Goal: Information Seeking & Learning: Compare options

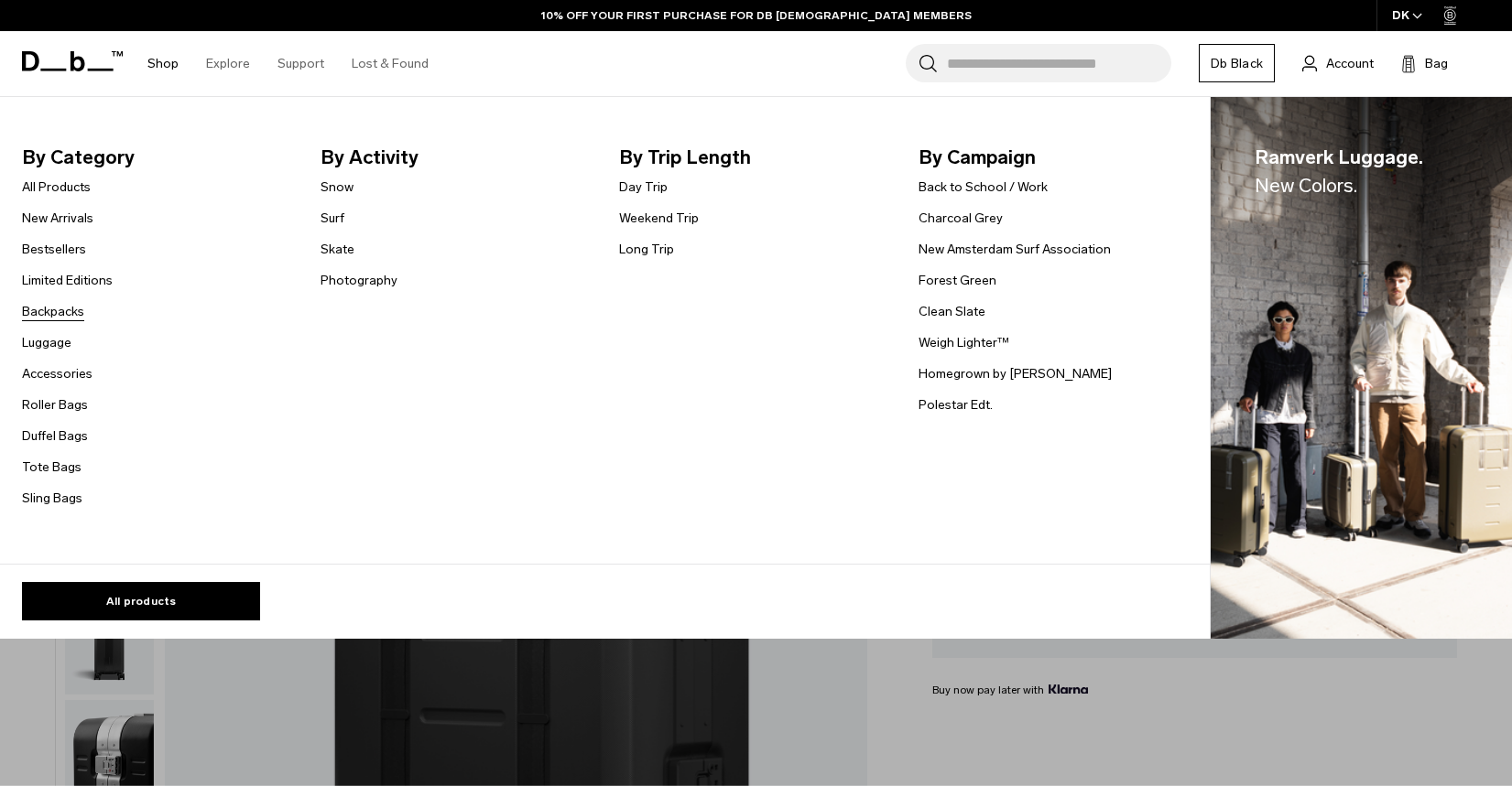
click at [56, 304] on link "Backpacks" at bounding box center [53, 312] width 63 height 20
click at [54, 307] on link "Backpacks" at bounding box center [53, 312] width 63 height 20
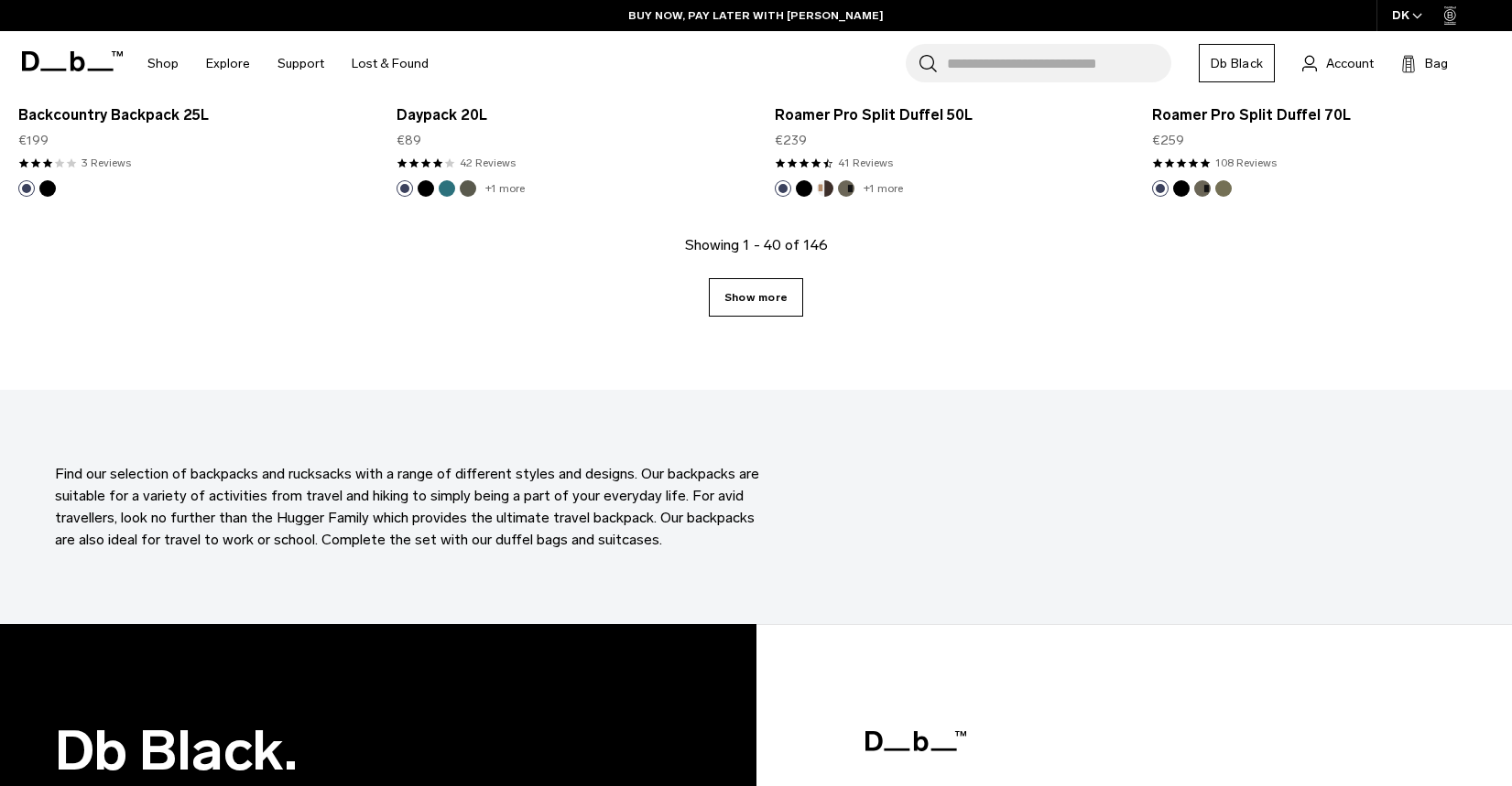
scroll to position [5833, 0]
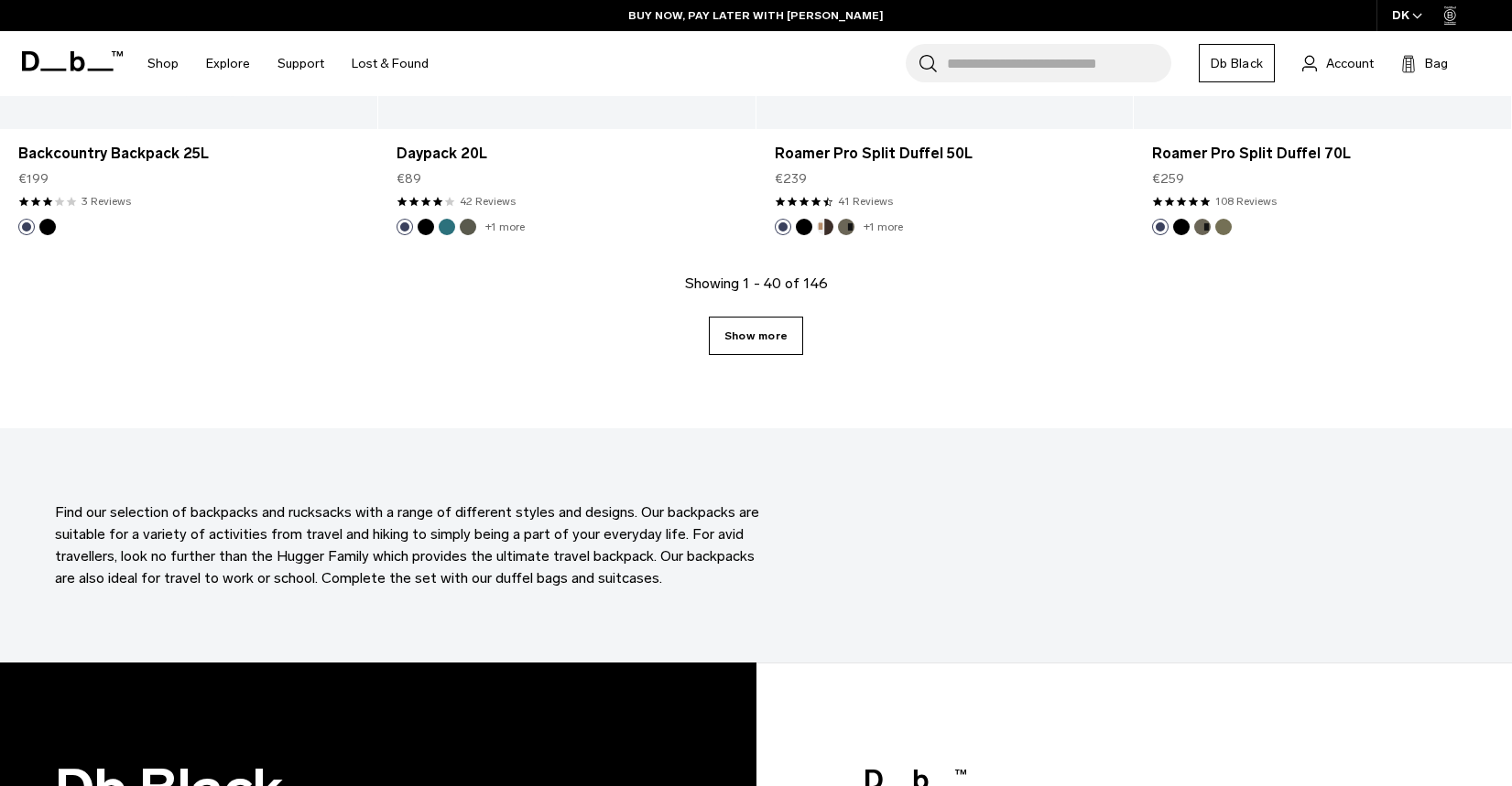
click at [757, 343] on link "Show more" at bounding box center [756, 335] width 94 height 38
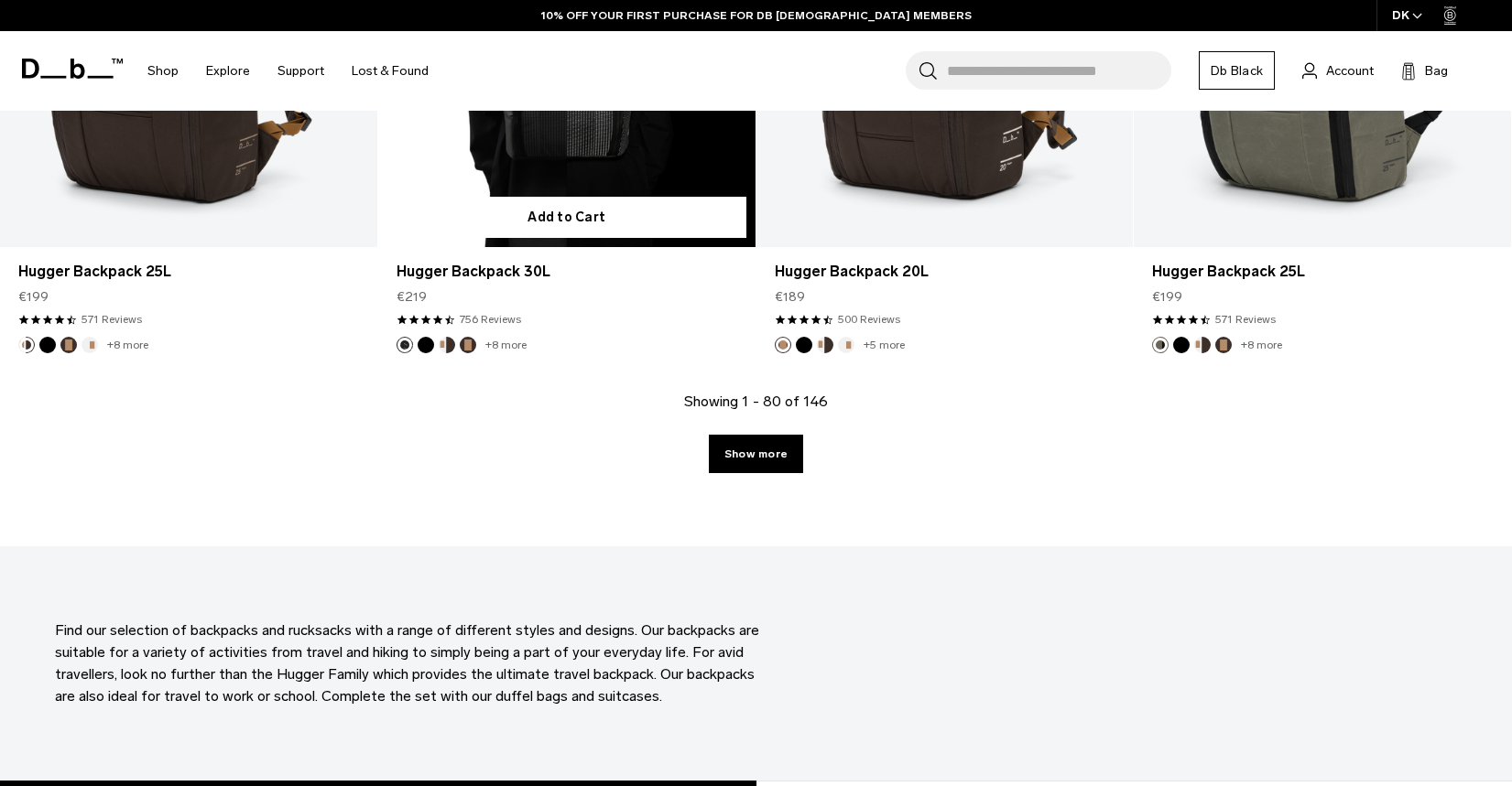
scroll to position [11614, 0]
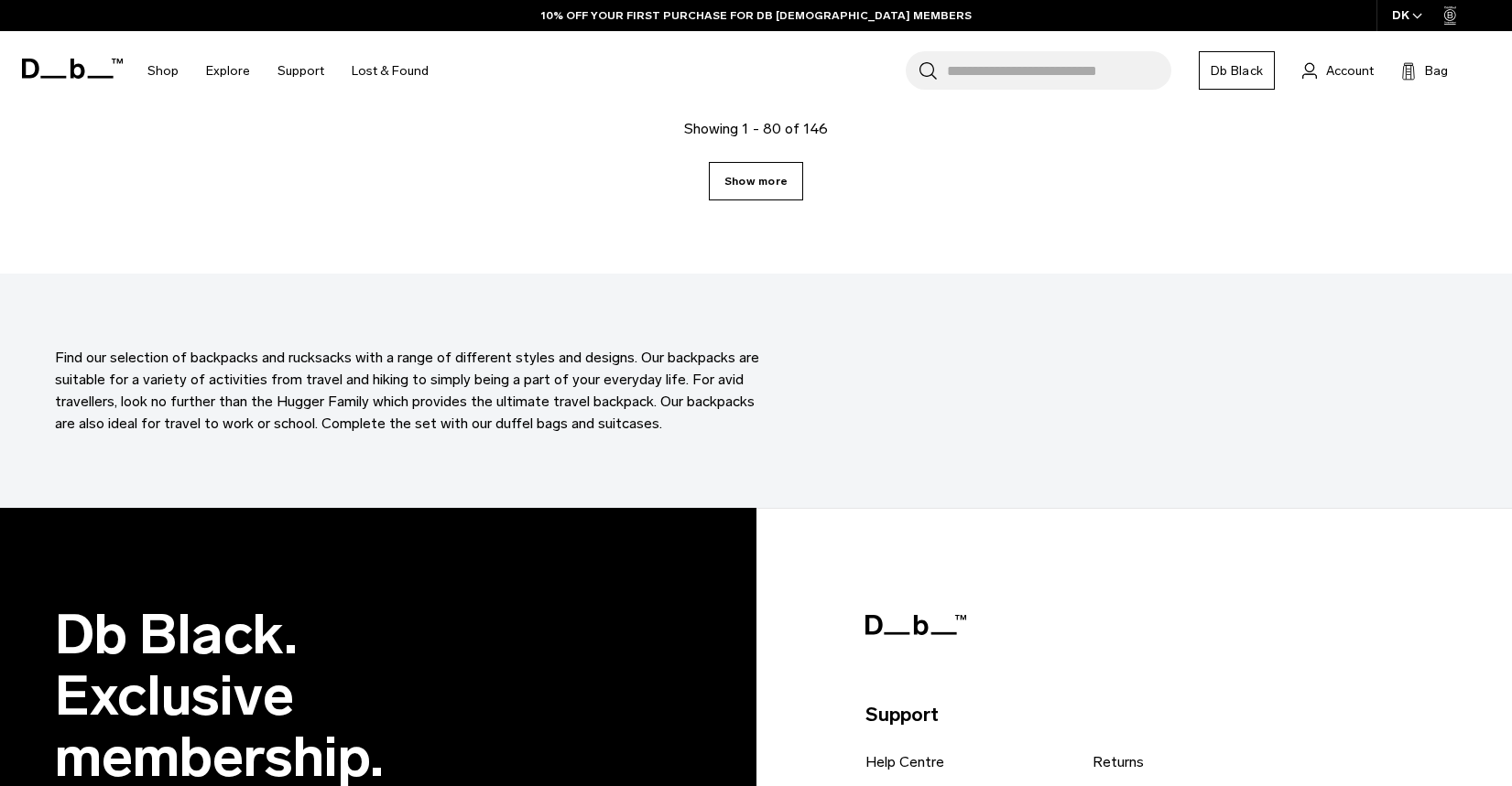
click at [768, 181] on link "Show more" at bounding box center [756, 180] width 94 height 38
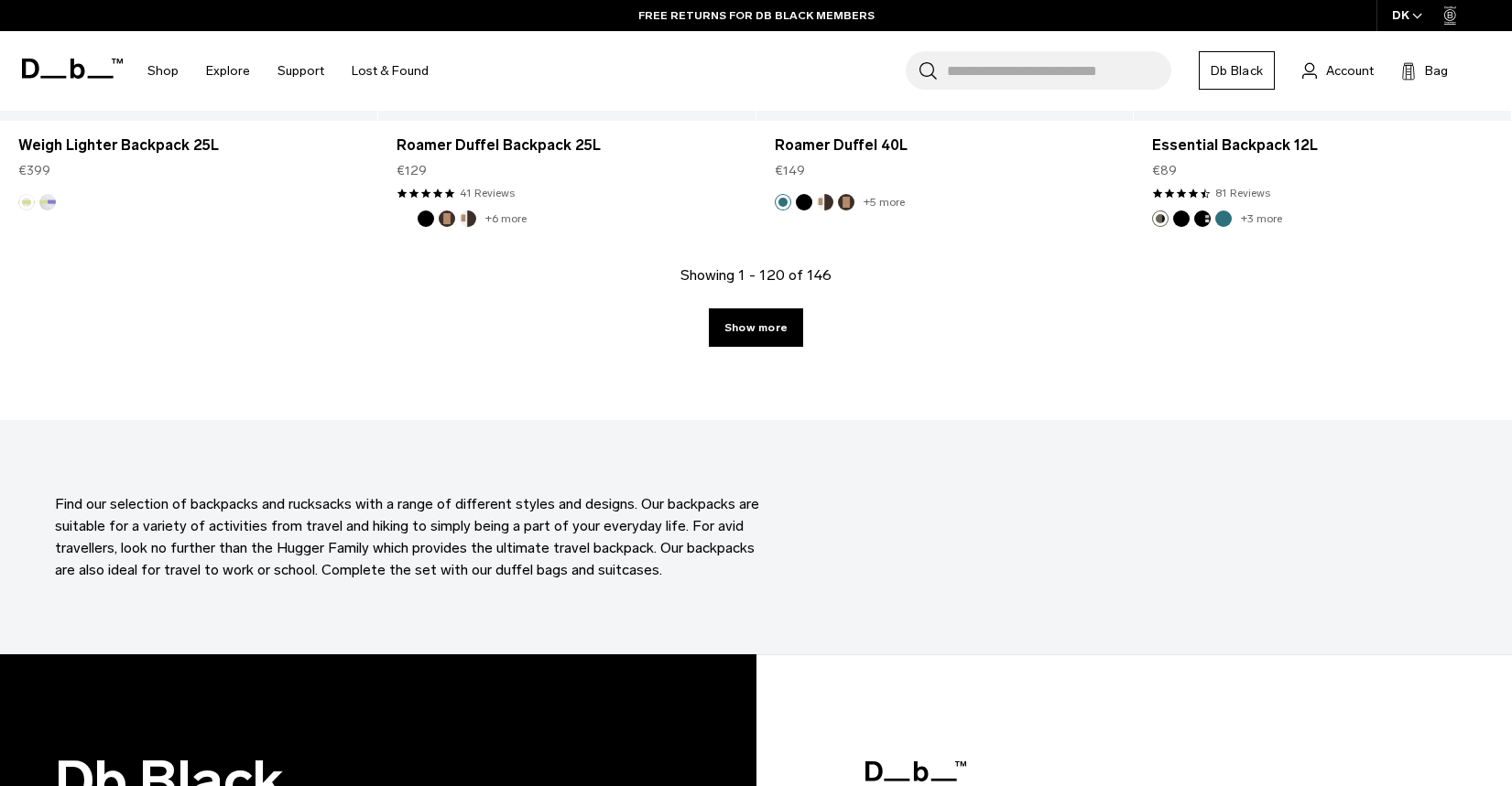
scroll to position [17064, 0]
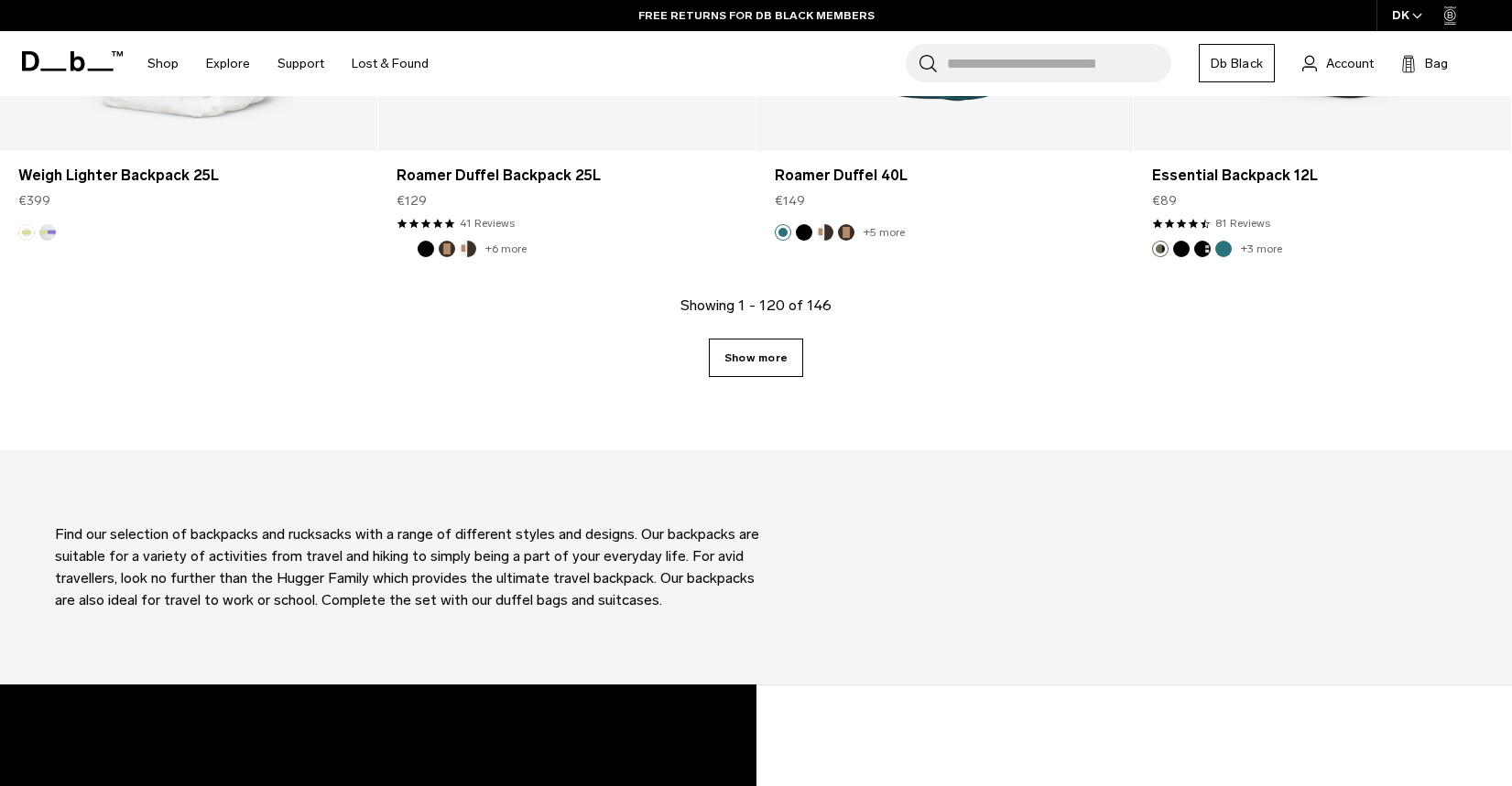
click at [773, 361] on link "Show more" at bounding box center [756, 358] width 94 height 38
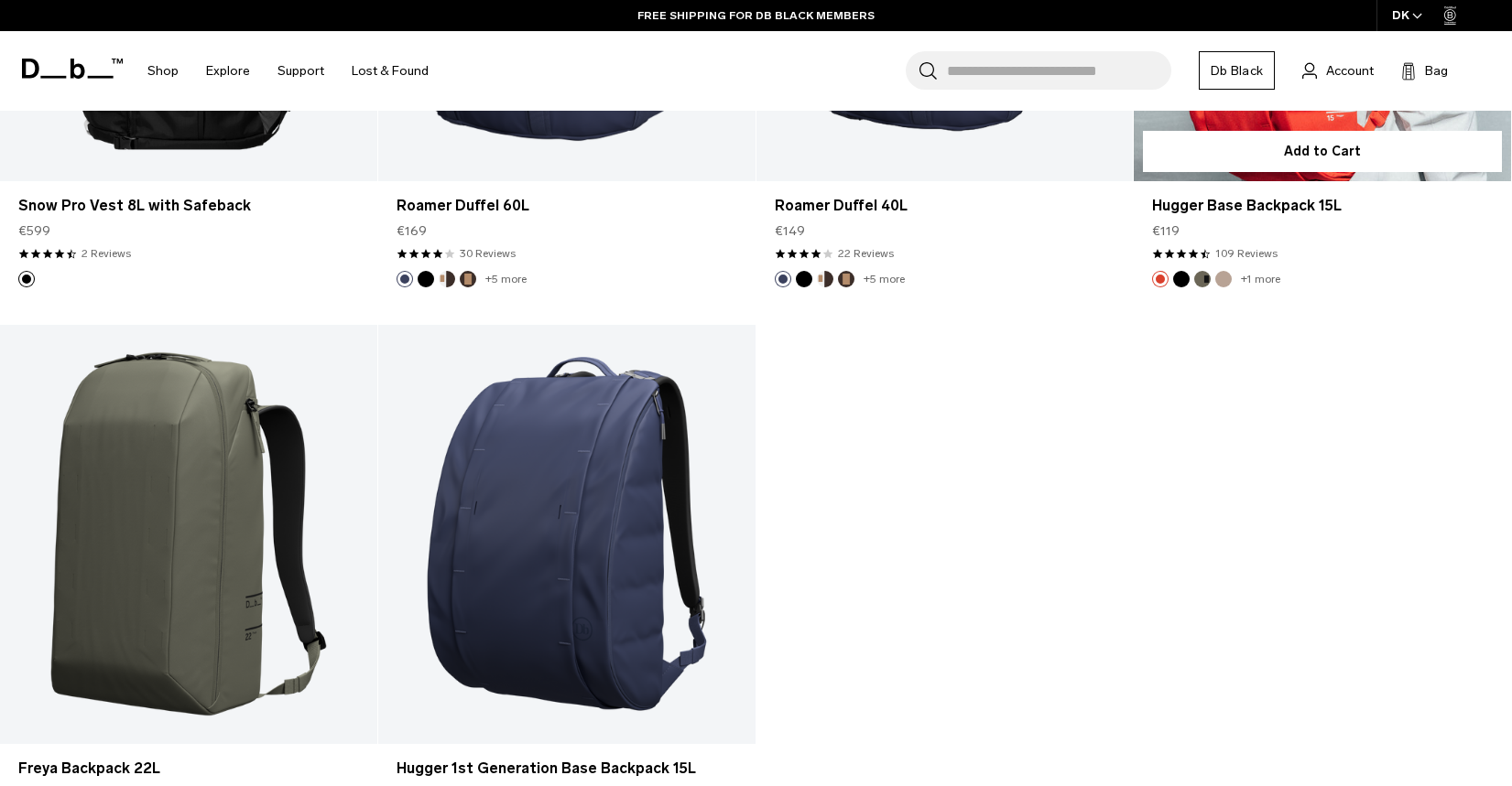
scroll to position [20188, 0]
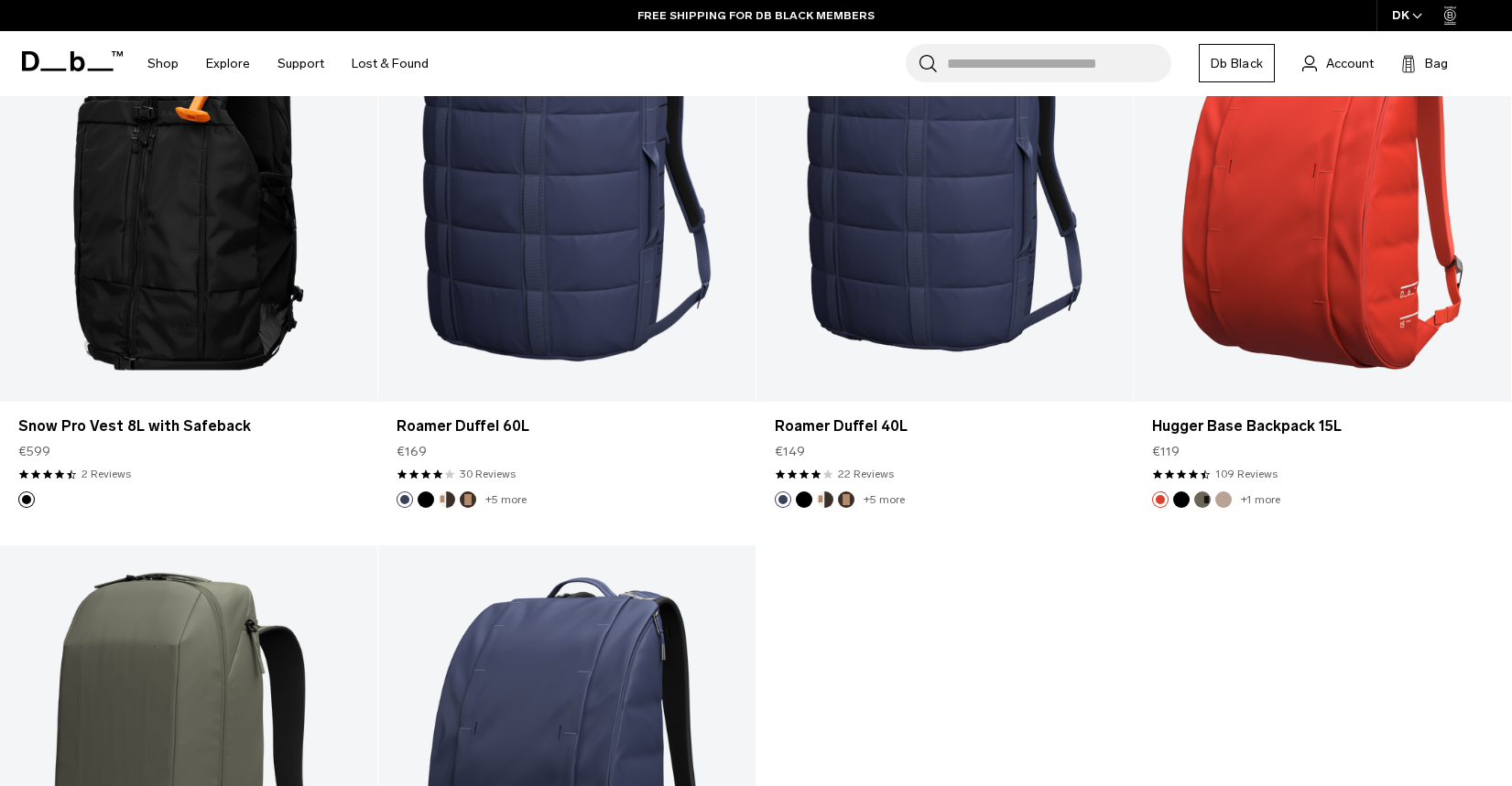
click at [1056, 43] on div "Search for Bags, Luggage... Search Close Trending Products All Products Hugger …" at bounding box center [970, 64] width 1055 height 65
click at [1047, 63] on input "Search for Bags, Luggage..." at bounding box center [1059, 63] width 225 height 38
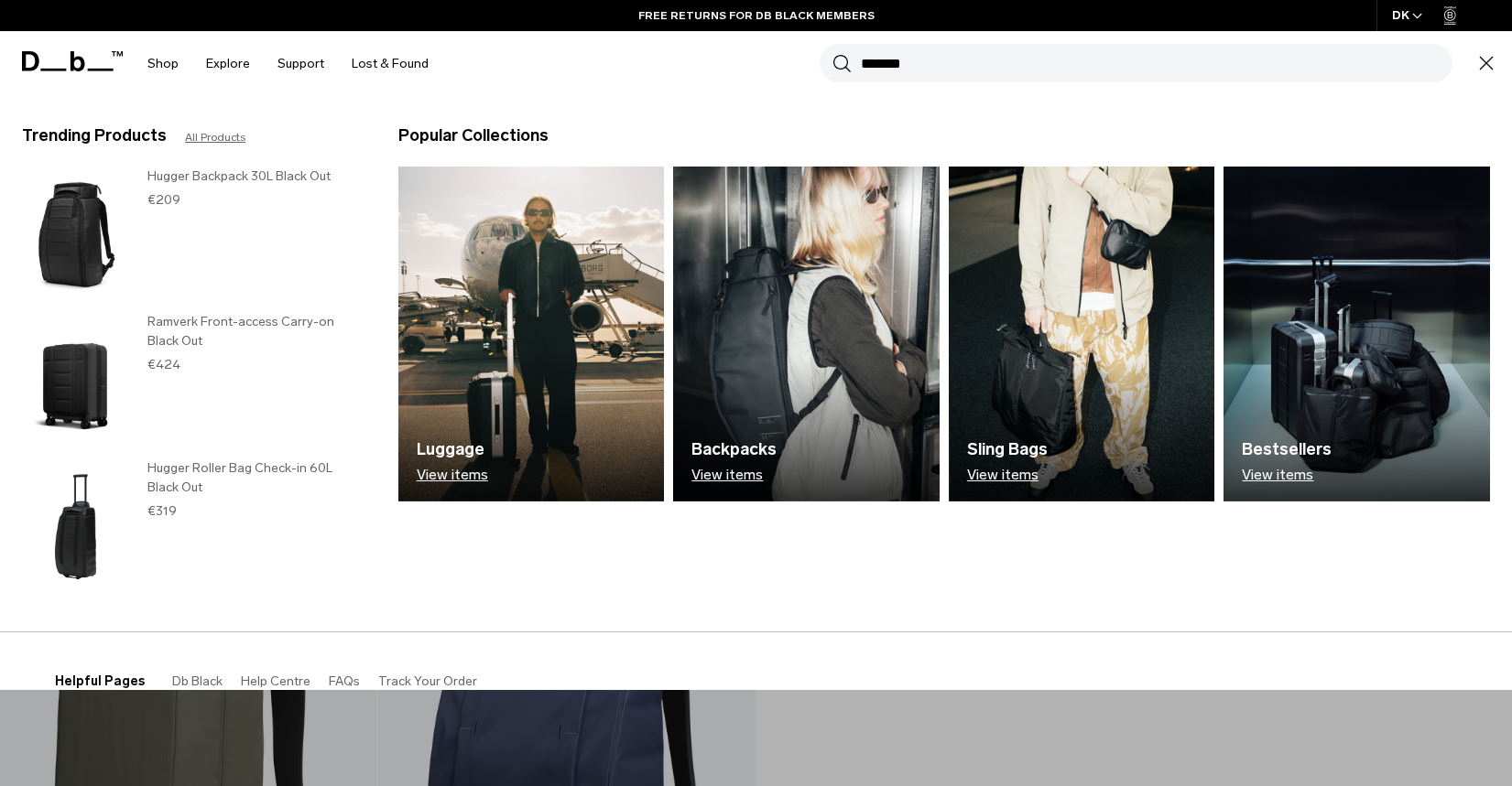
type input "*******"
click at [832, 53] on button "Search" at bounding box center [842, 63] width 20 height 21
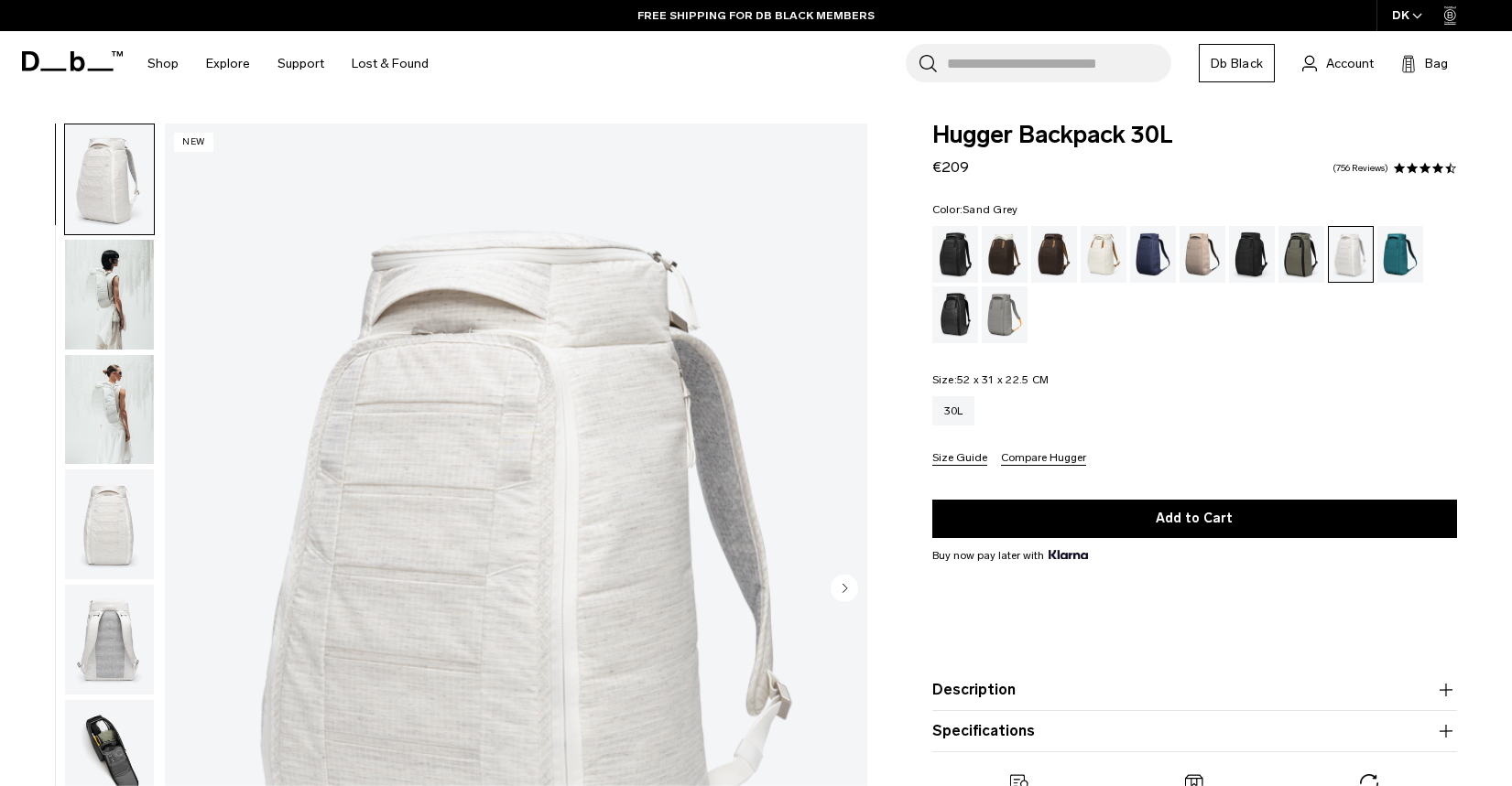
click at [1000, 316] on div "Sand Grey" at bounding box center [1005, 315] width 47 height 57
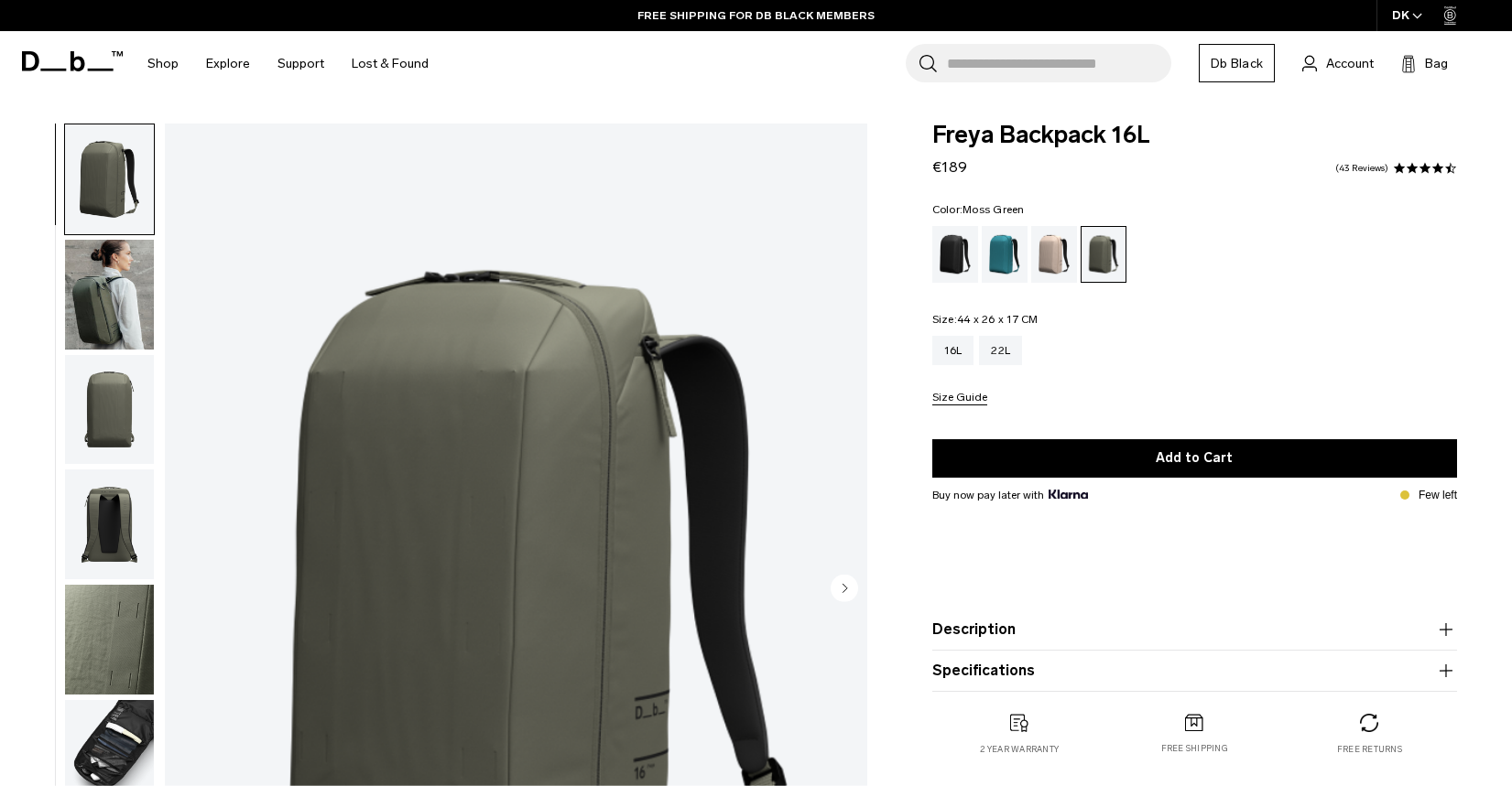
click at [65, 553] on img "button" at bounding box center [109, 524] width 89 height 110
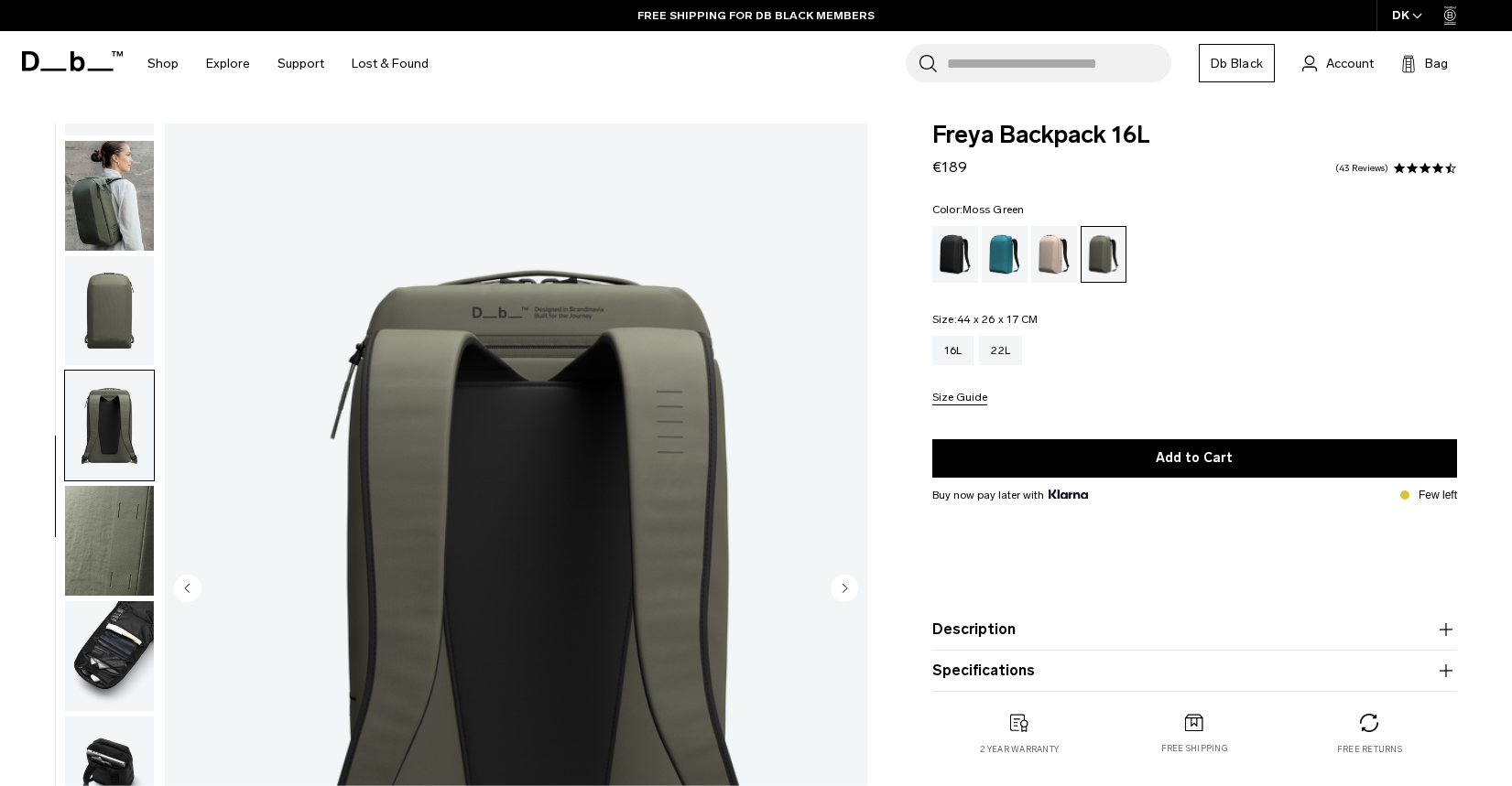
scroll to position [100, 0]
click at [65, 634] on img "button" at bounding box center [109, 656] width 89 height 110
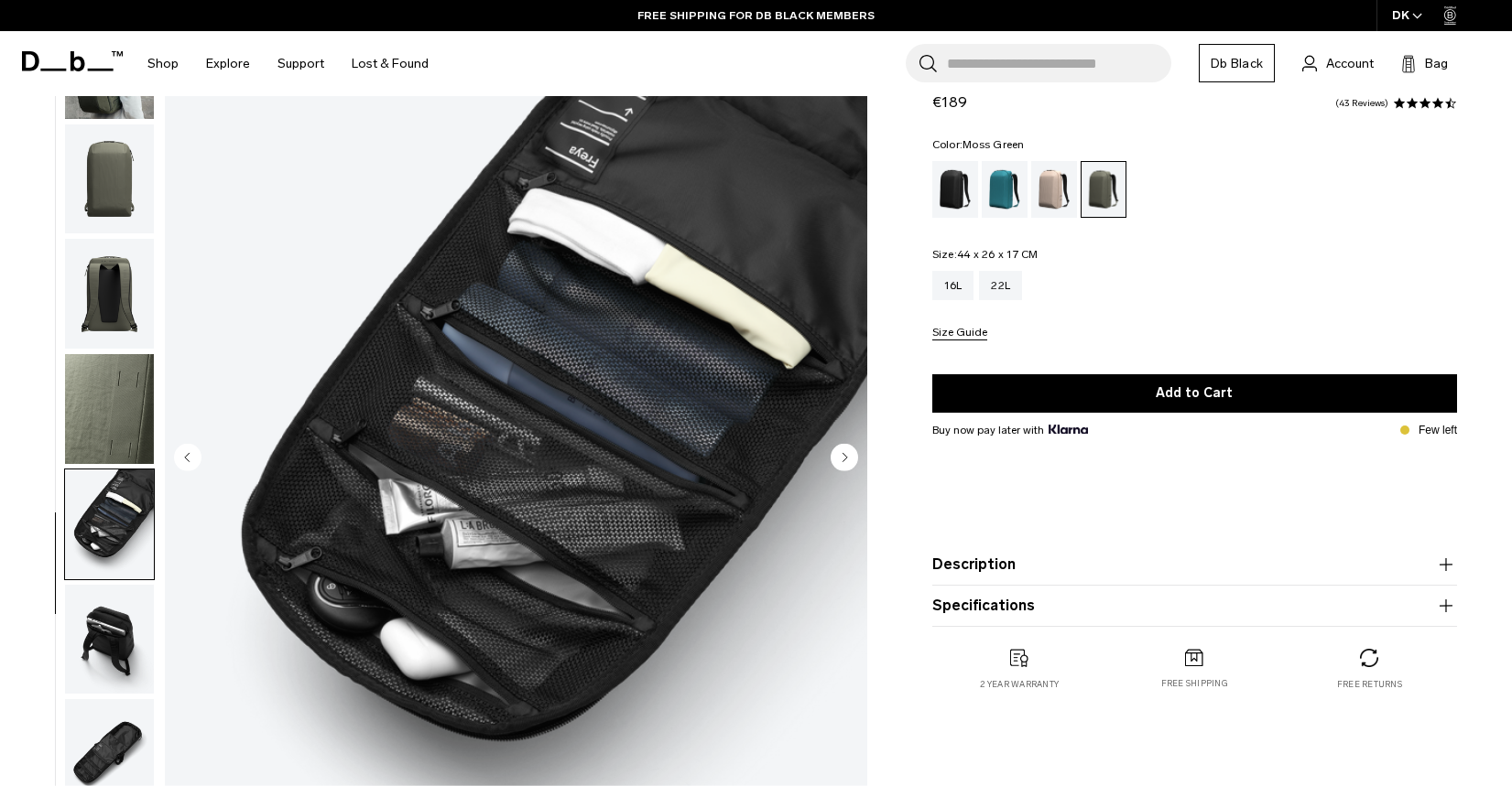
scroll to position [157, 0]
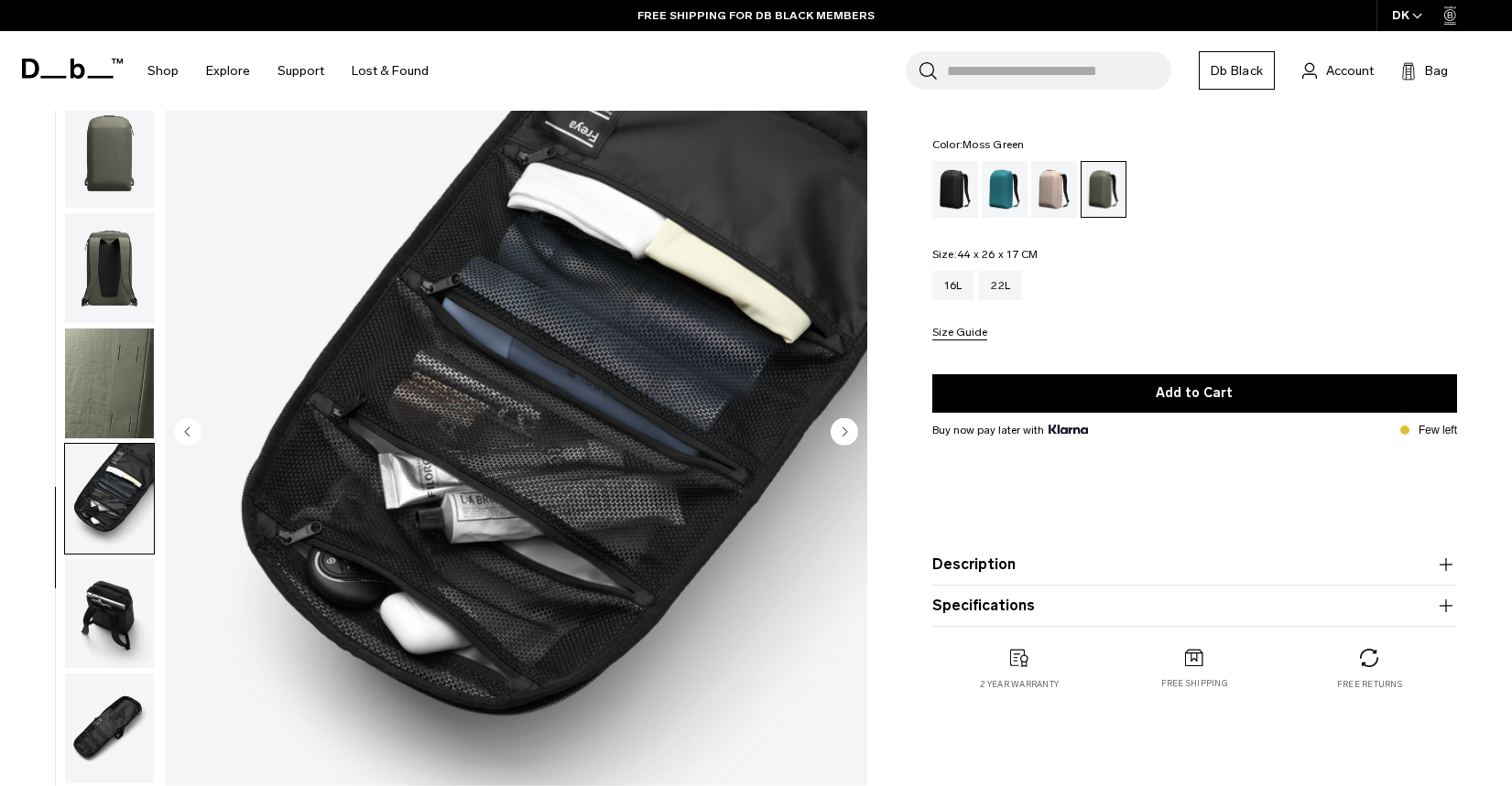
click at [65, 606] on img "button" at bounding box center [109, 614] width 89 height 110
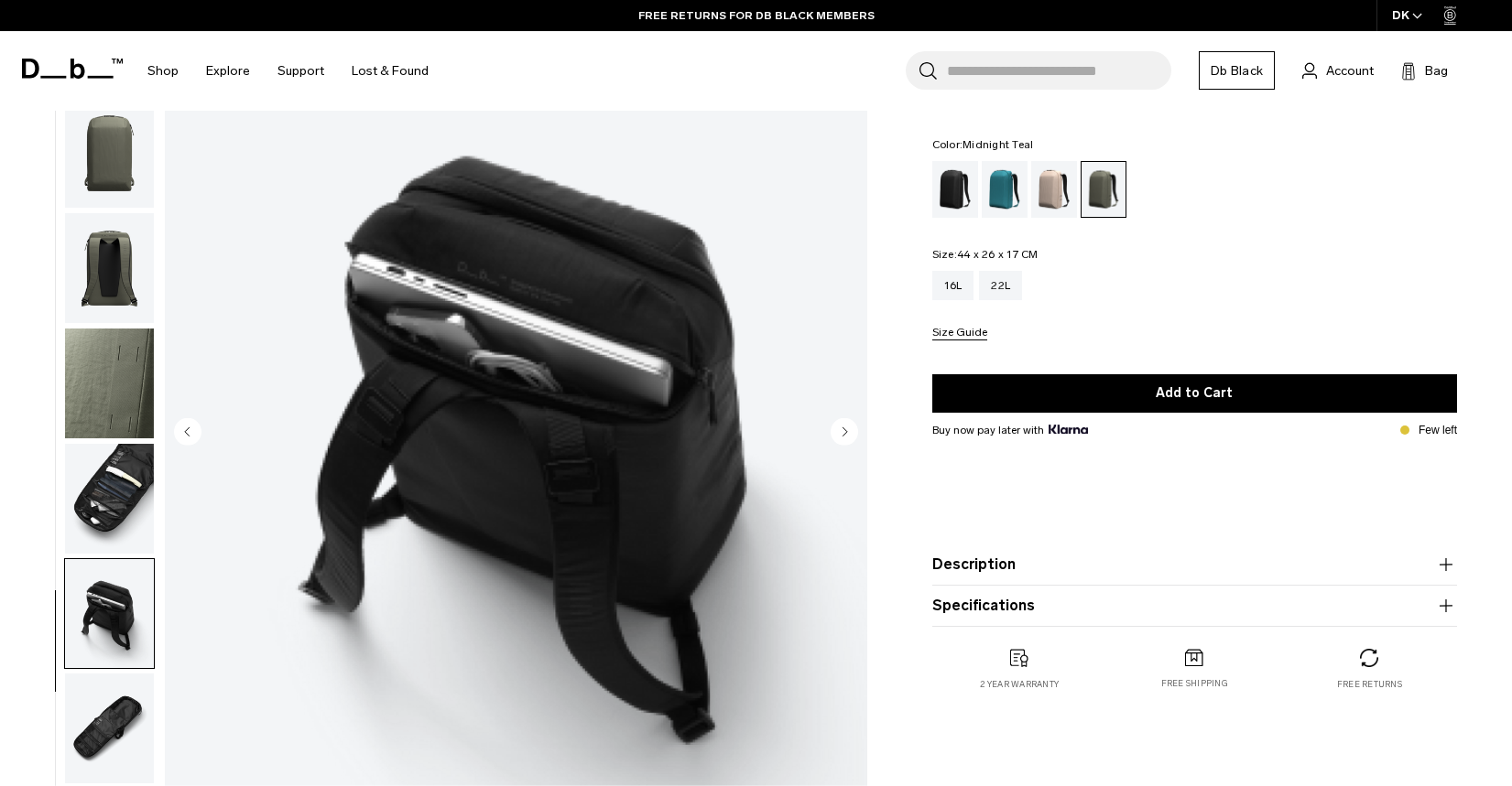
click at [1007, 192] on div "Midnight Teal" at bounding box center [1005, 189] width 47 height 57
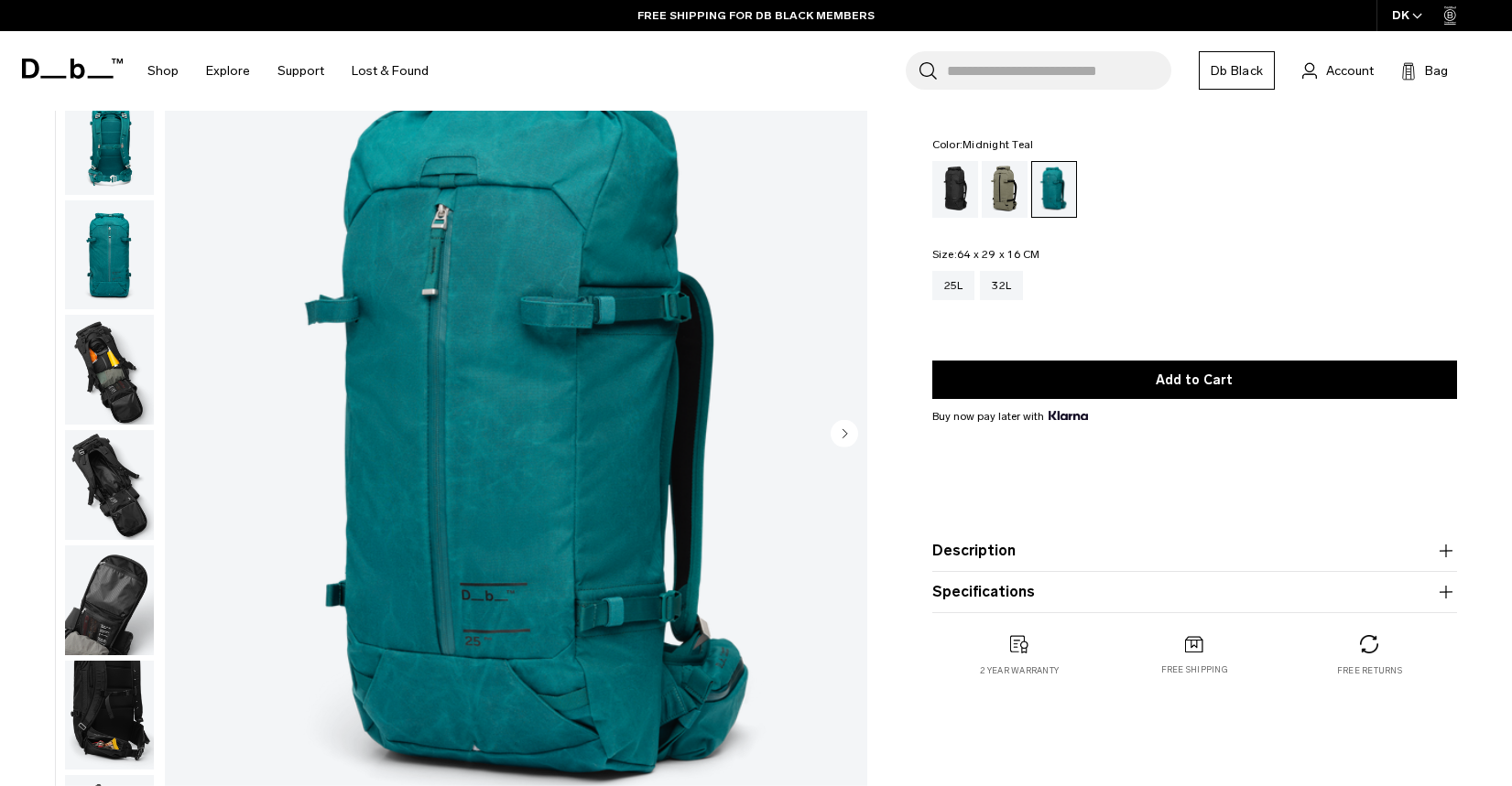
scroll to position [139, 0]
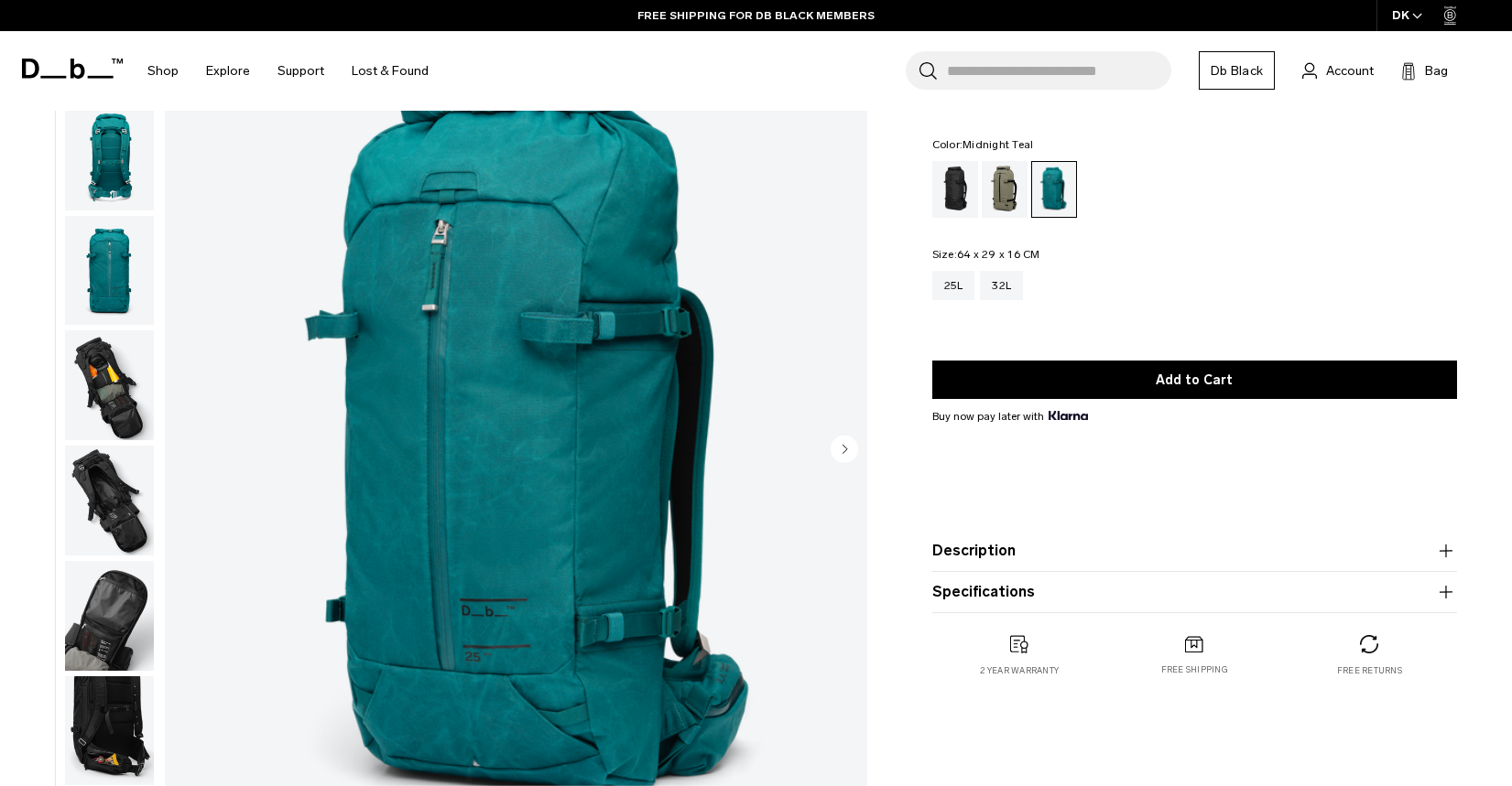
click at [65, 372] on img "button" at bounding box center [109, 385] width 89 height 110
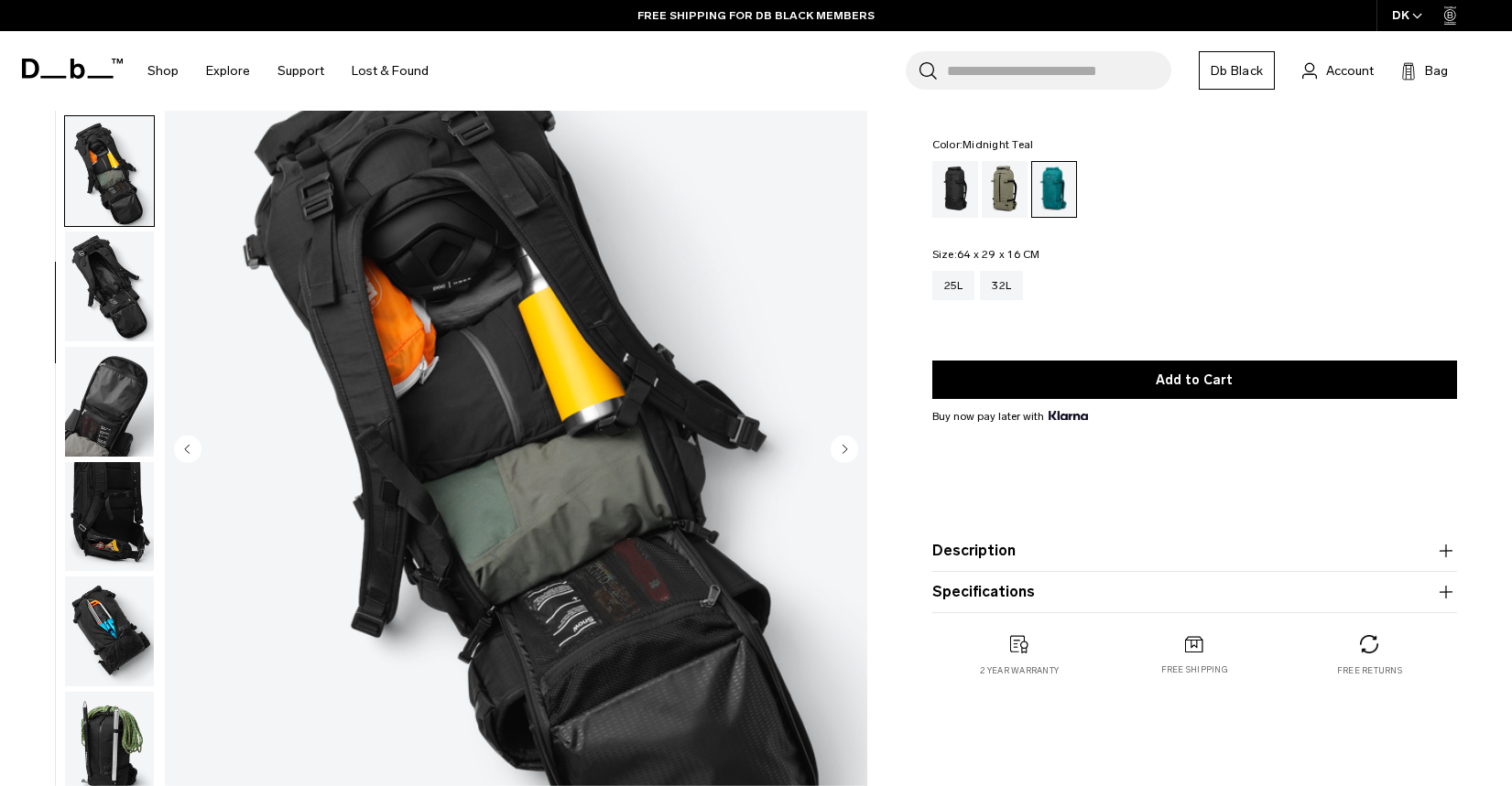
scroll to position [216, 0]
click at [65, 424] on img "button" at bounding box center [109, 401] width 89 height 110
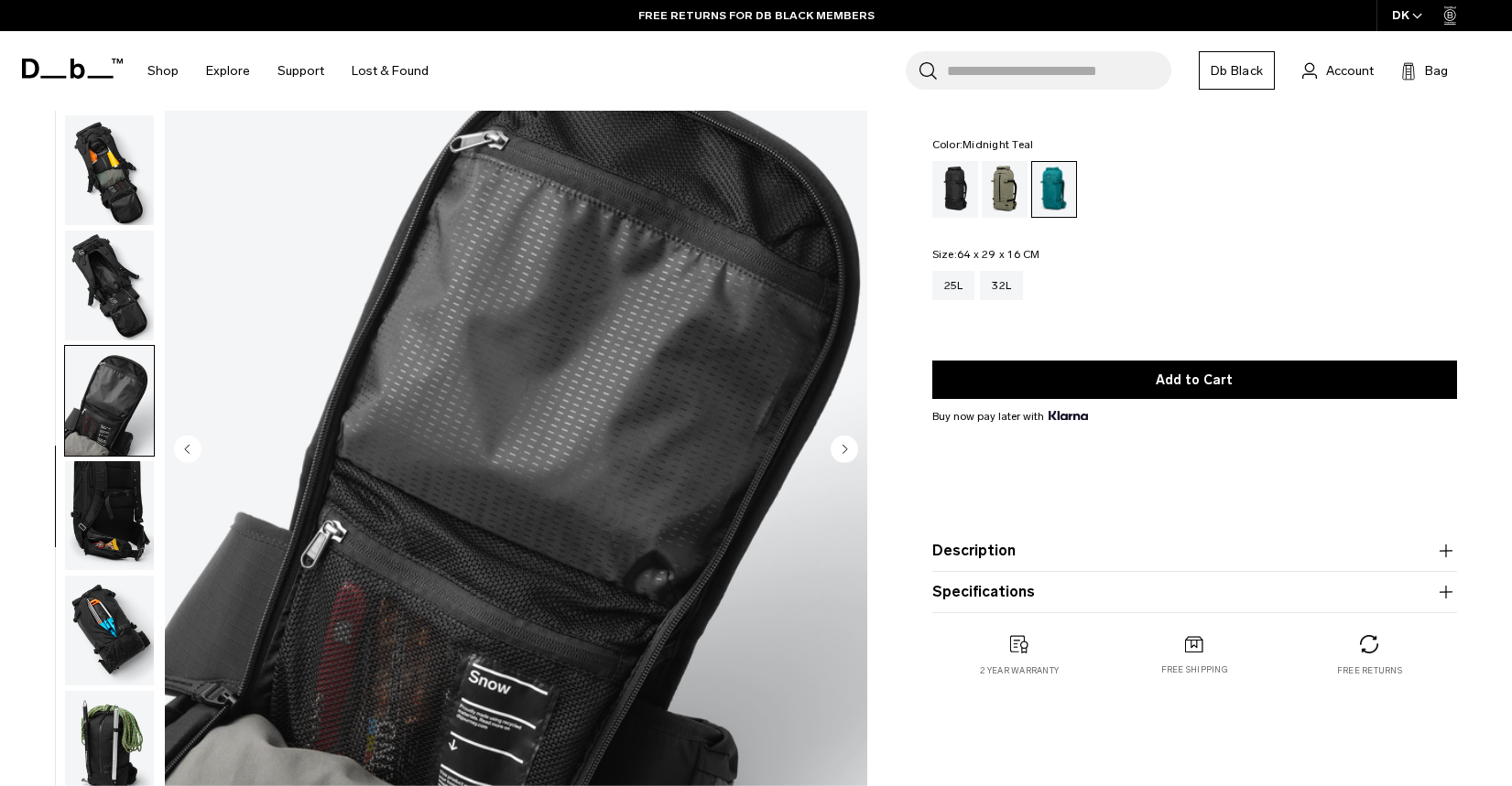
click at [55, 594] on div at bounding box center [105, 451] width 100 height 933
click at [65, 521] on img "button" at bounding box center [109, 516] width 89 height 110
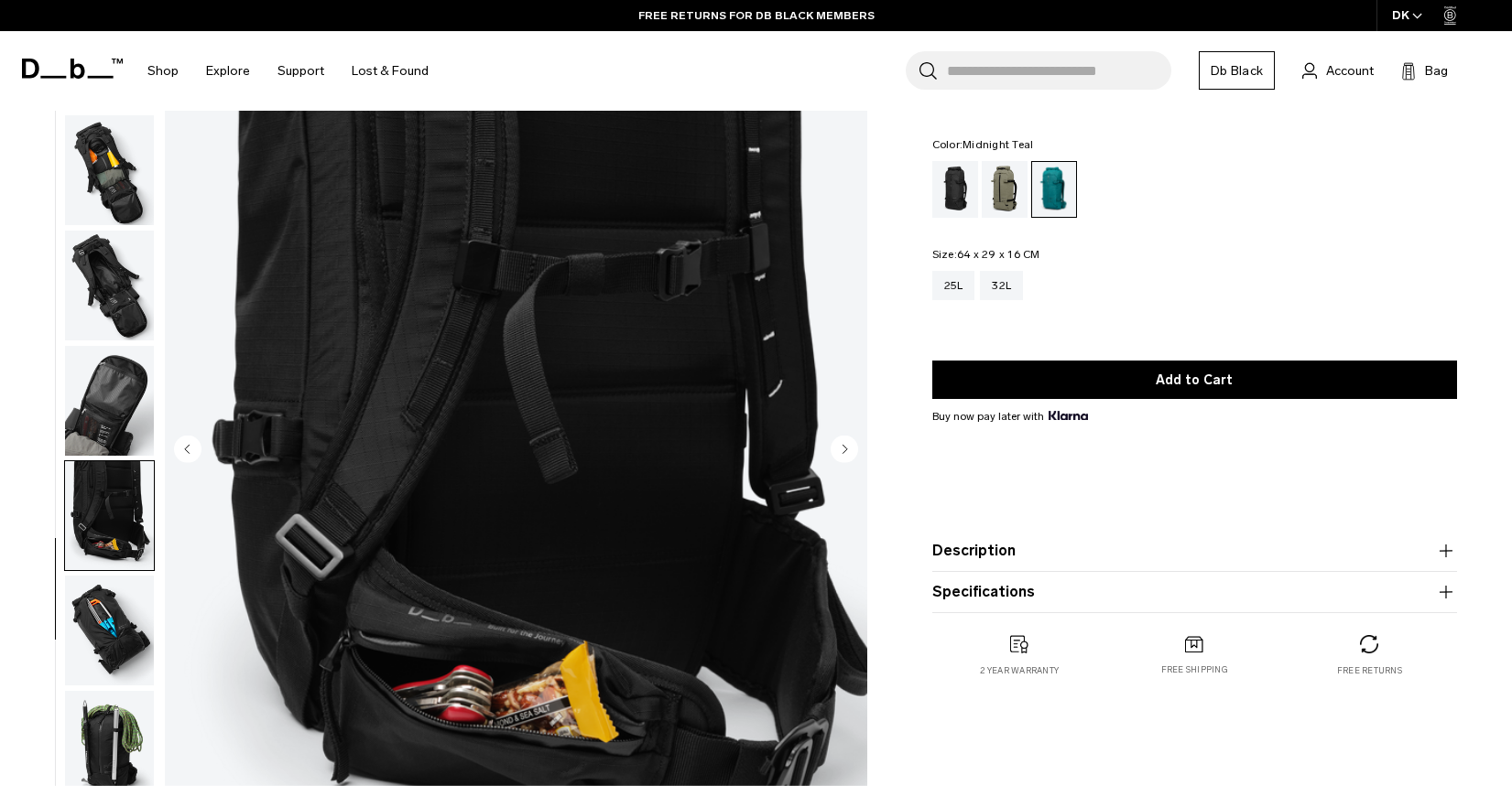
click at [76, 594] on img "button" at bounding box center [109, 631] width 89 height 110
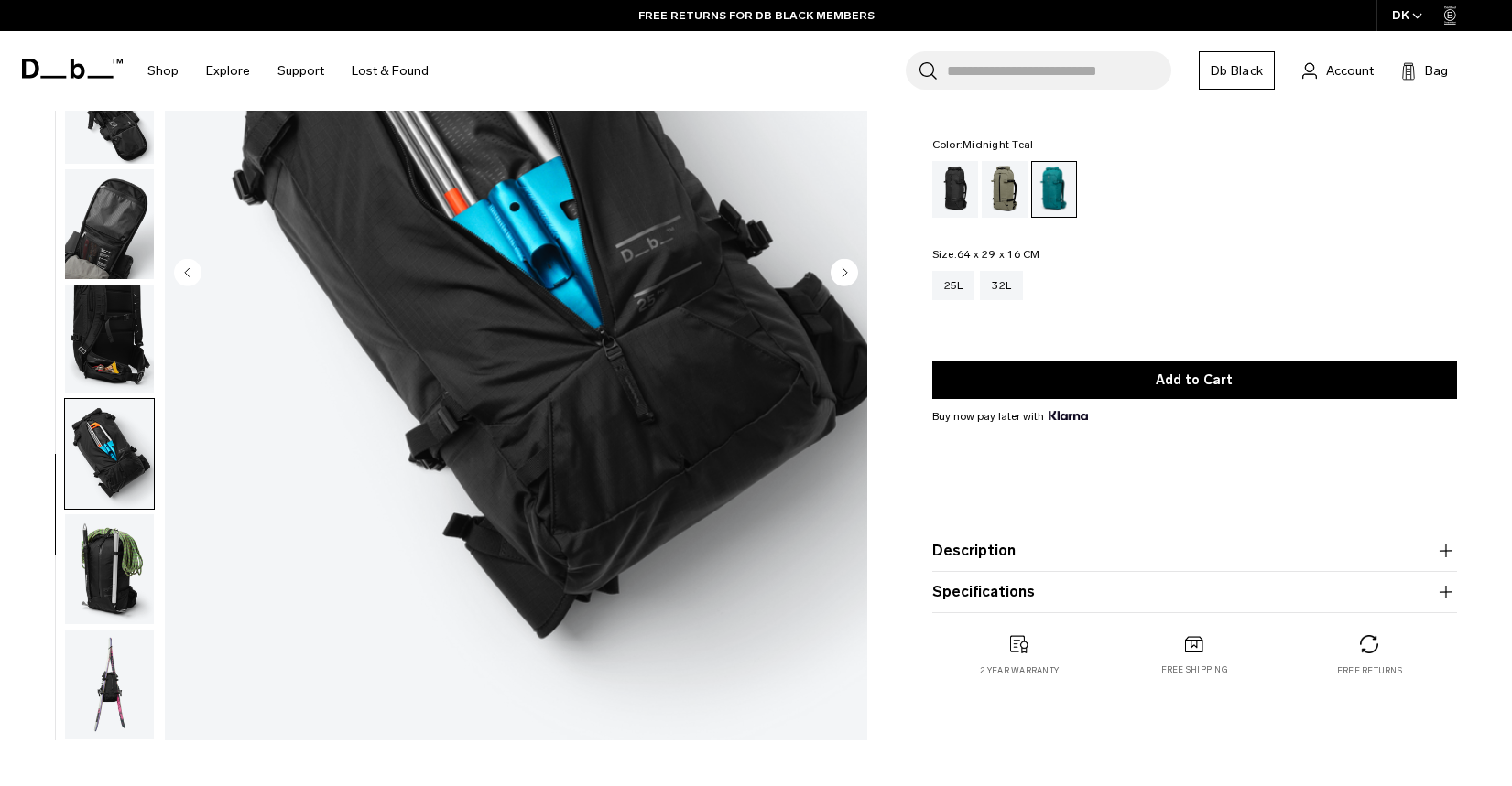
scroll to position [335, 0]
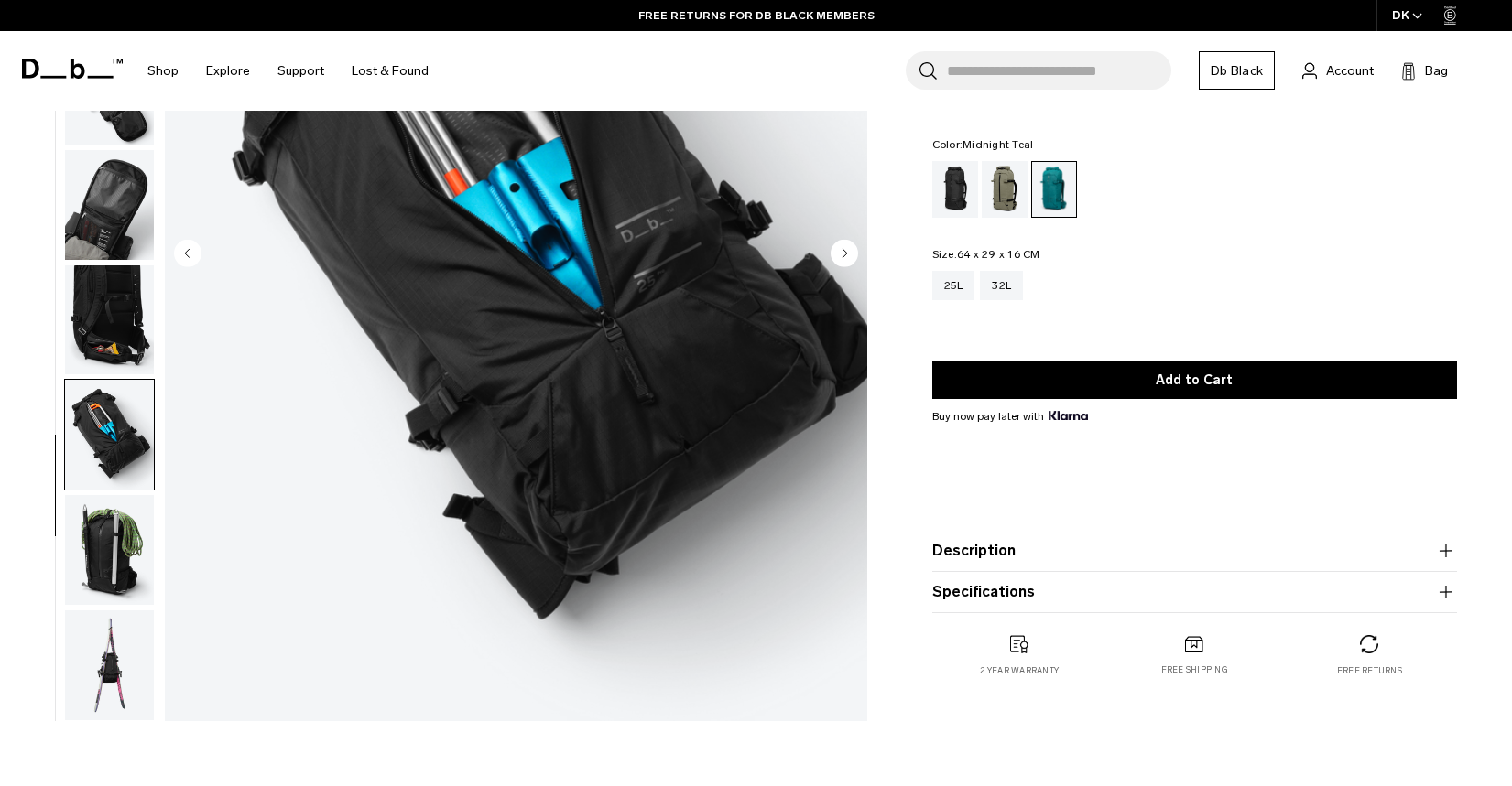
click at [85, 560] on img "button" at bounding box center [109, 550] width 89 height 110
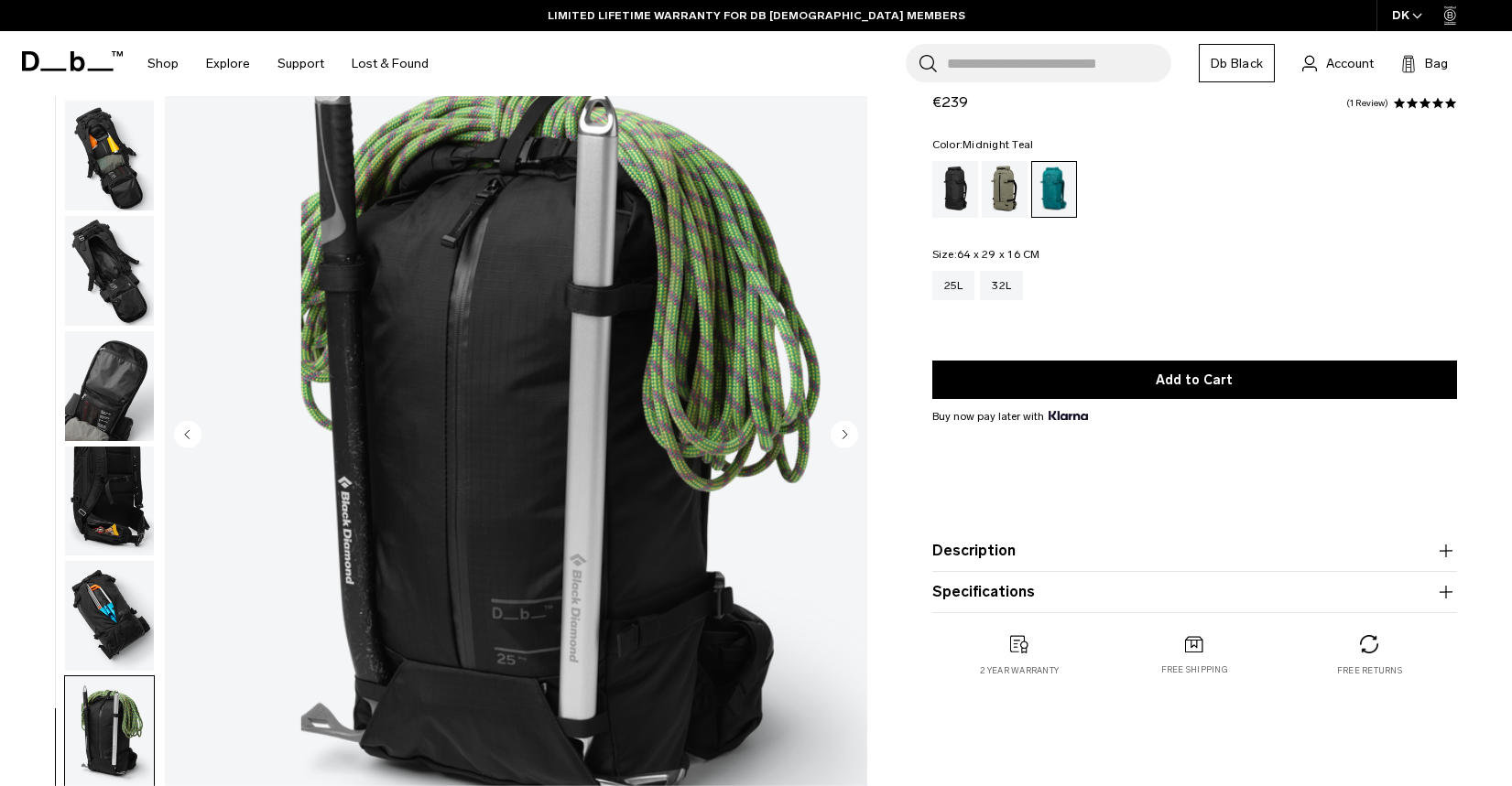
scroll to position [0, 0]
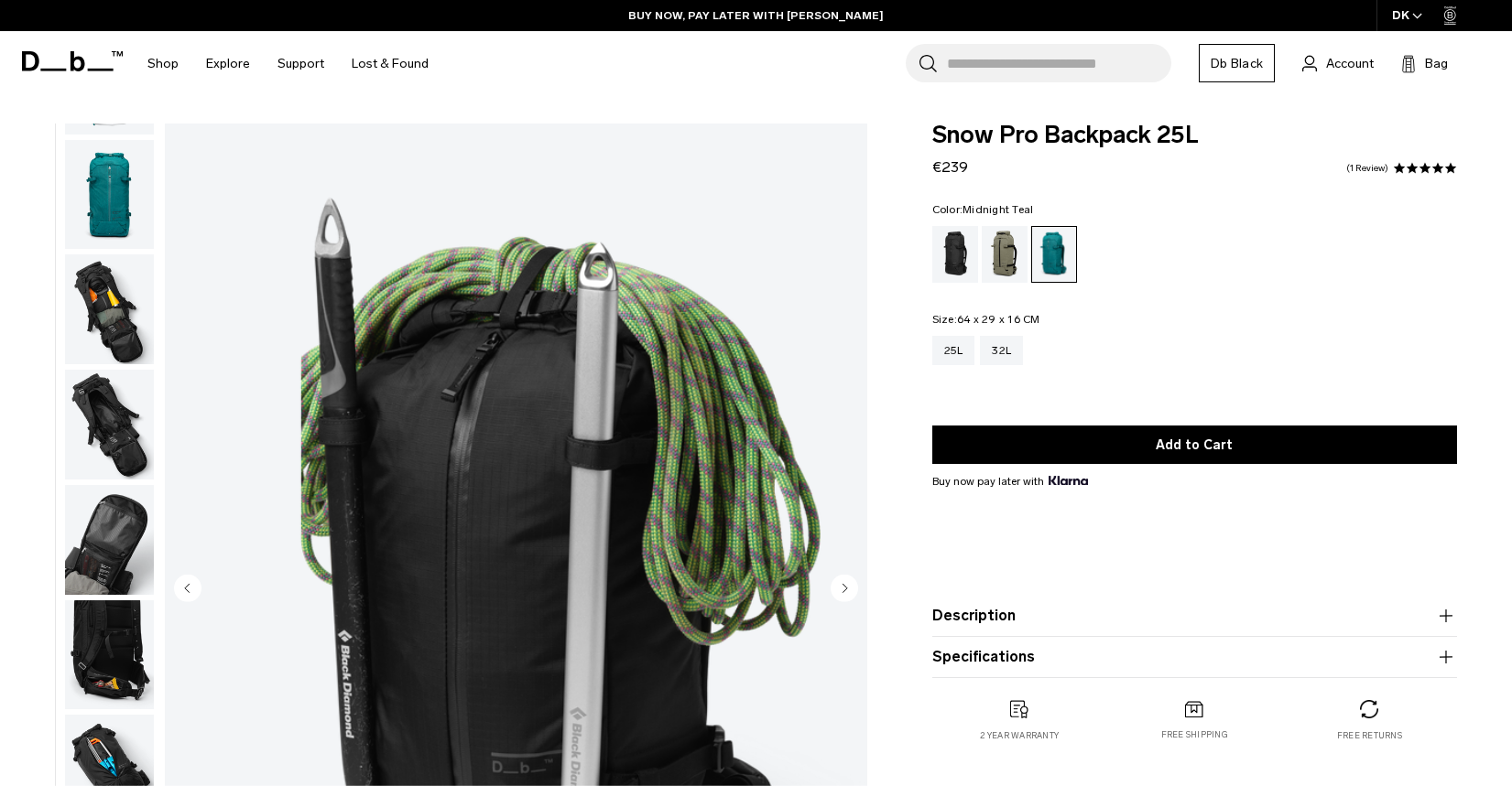
click at [65, 202] on img "button" at bounding box center [109, 195] width 89 height 110
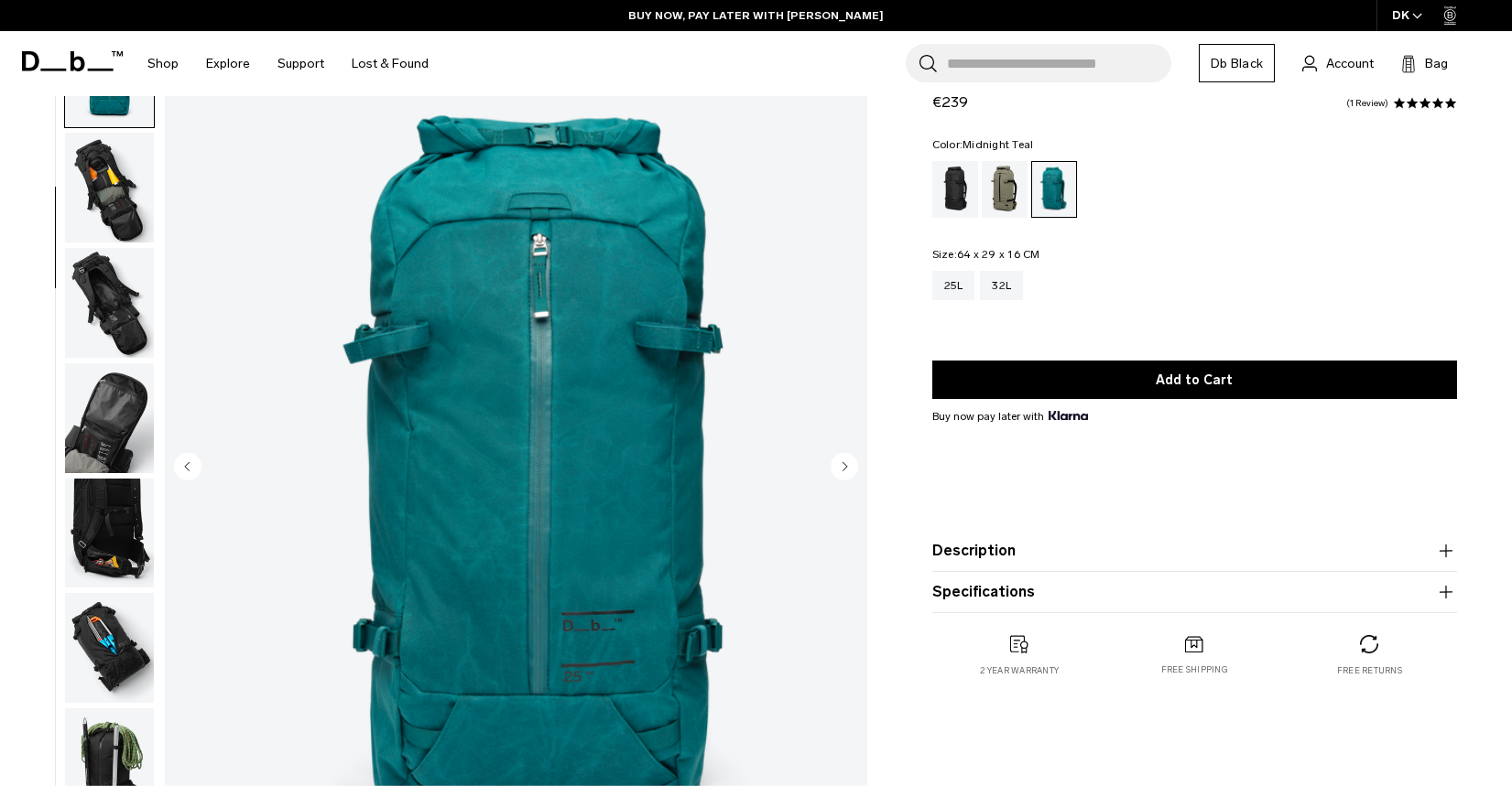
scroll to position [123, 0]
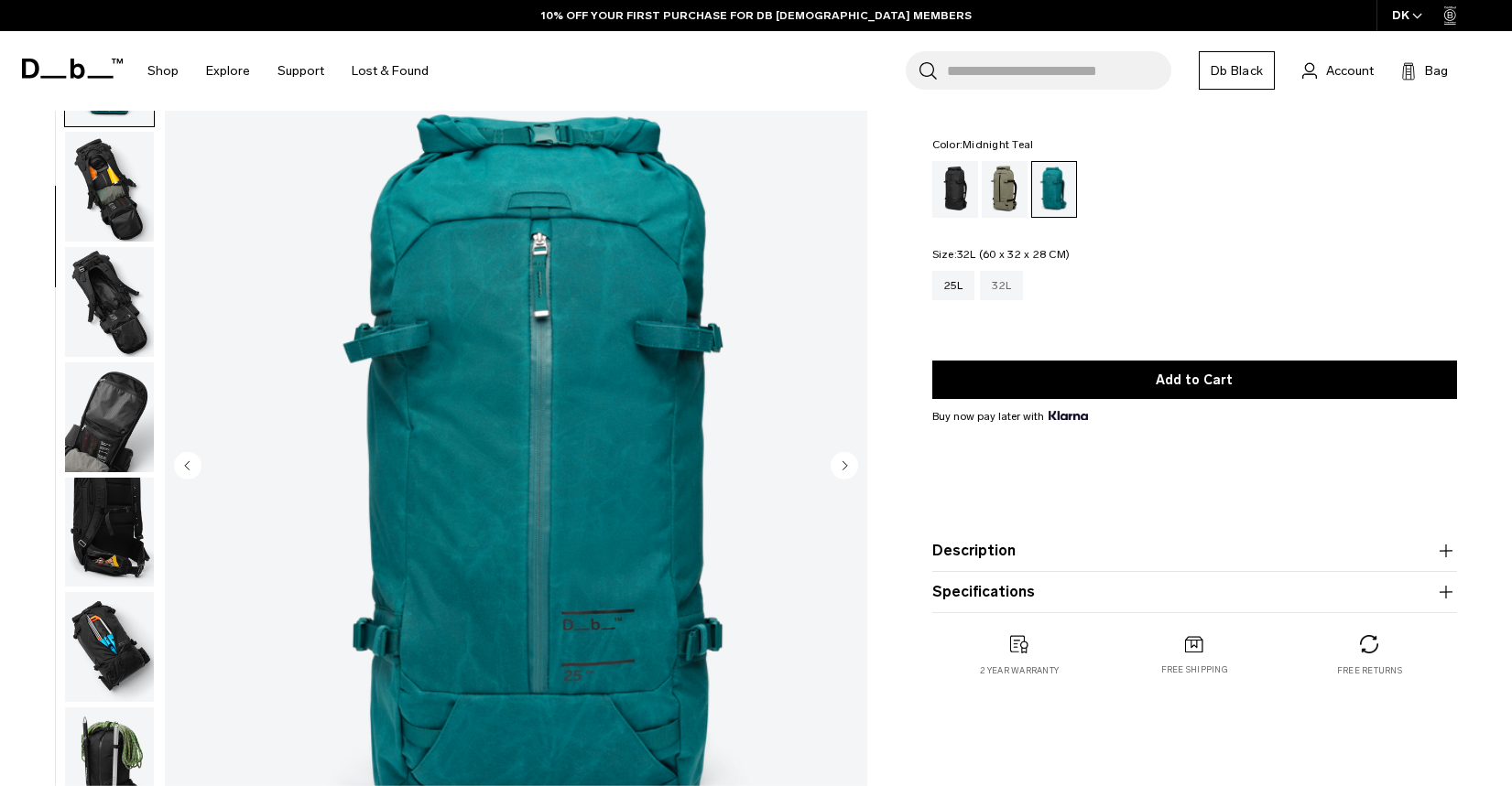
click at [1002, 285] on div "32L" at bounding box center [1002, 286] width 43 height 29
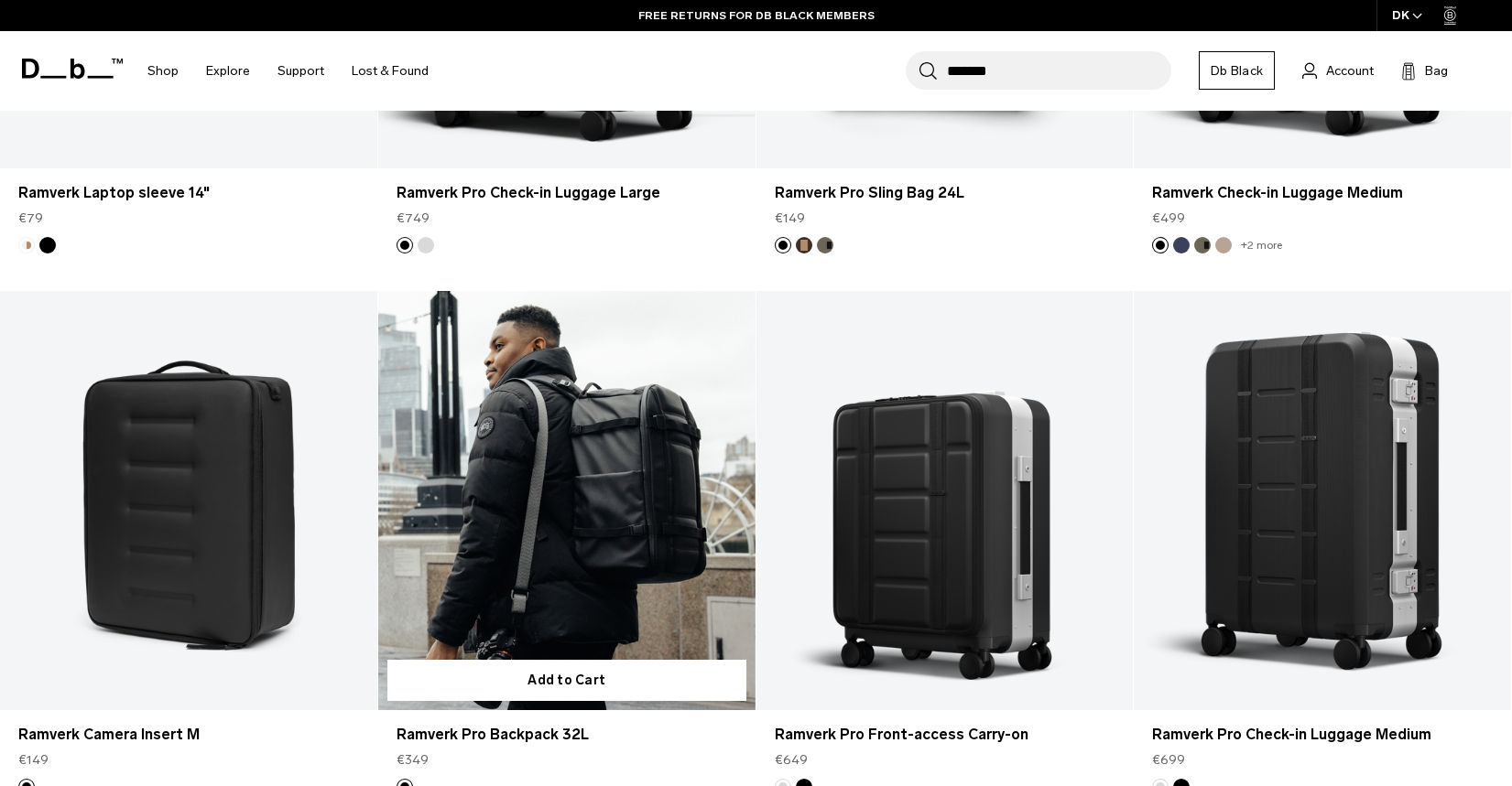
scroll to position [3945, 0]
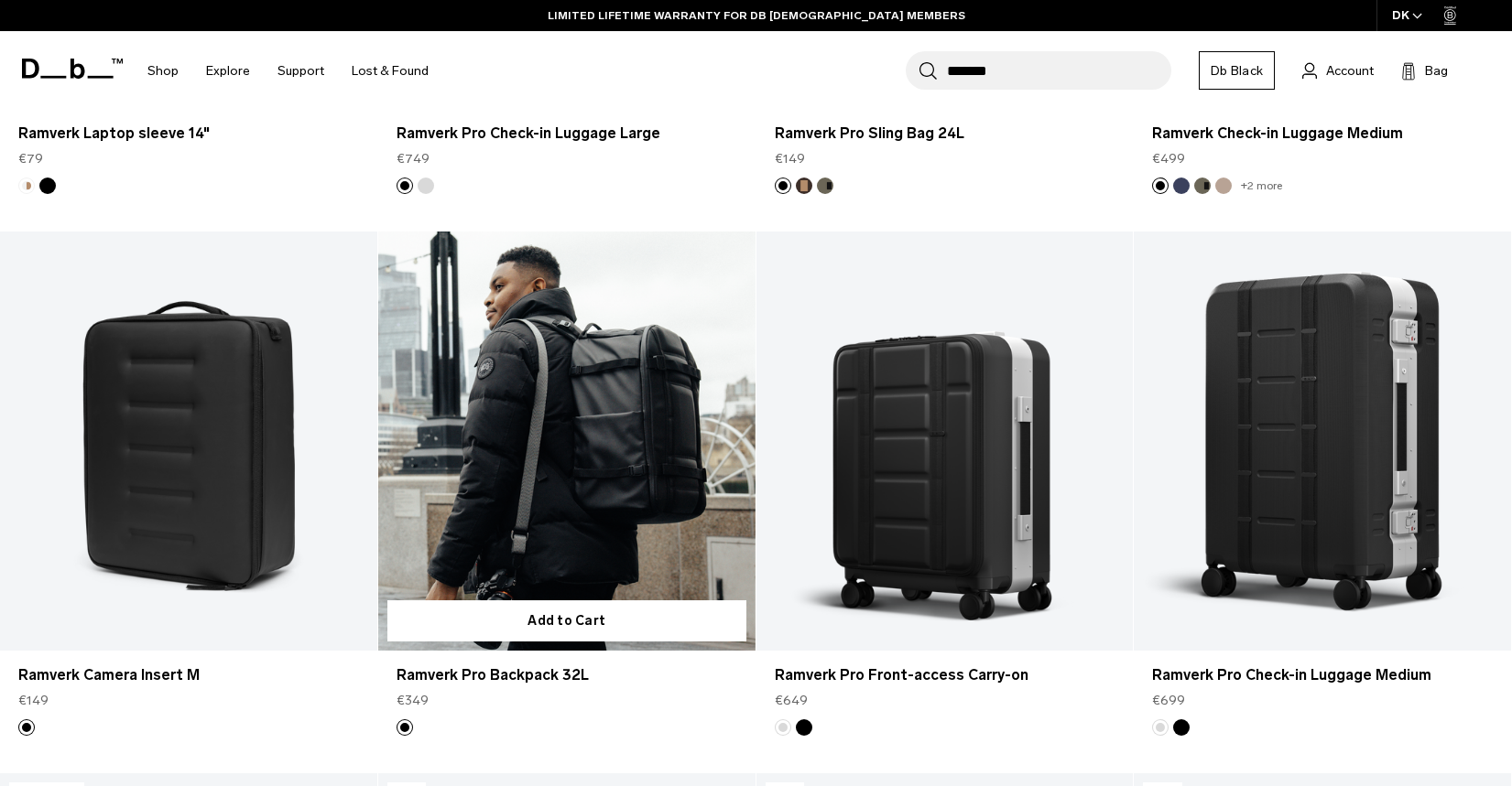
click at [539, 407] on link "Ramverk Pro Backpack 32L" at bounding box center [567, 441] width 378 height 419
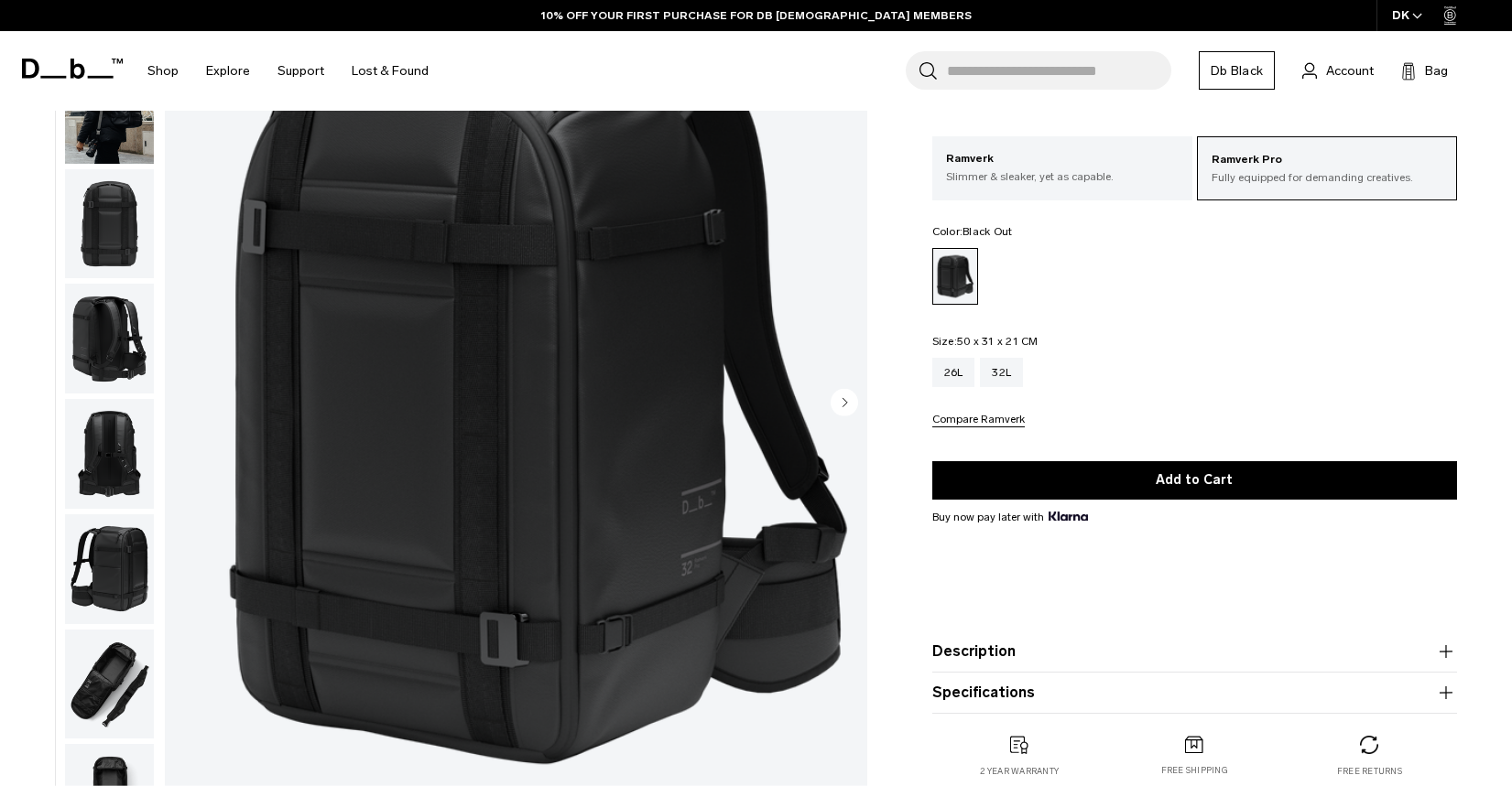
scroll to position [184, 0]
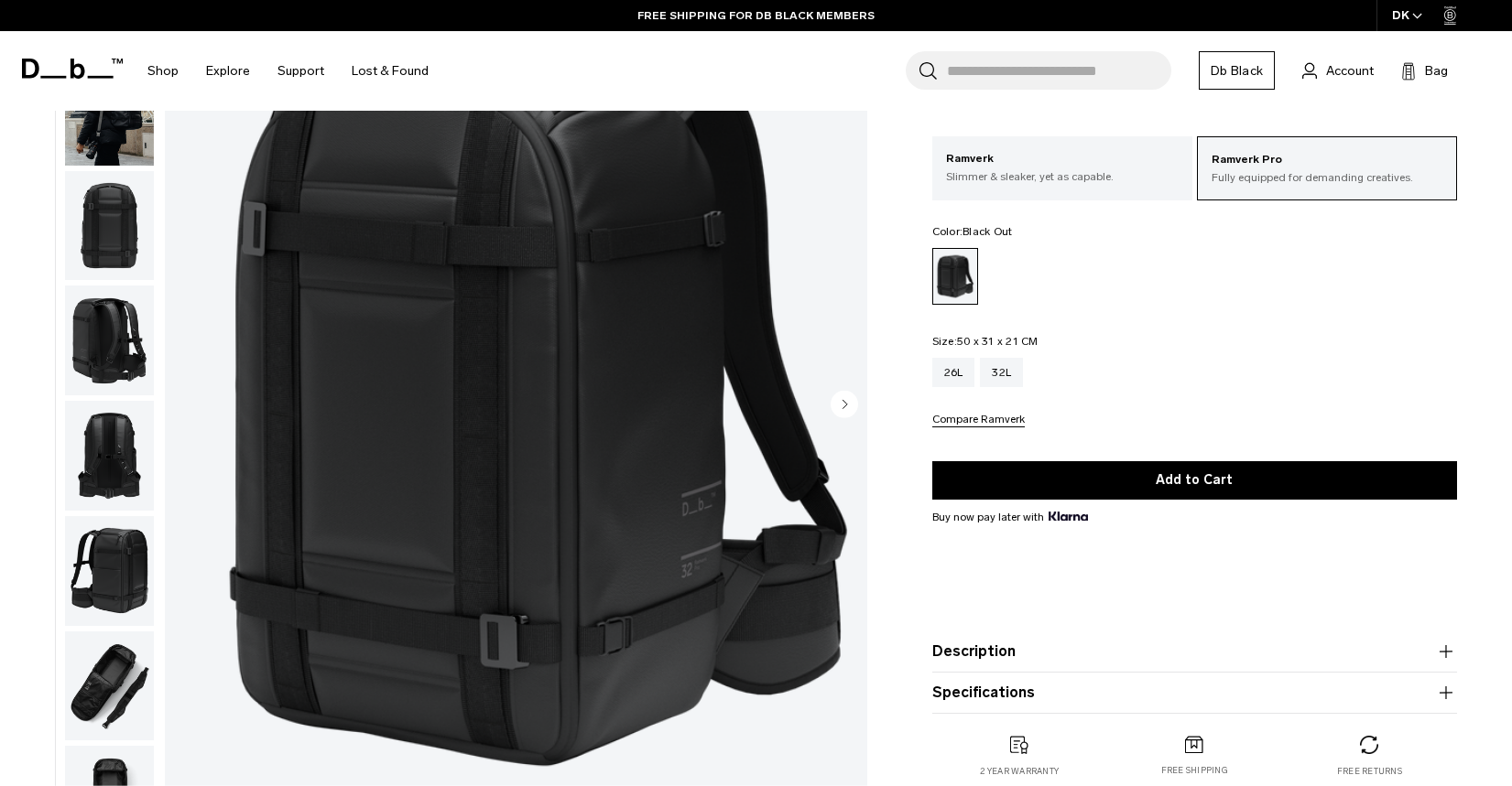
click at [83, 218] on img "button" at bounding box center [109, 226] width 89 height 110
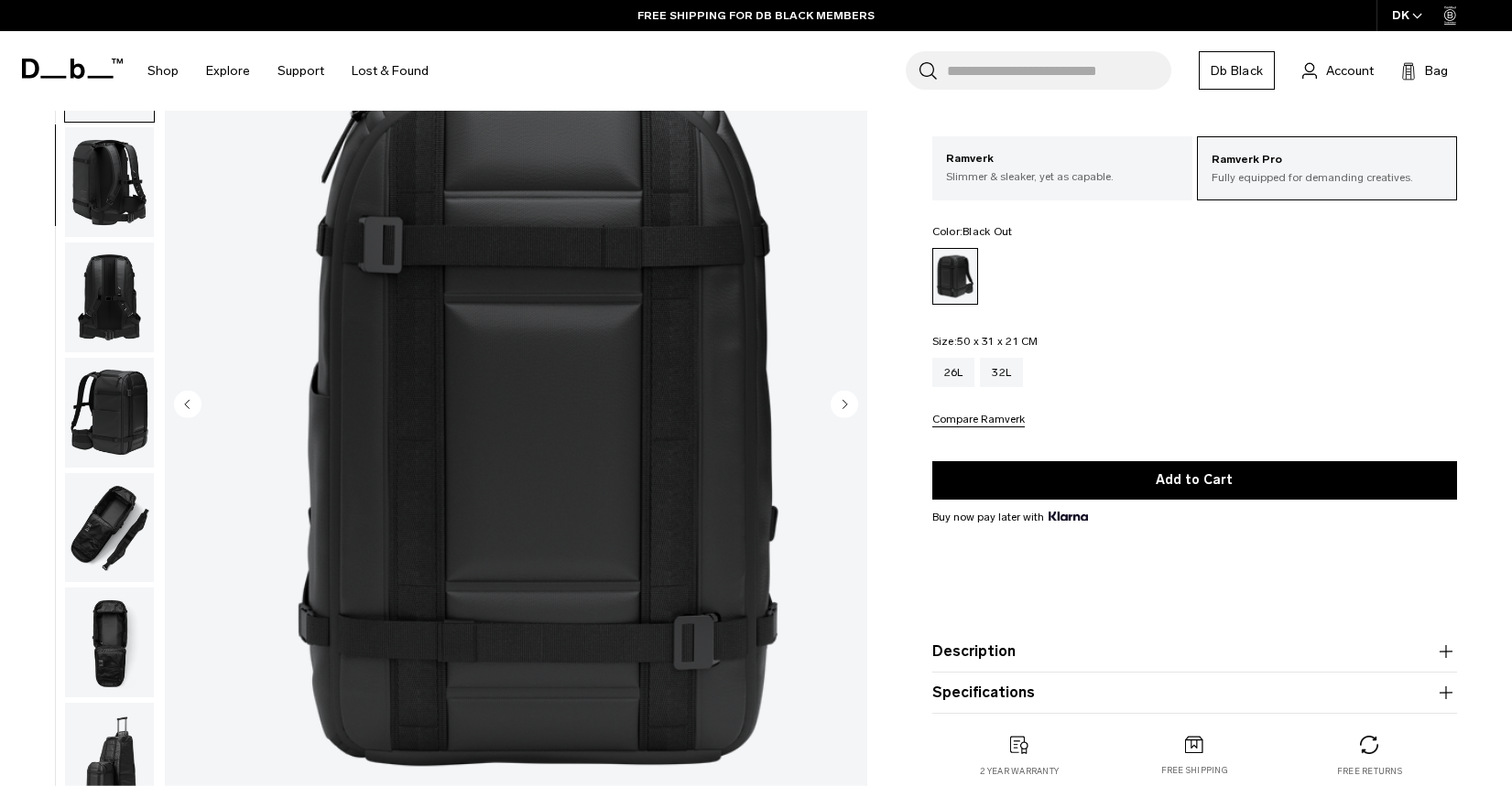
scroll to position [216, 0]
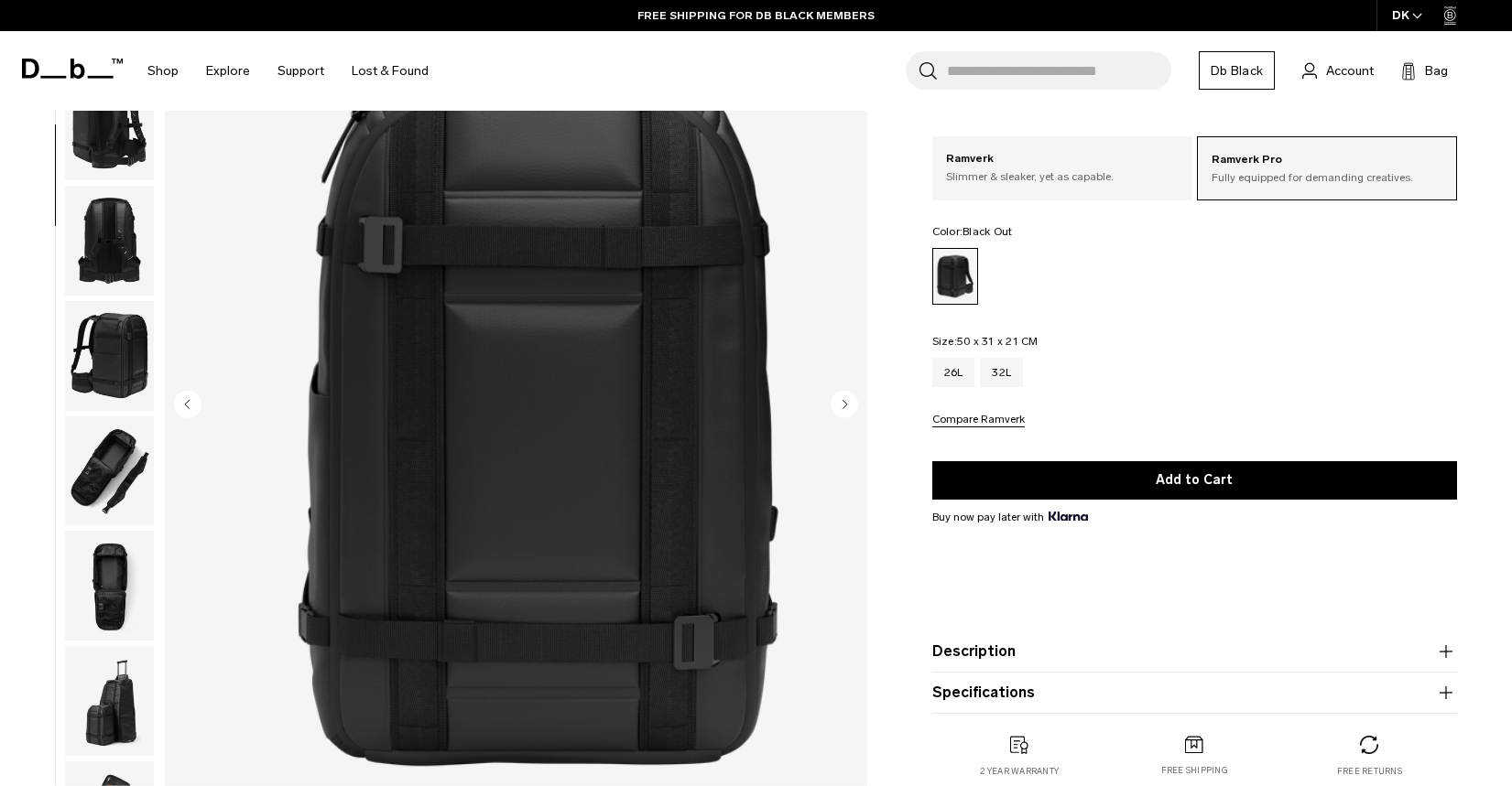
click at [65, 347] on img "button" at bounding box center [109, 356] width 89 height 110
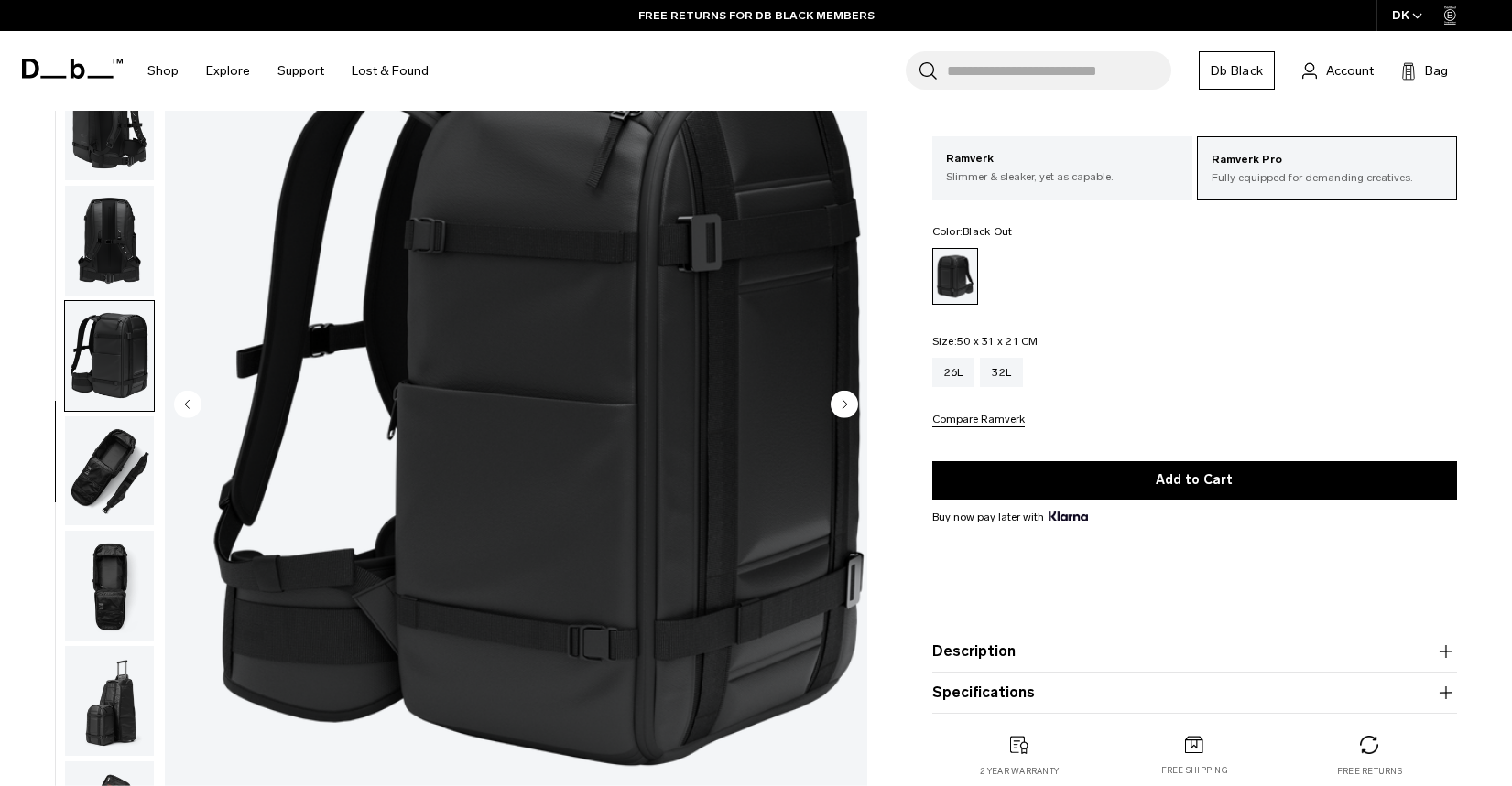
click at [68, 487] on img "button" at bounding box center [109, 471] width 89 height 110
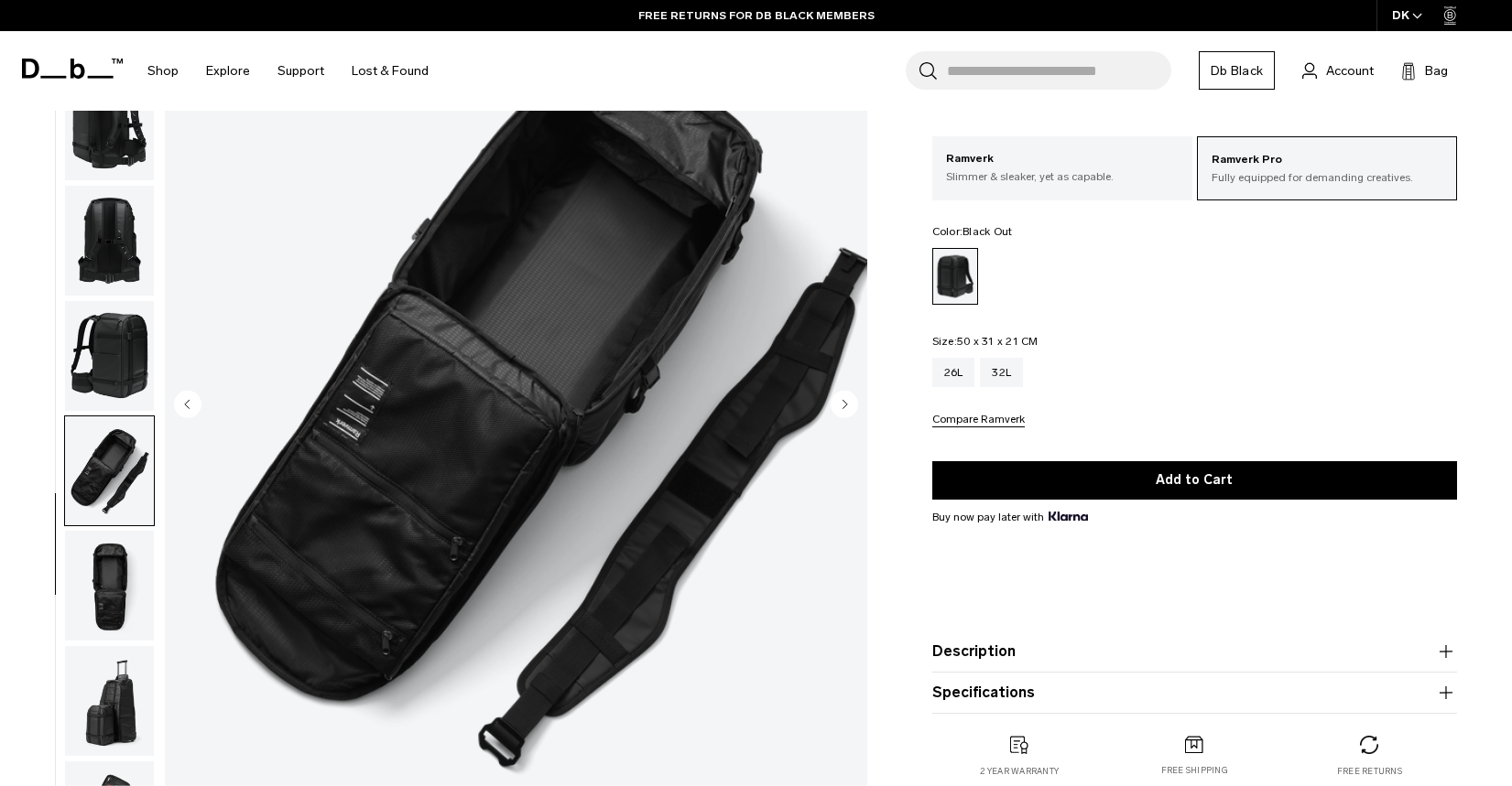
click at [94, 560] on img "button" at bounding box center [109, 586] width 89 height 110
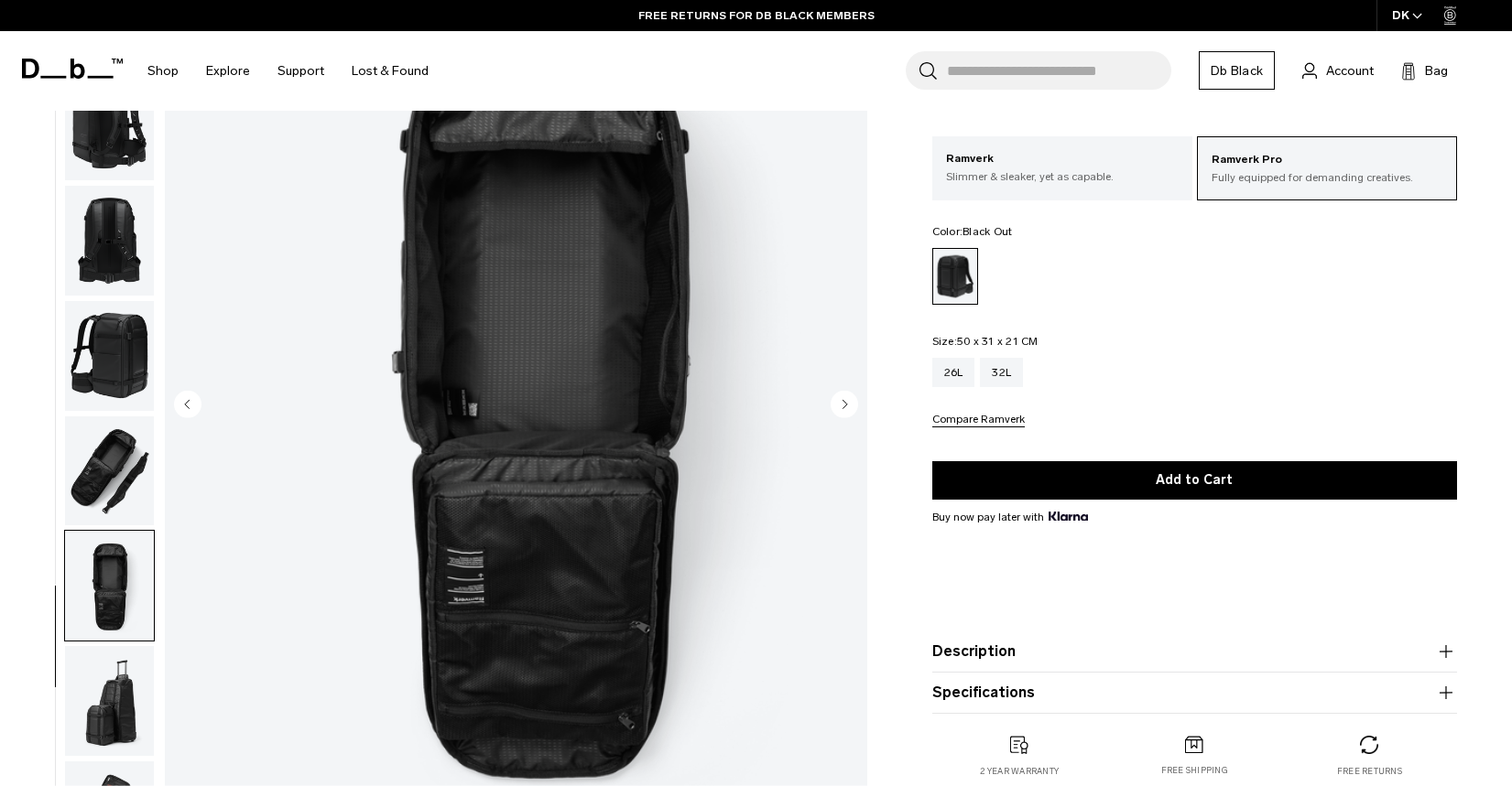
click at [65, 565] on img "button" at bounding box center [109, 586] width 89 height 110
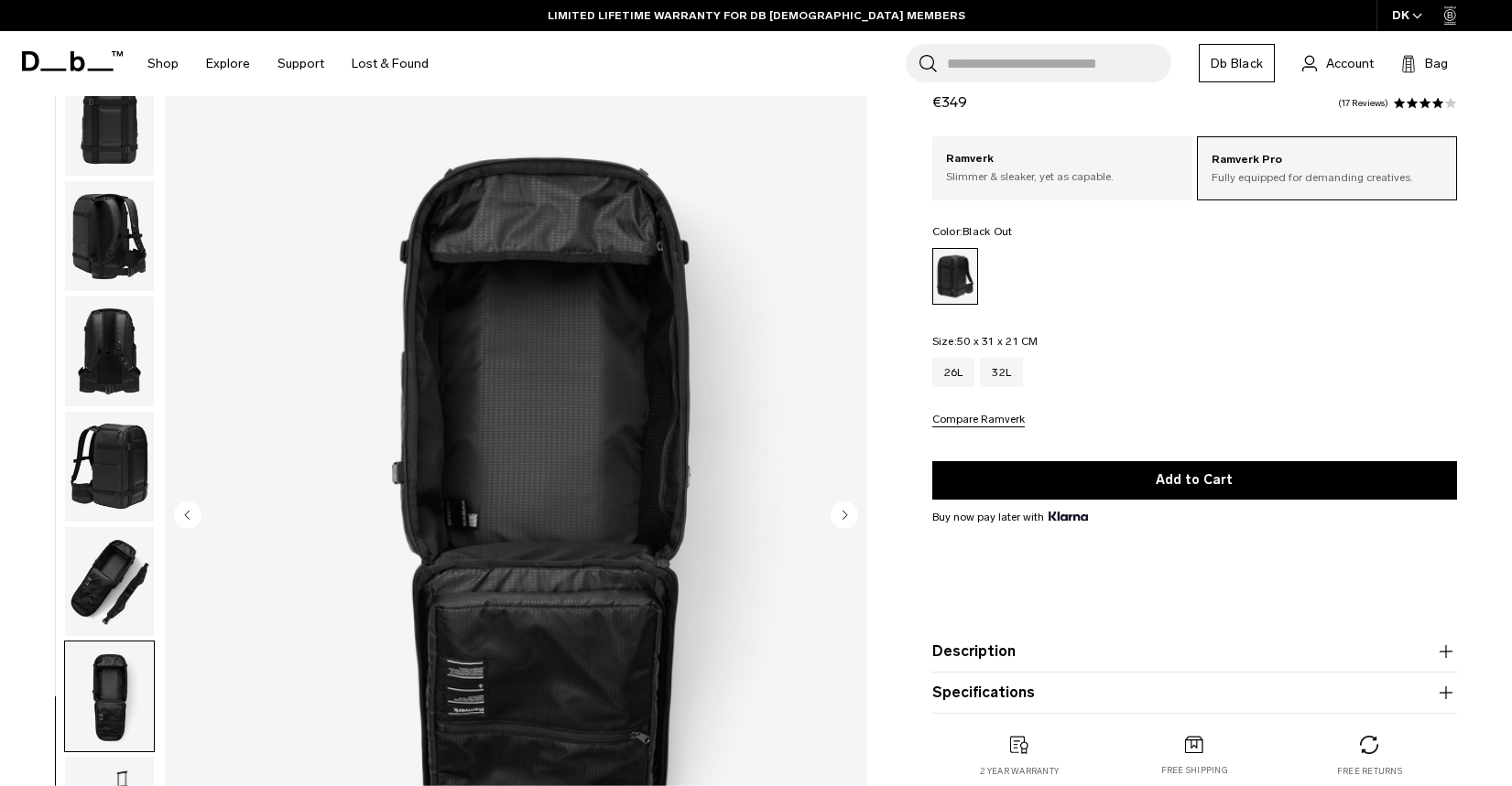
scroll to position [137, 0]
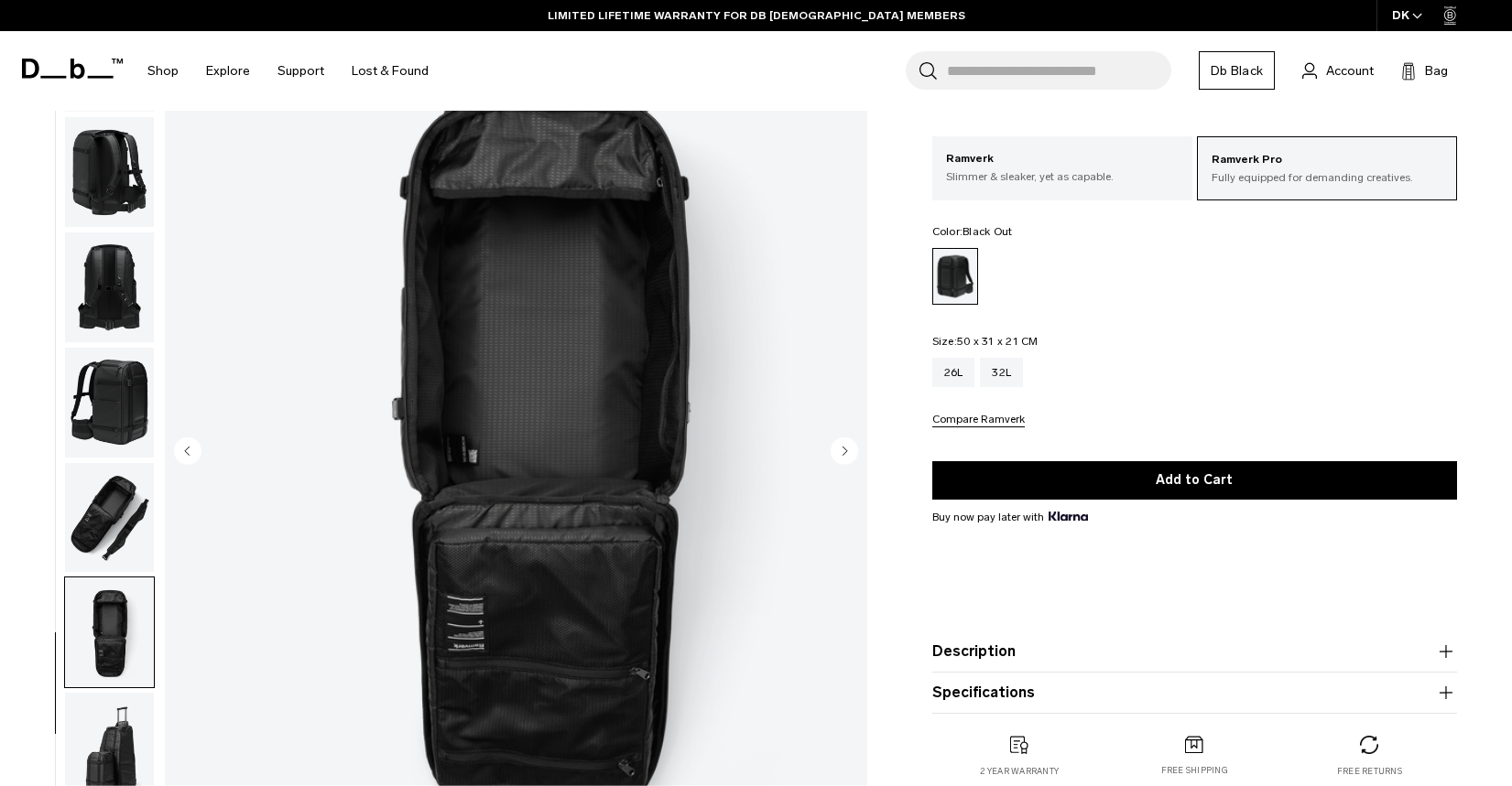
click at [76, 762] on img "button" at bounding box center [109, 748] width 89 height 110
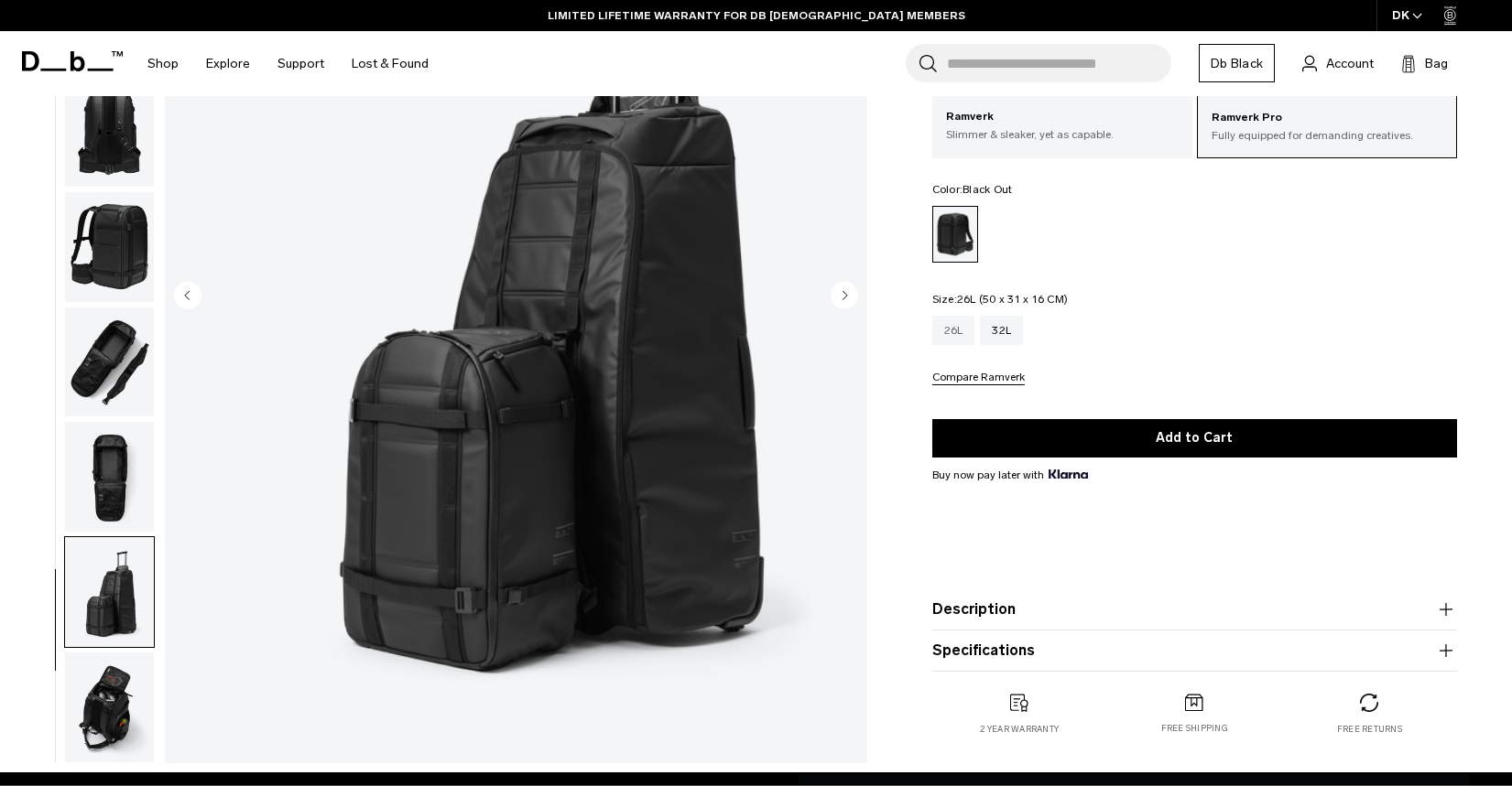
scroll to position [294, 0]
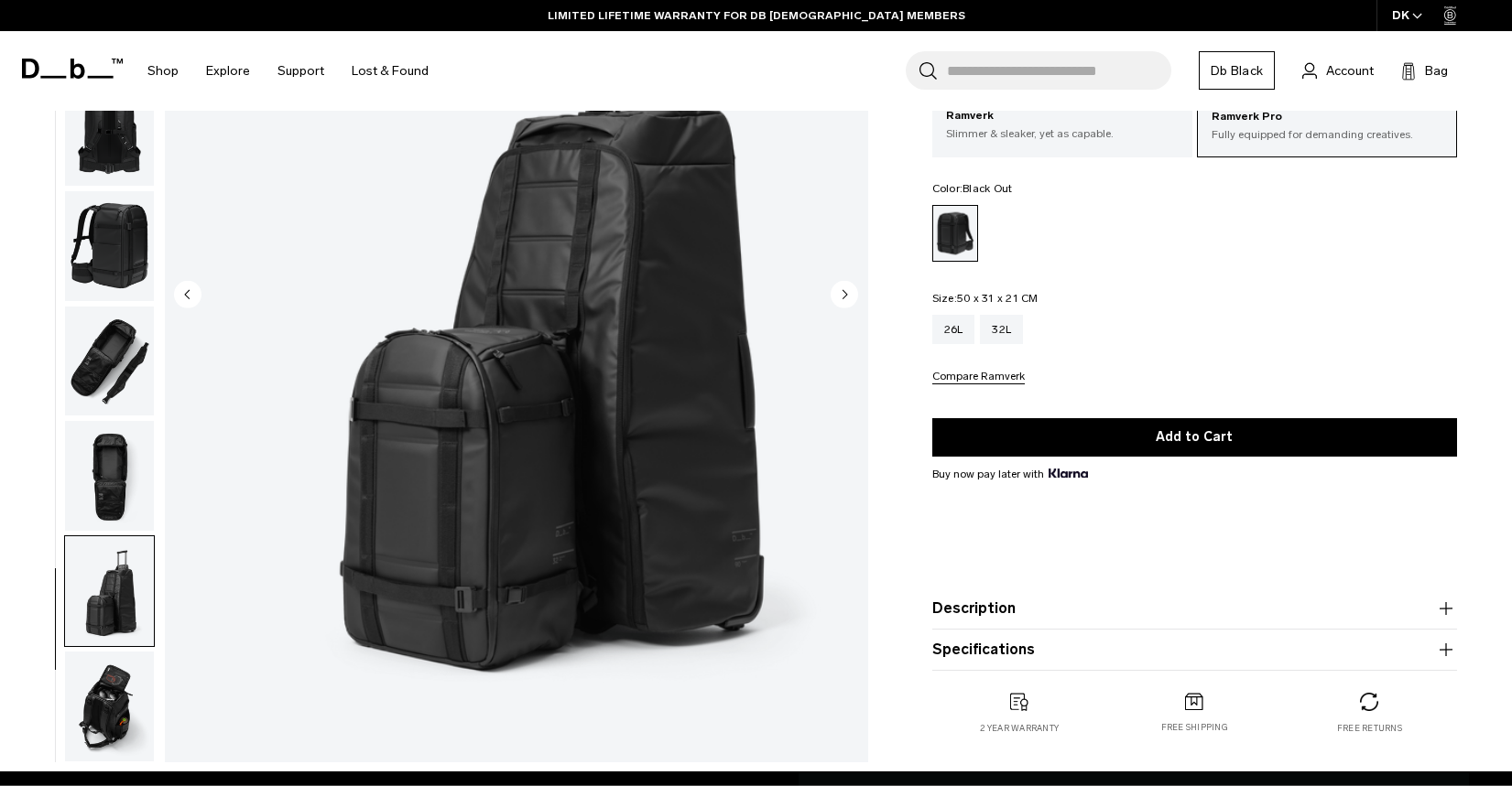
click at [73, 688] on img "button" at bounding box center [109, 707] width 89 height 110
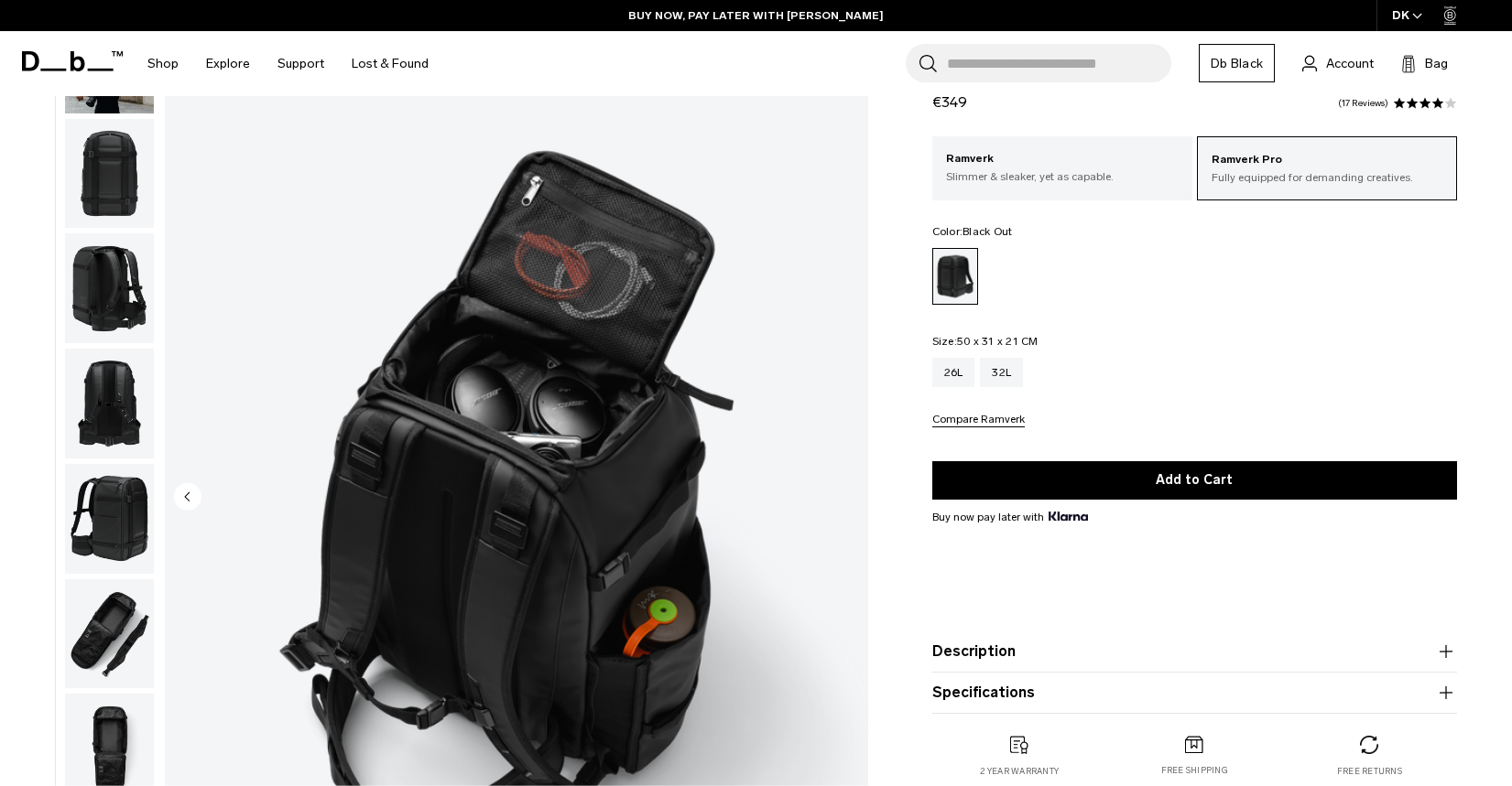
scroll to position [90, 0]
click at [77, 285] on img "button" at bounding box center [109, 289] width 89 height 110
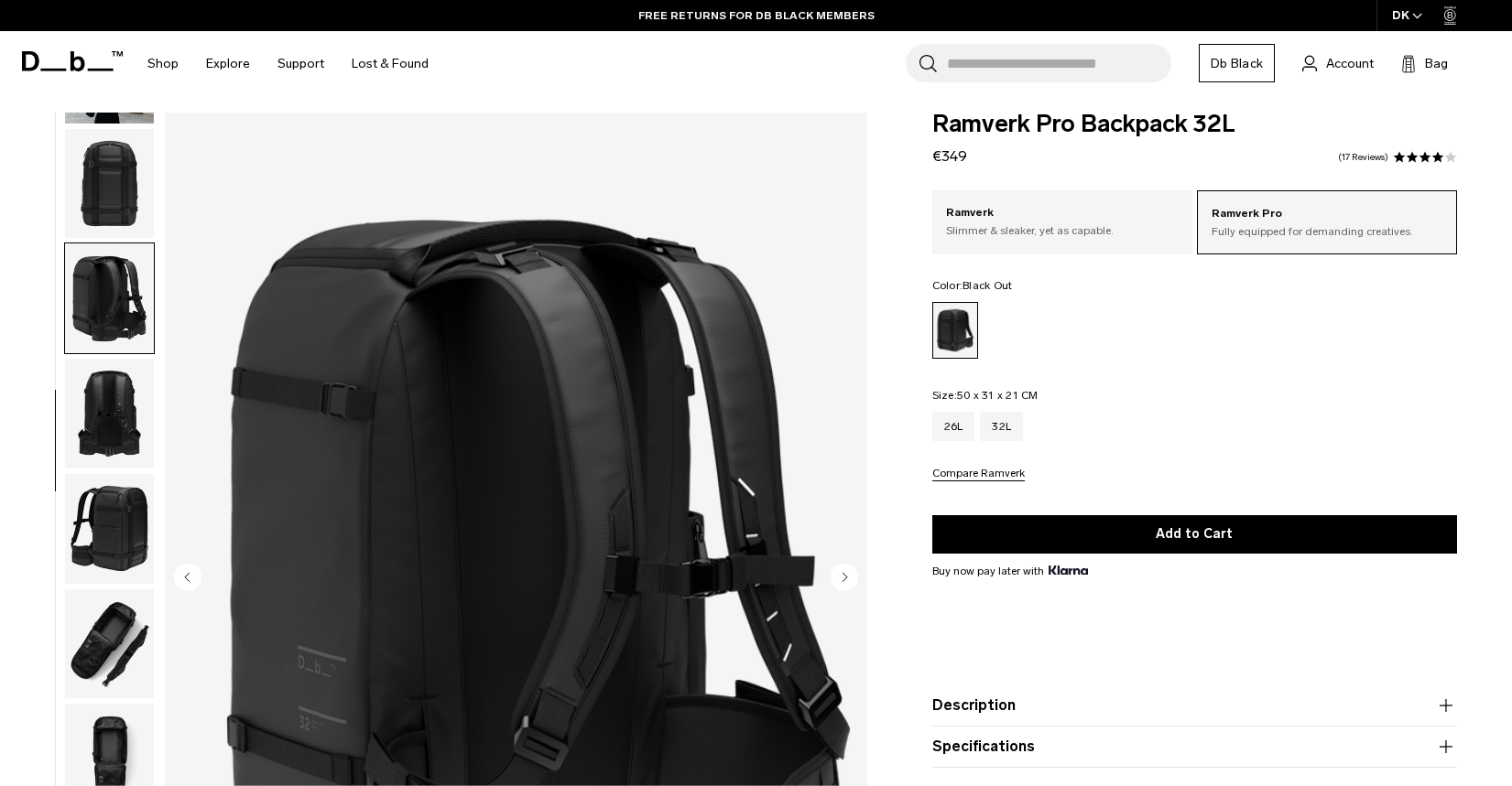
scroll to position [0, 0]
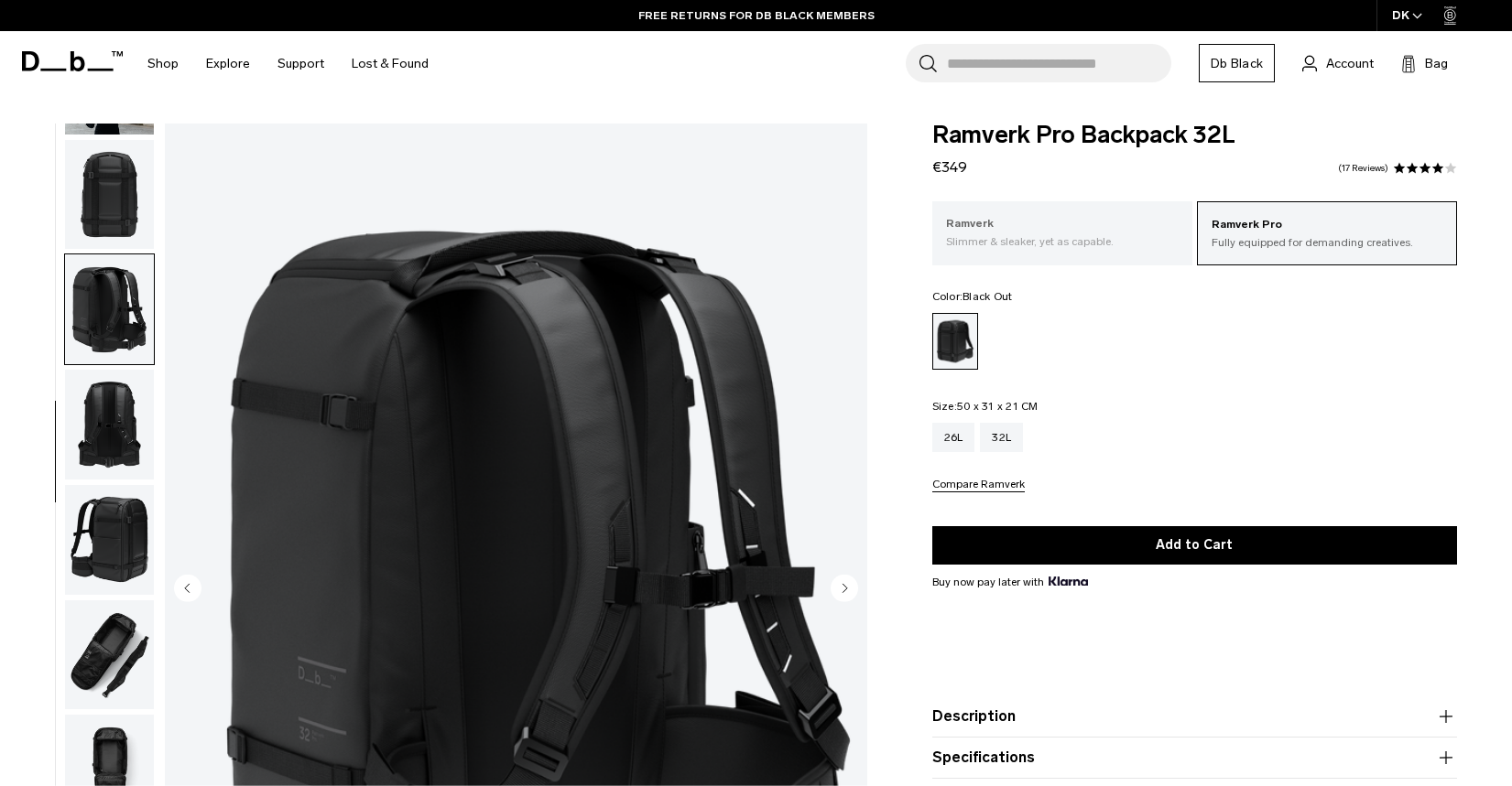
click at [1028, 245] on p "Slimmer & sleaker, yet as capable." at bounding box center [1062, 241] width 232 height 17
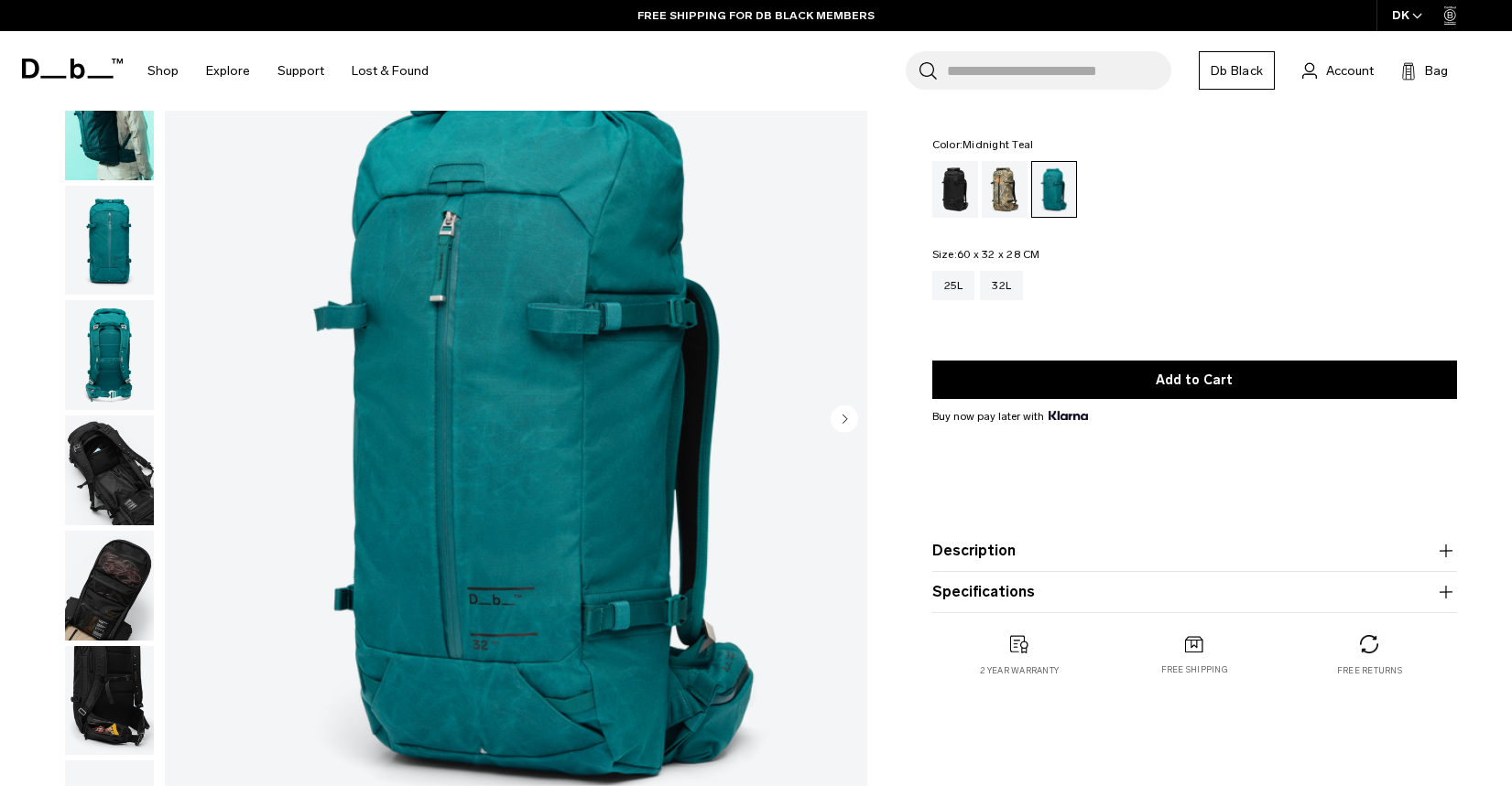
scroll to position [98, 0]
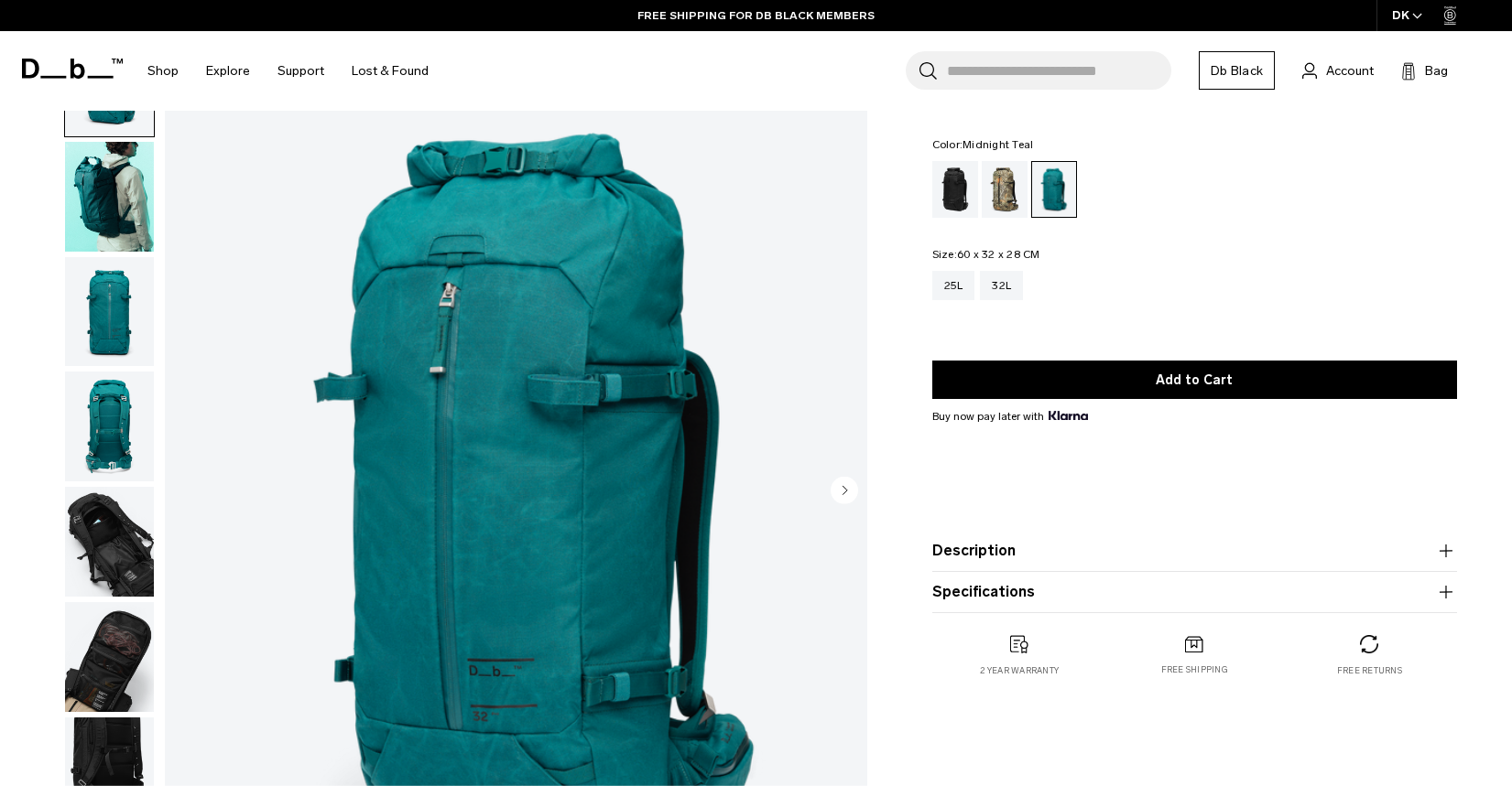
click at [77, 209] on img "button" at bounding box center [109, 197] width 89 height 110
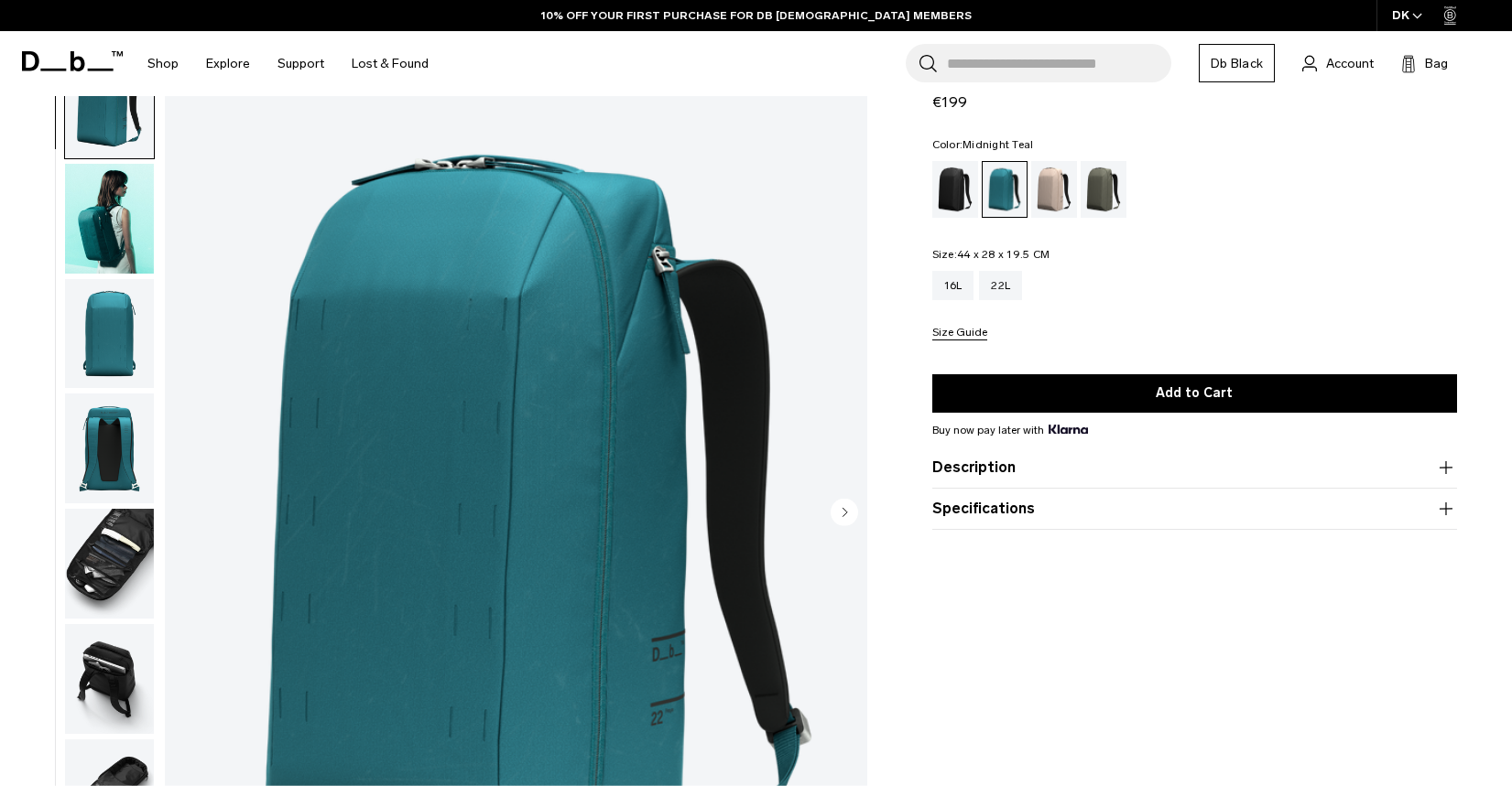
scroll to position [45, 0]
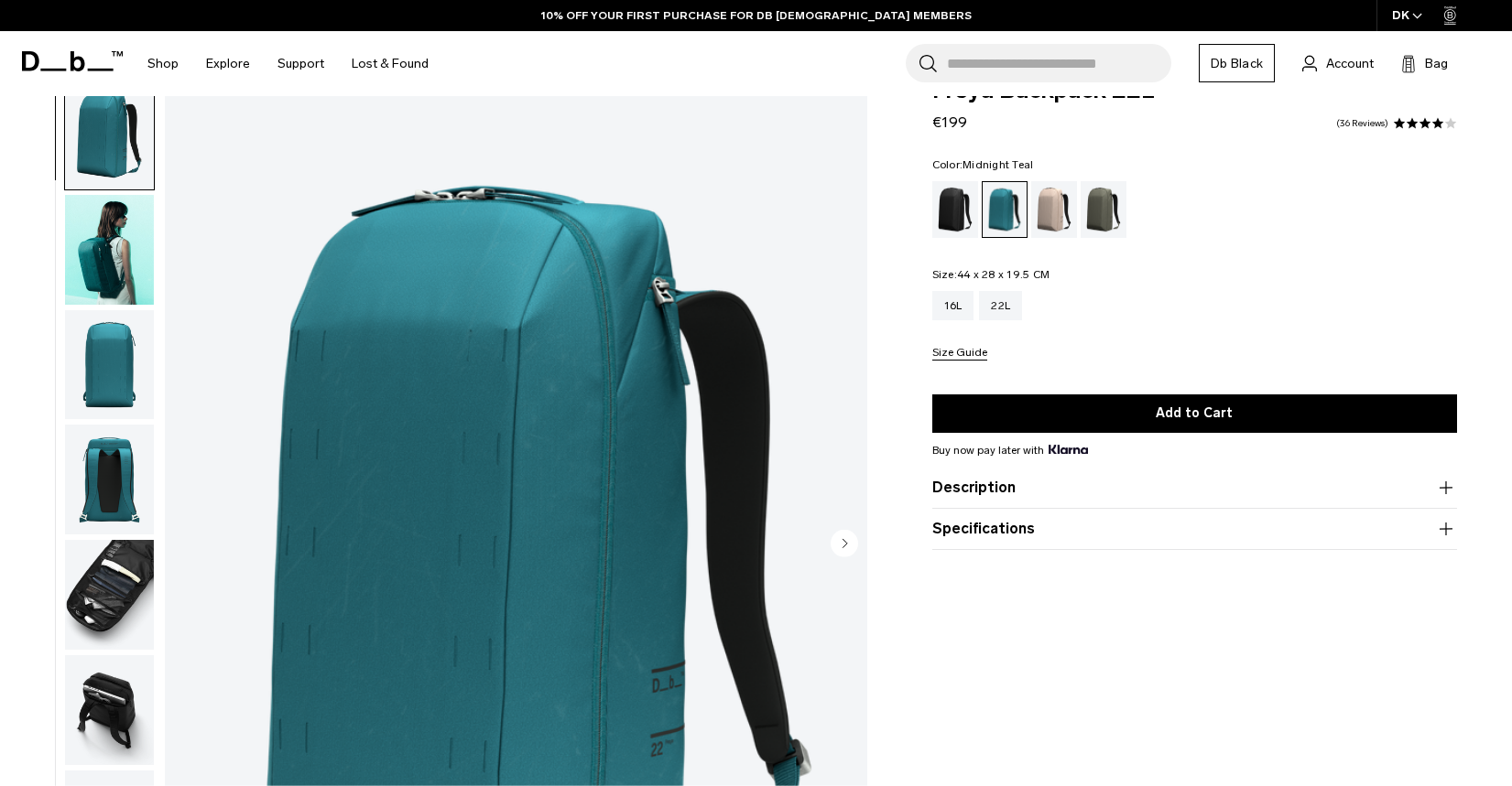
click at [65, 247] on img "button" at bounding box center [109, 250] width 89 height 110
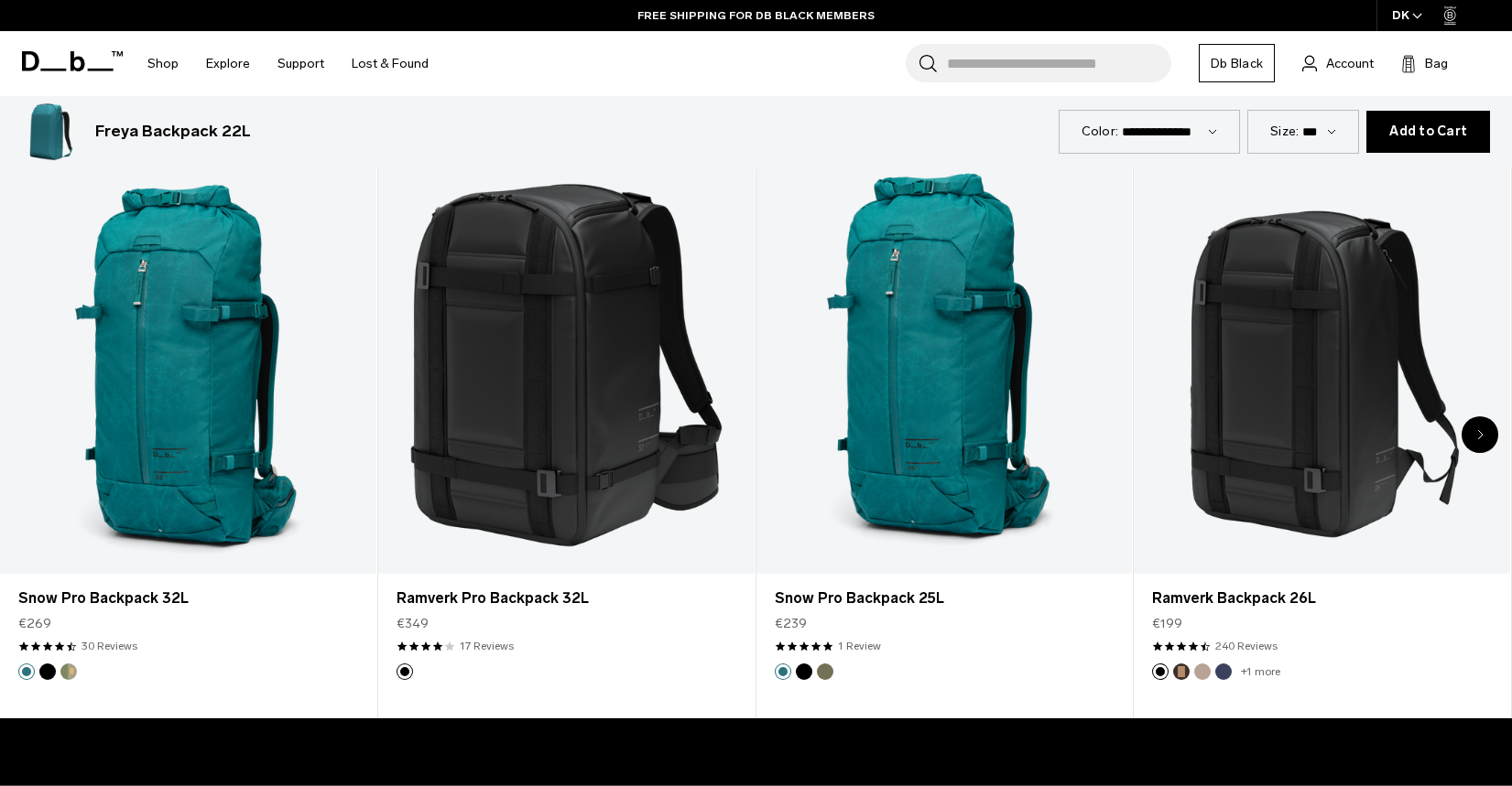
scroll to position [1062, 0]
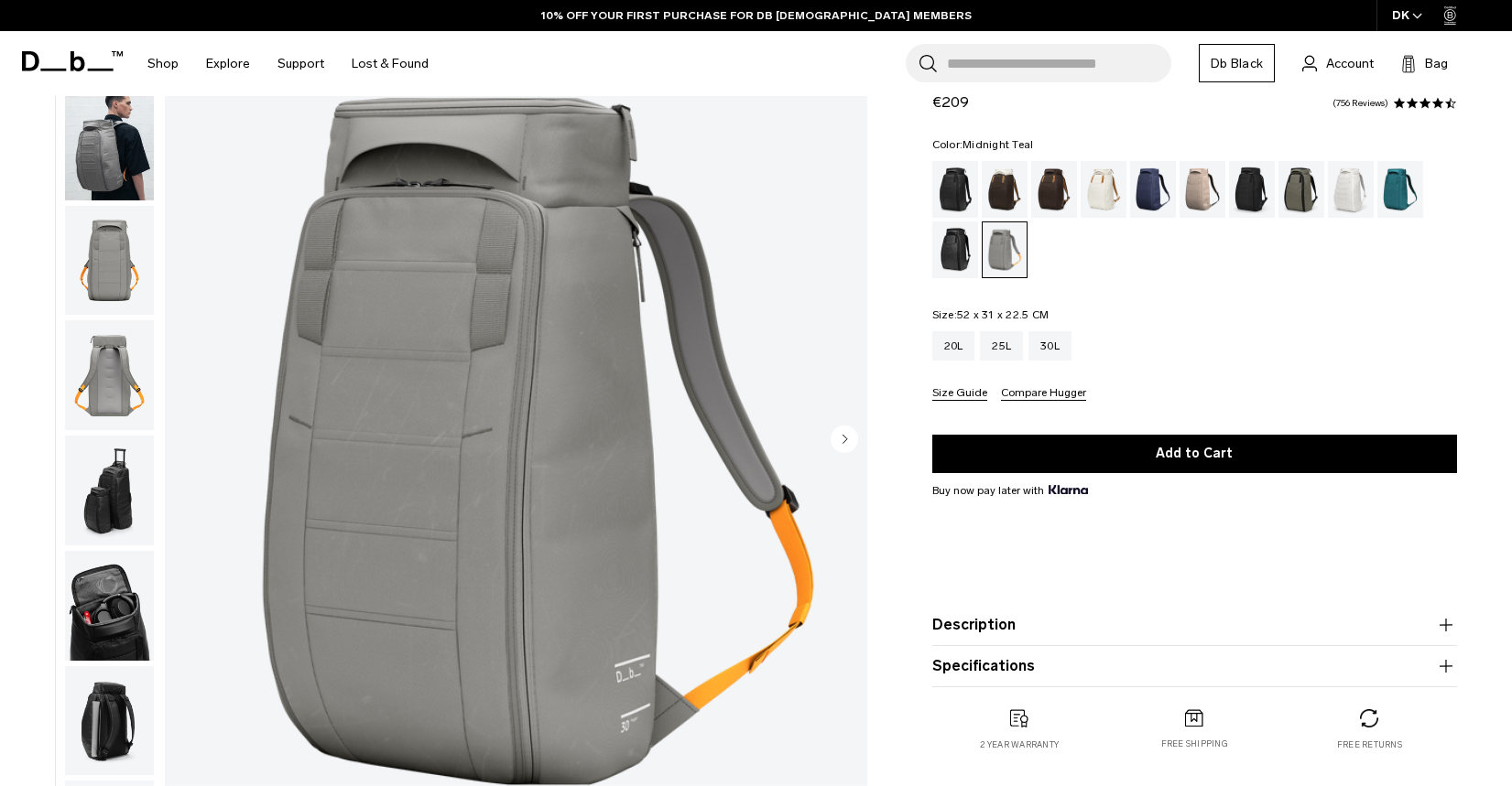
click at [1396, 170] on div "Midnight Teal" at bounding box center [1401, 189] width 47 height 57
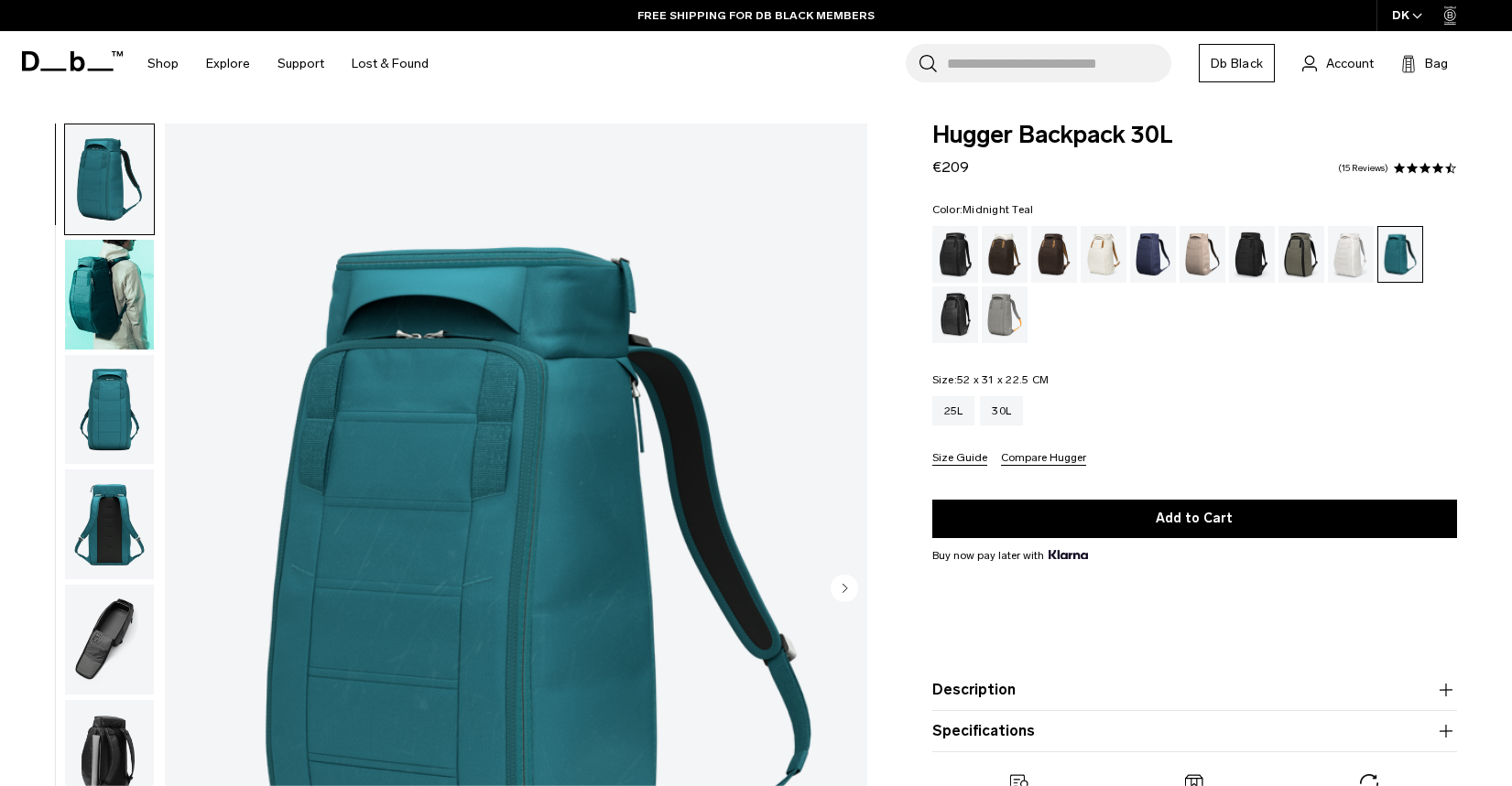
click at [66, 419] on img "button" at bounding box center [109, 410] width 89 height 110
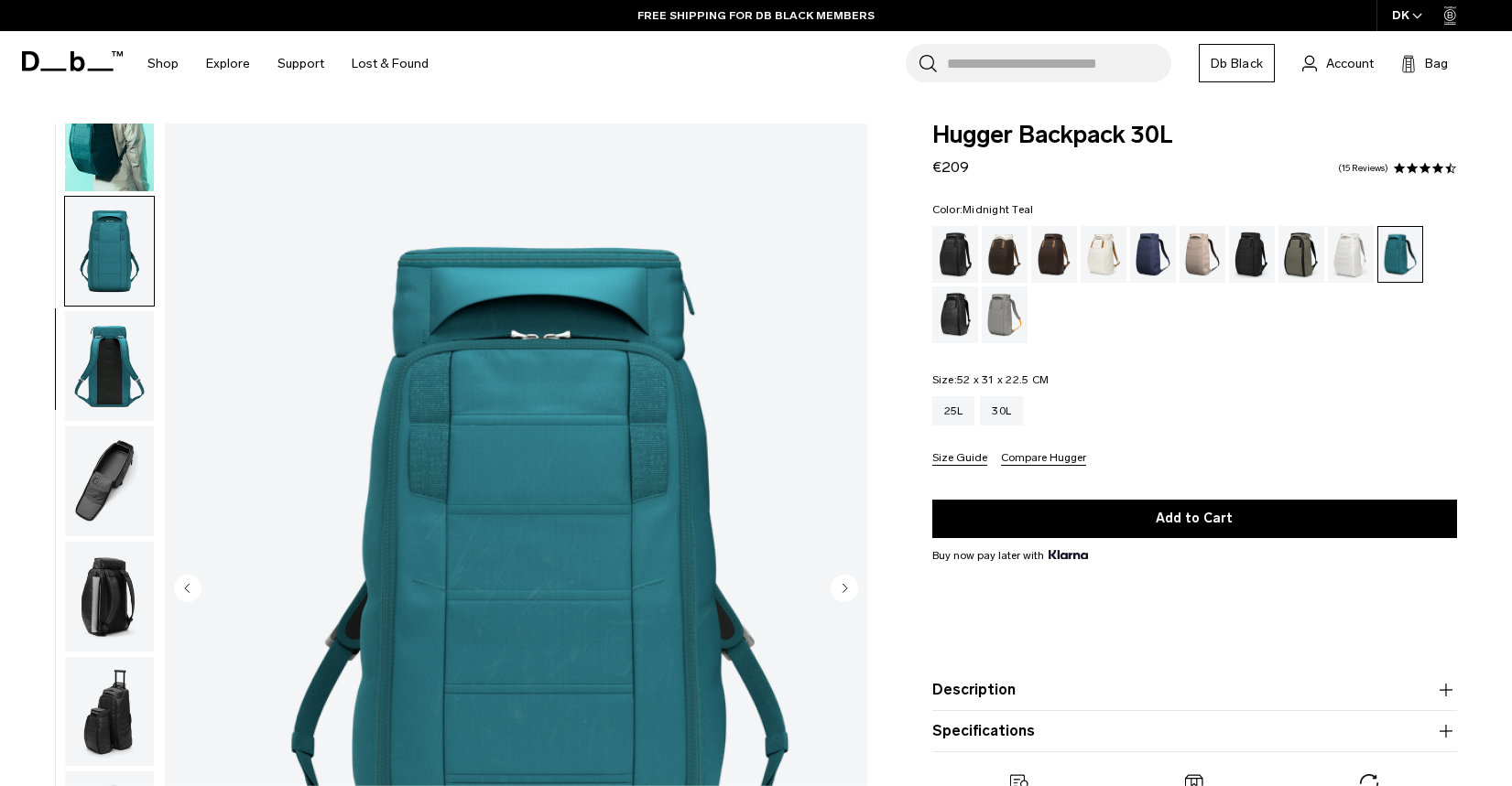
scroll to position [216, 0]
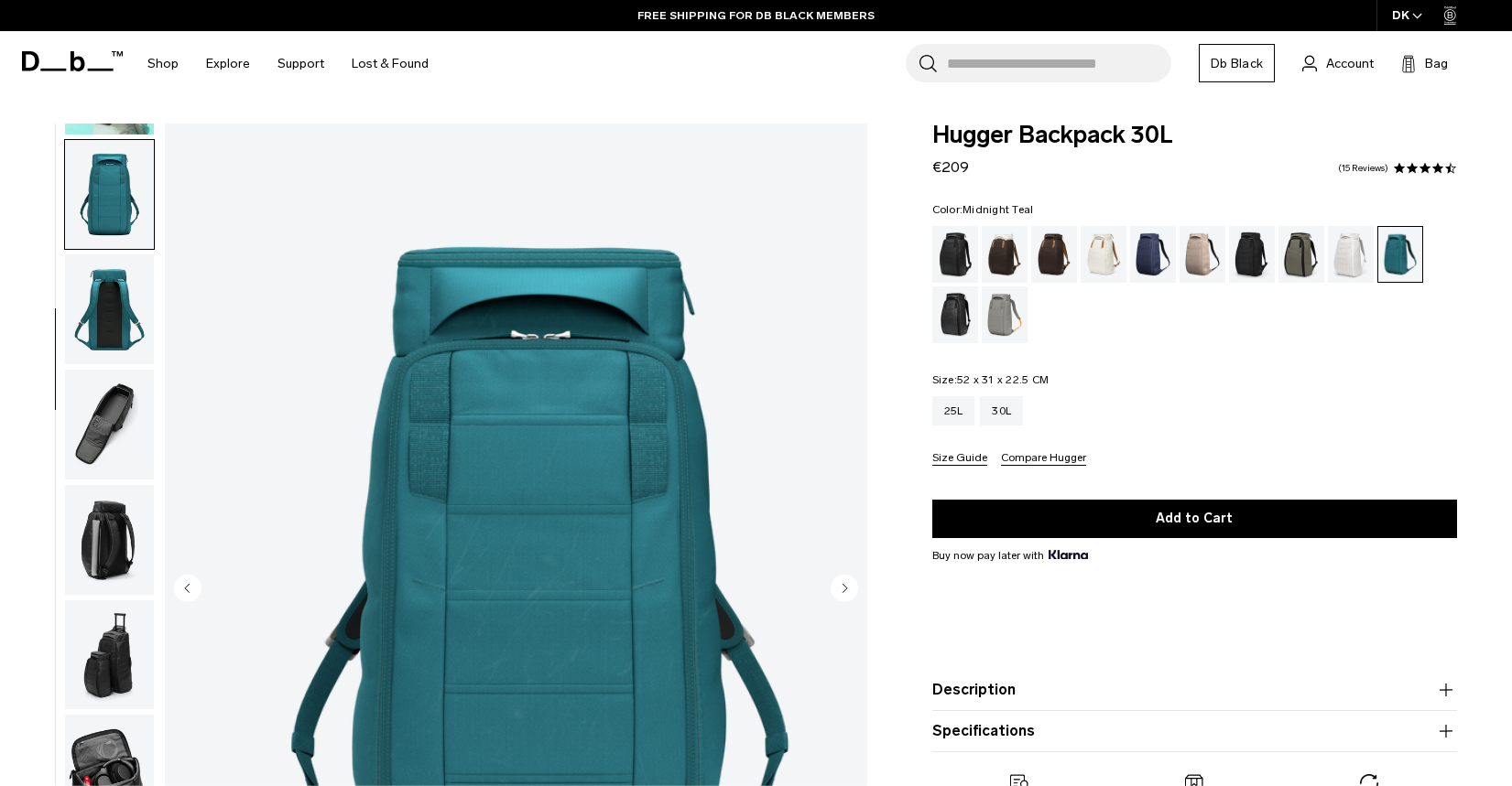
click at [67, 430] on img "button" at bounding box center [109, 424] width 89 height 110
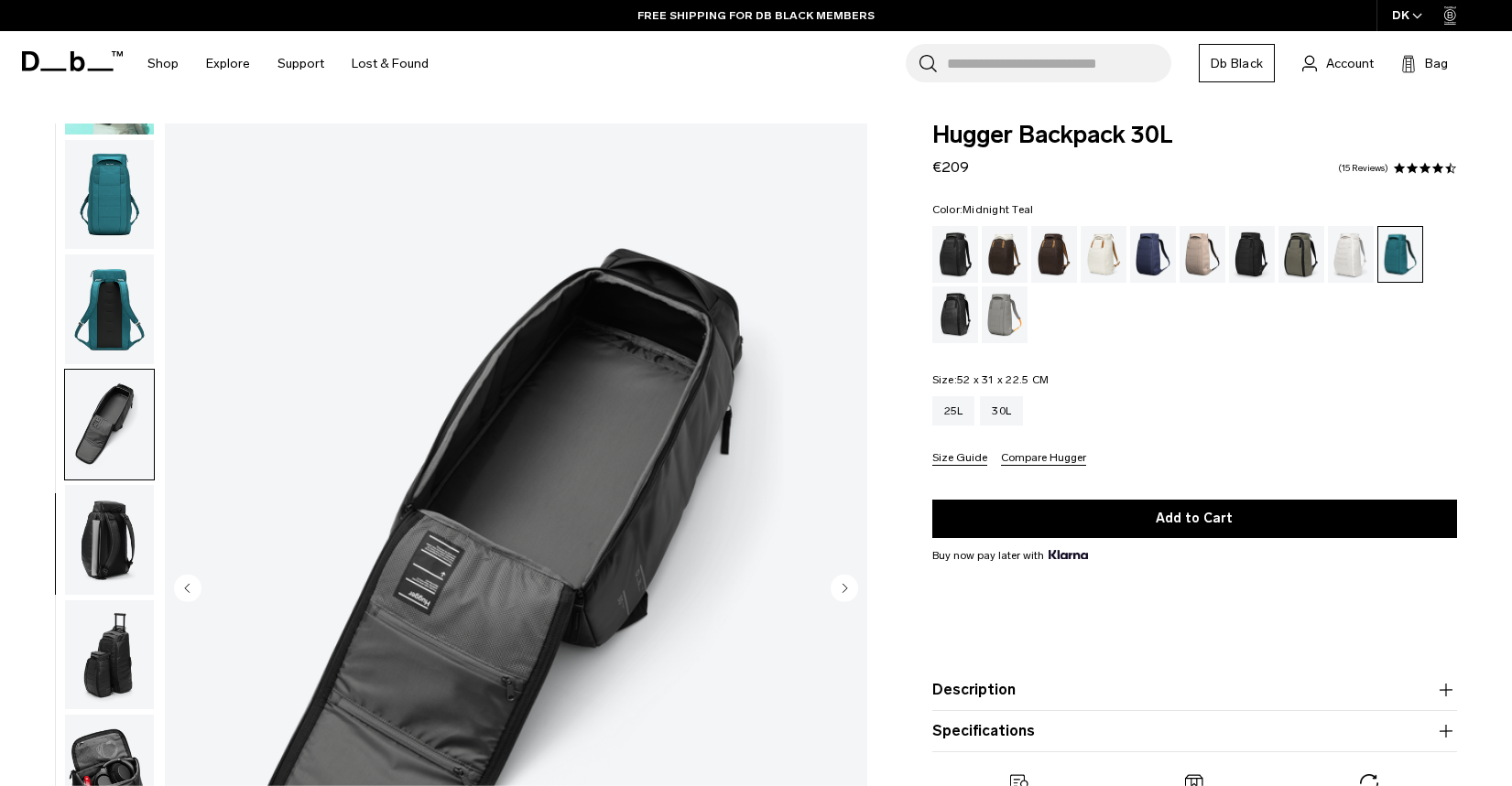
click at [65, 518] on img "button" at bounding box center [109, 540] width 89 height 110
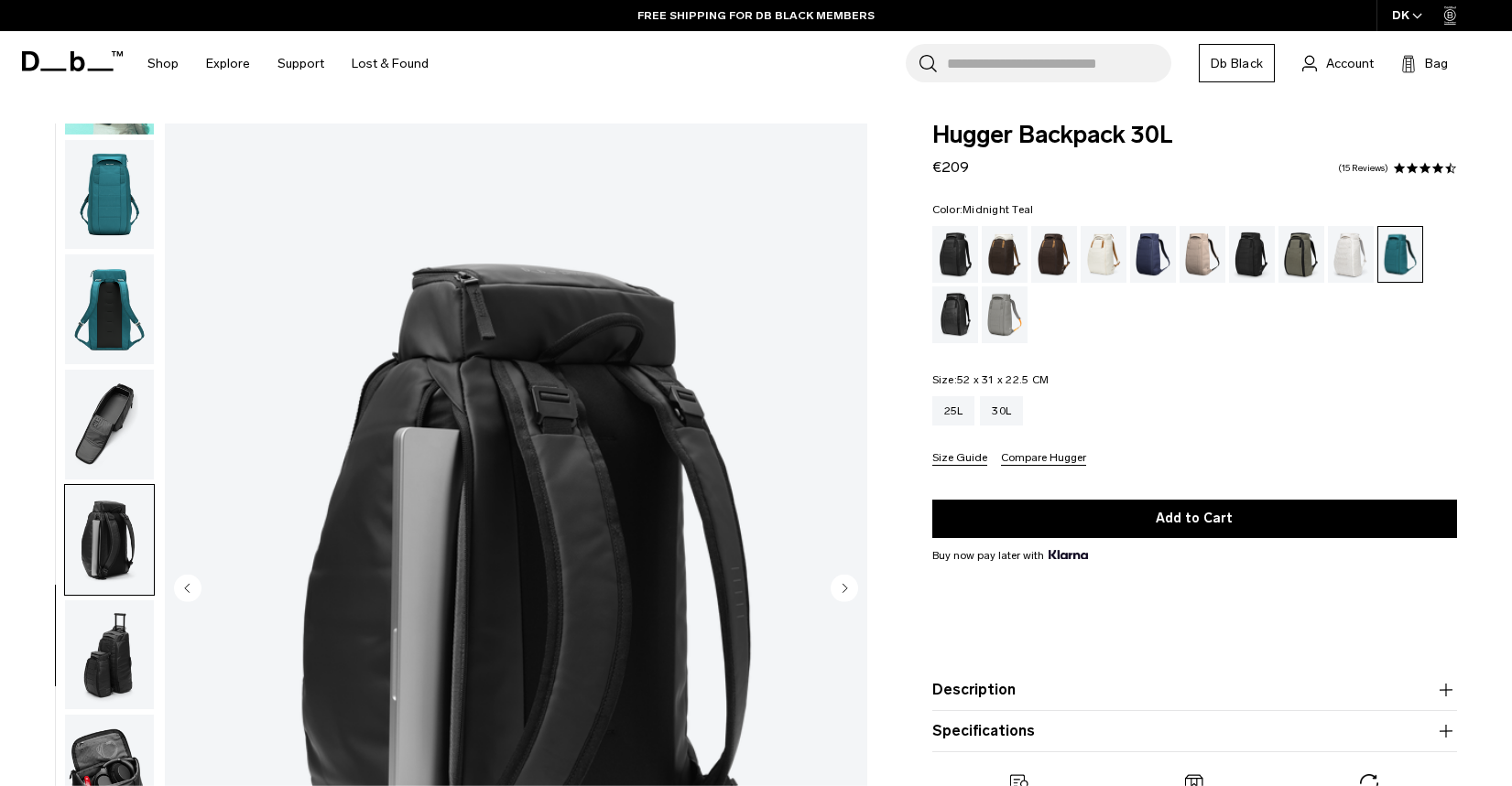
click at [72, 570] on img "button" at bounding box center [109, 540] width 89 height 110
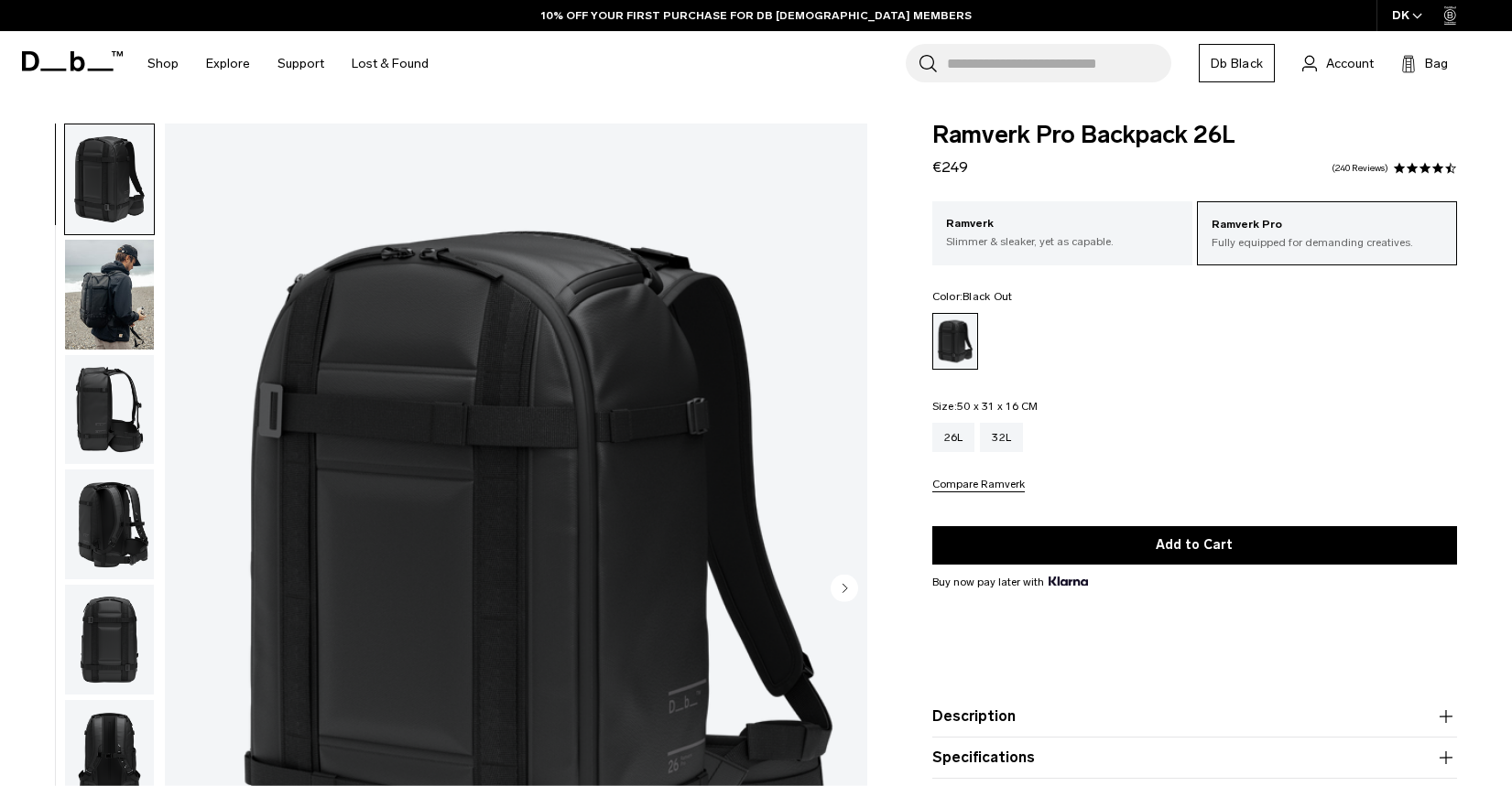
drag, startPoint x: 1243, startPoint y: 134, endPoint x: 926, endPoint y: 127, distance: 317.1
click at [1233, 134] on span "Ramverk Pro Backpack 26L" at bounding box center [1194, 135] width 525 height 24
click at [924, 121] on body "Skip to content BUY NOW, PAY LATER WITH KLARNA 10% OFF YOUR FIRST PURCHASE FOR …" at bounding box center [756, 393] width 1512 height 786
click at [936, 126] on span "Ramverk Pro Backpack 26L" at bounding box center [1194, 135] width 525 height 24
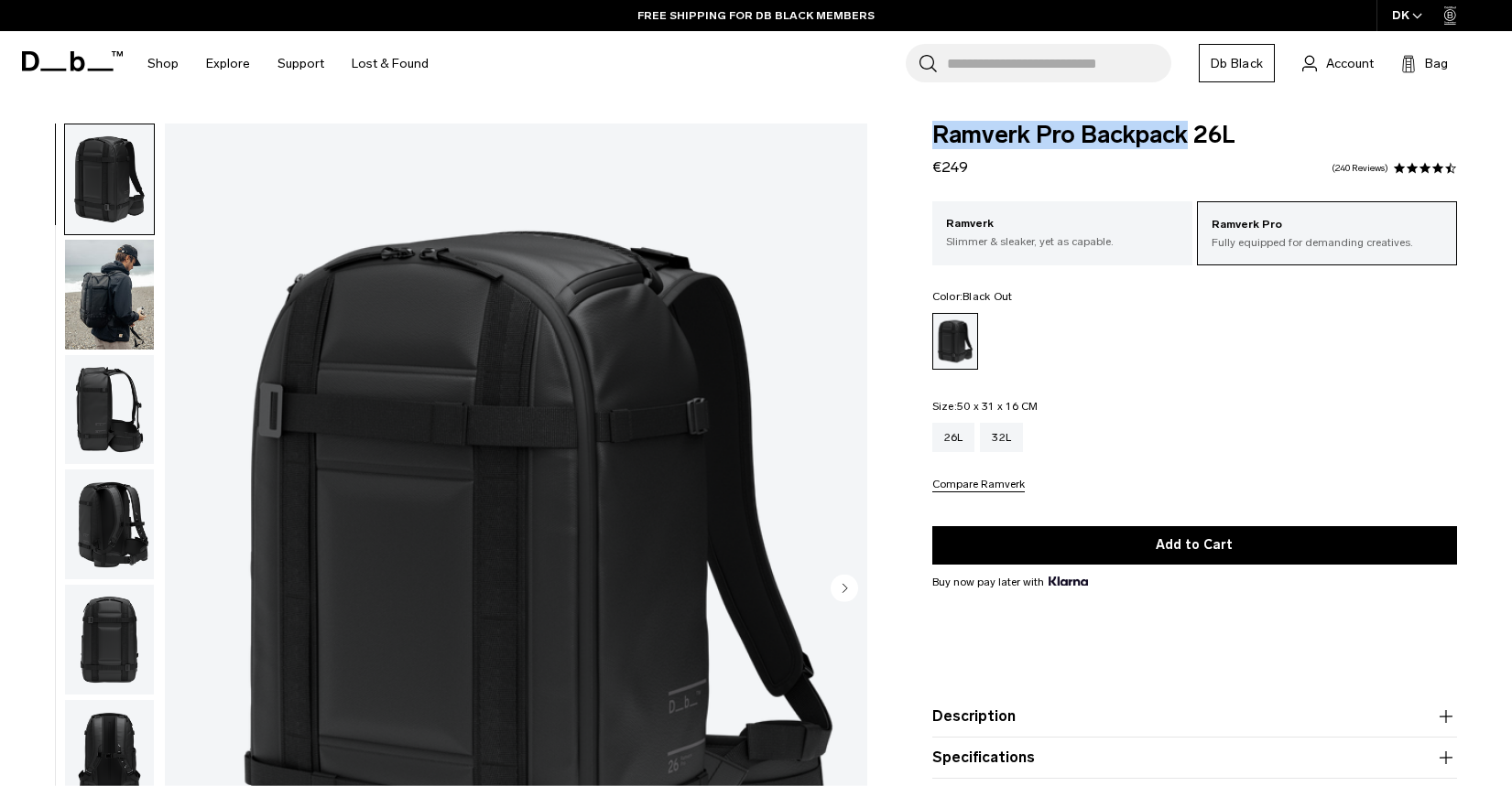
drag, startPoint x: 936, startPoint y: 126, endPoint x: 1184, endPoint y: 136, distance: 248.2
click at [1184, 136] on span "Ramverk Pro Backpack 26L" at bounding box center [1194, 135] width 525 height 24
copy span "Ramverk Pro Backpack"
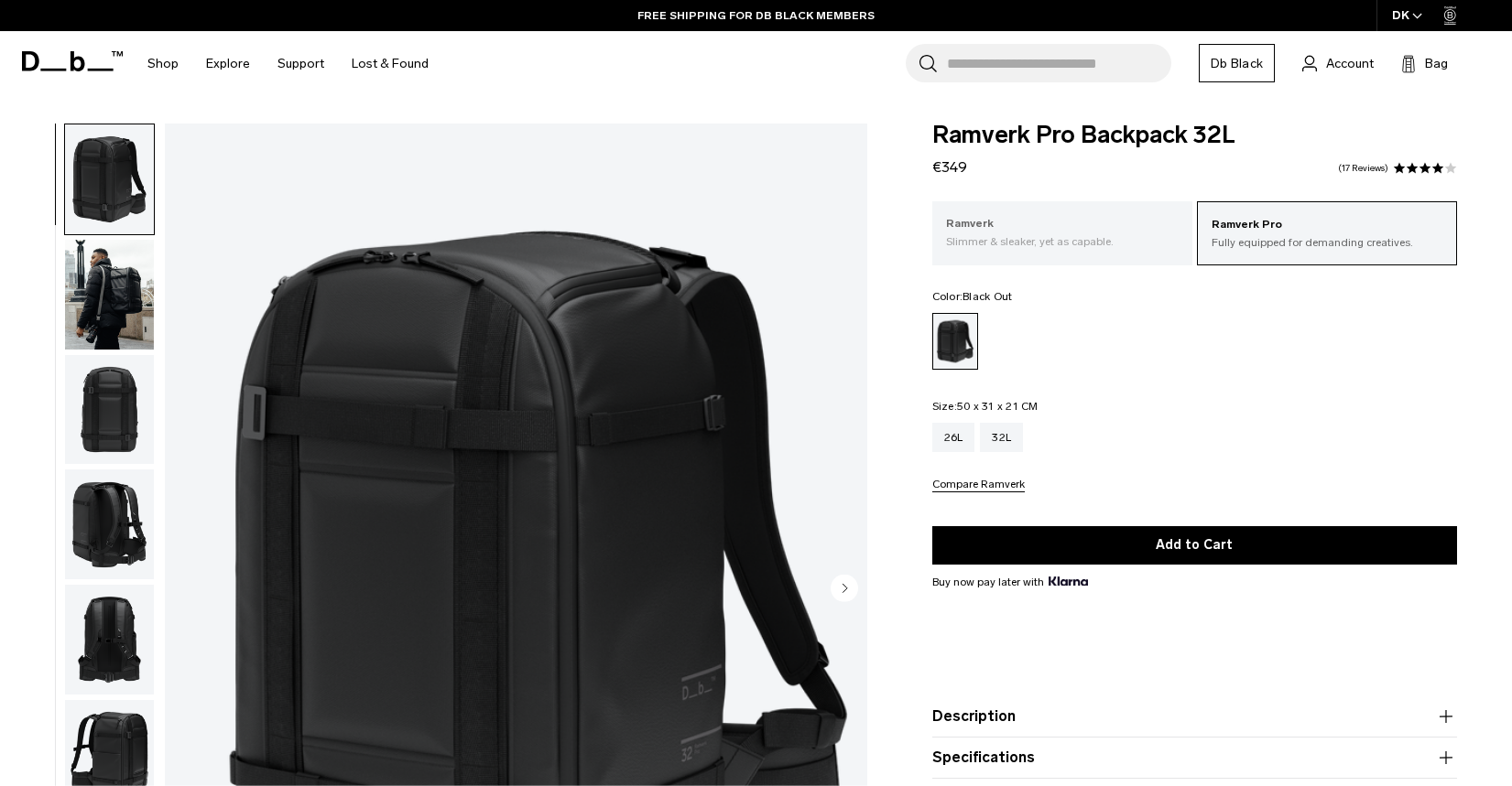
click at [984, 238] on p "Slimmer & sleaker, yet as capable." at bounding box center [1062, 241] width 232 height 17
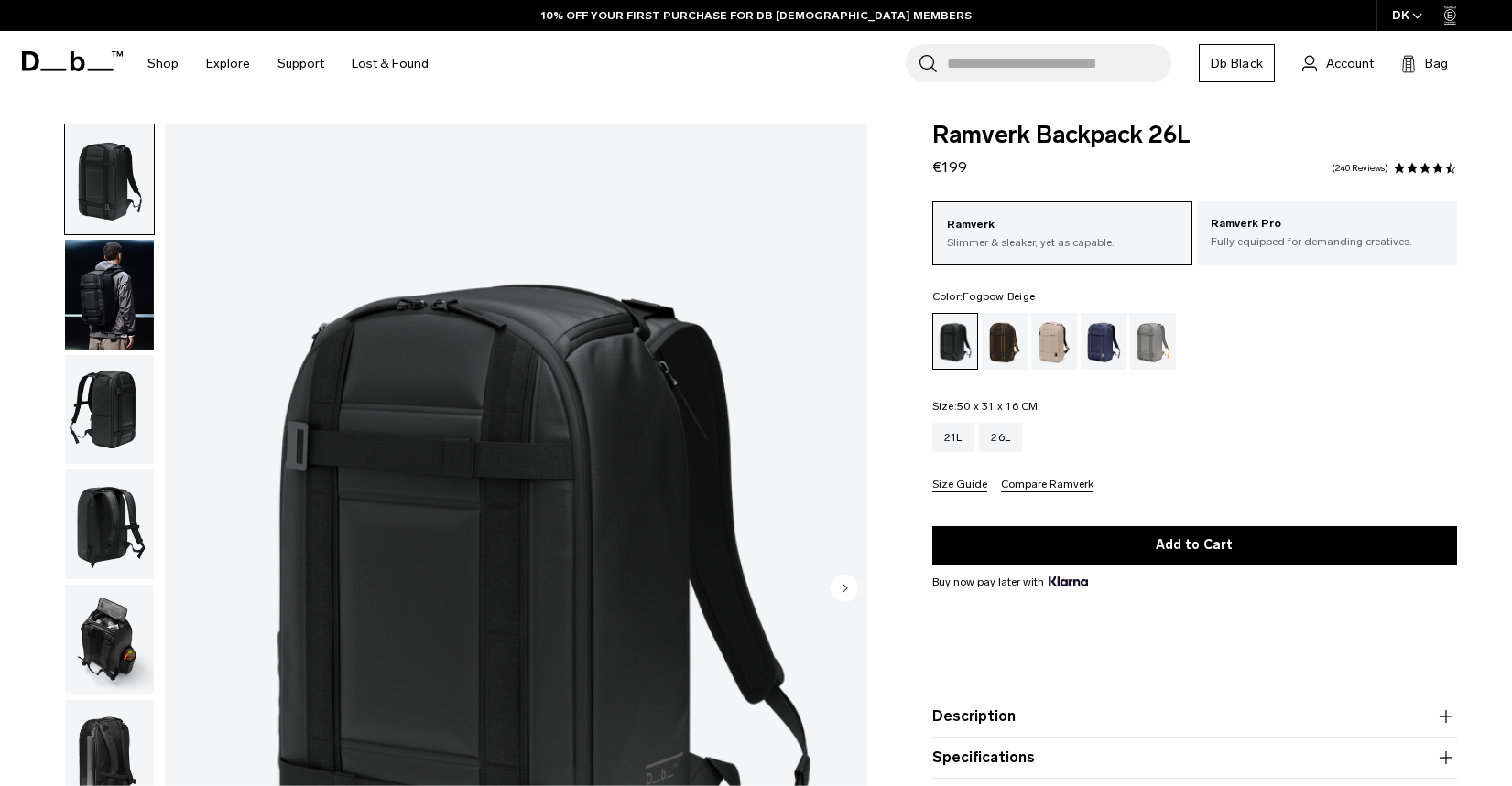
click at [1015, 355] on div "Espresso" at bounding box center [1005, 341] width 47 height 57
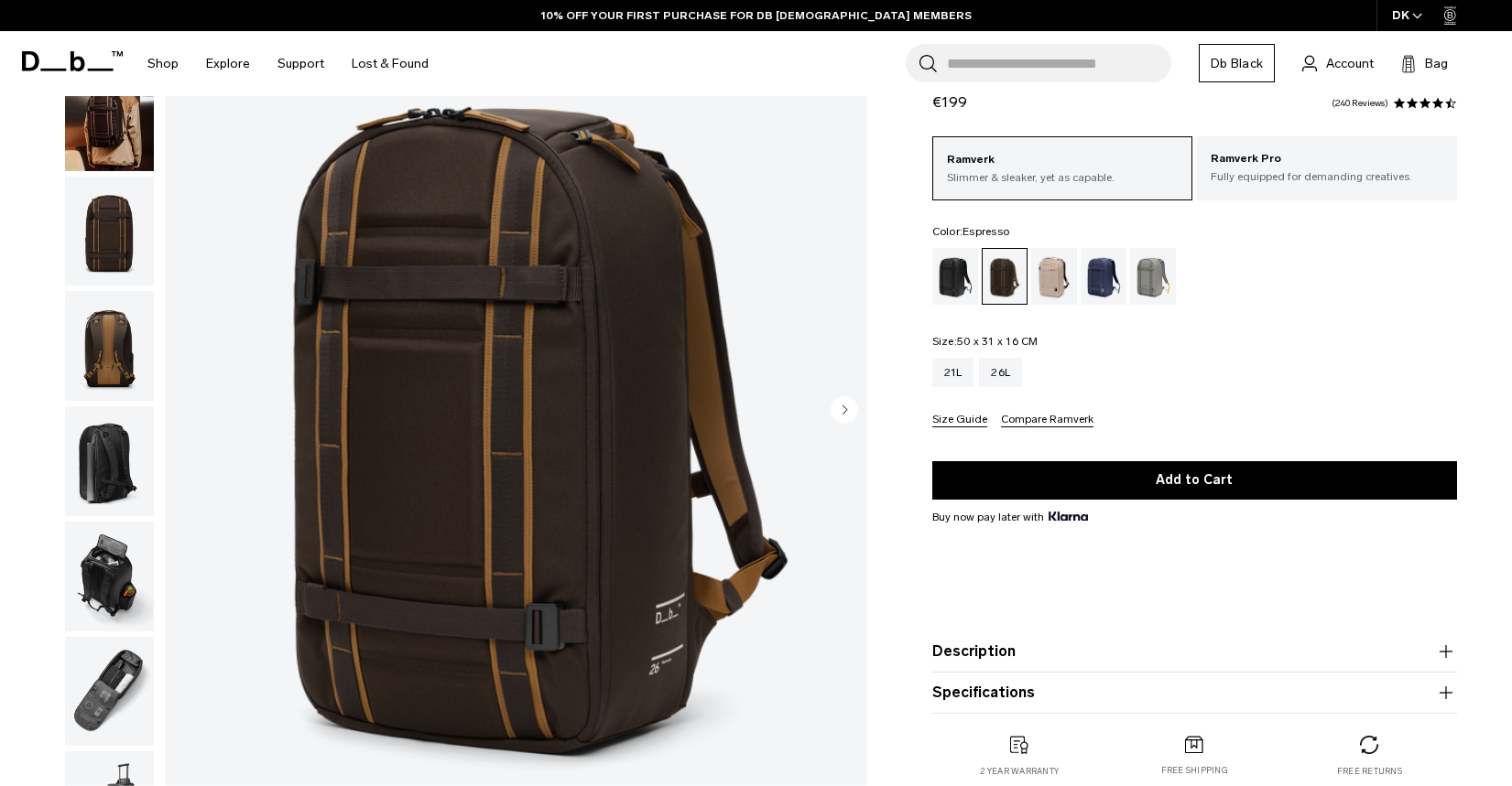
scroll to position [194, 0]
